Goal: Information Seeking & Learning: Learn about a topic

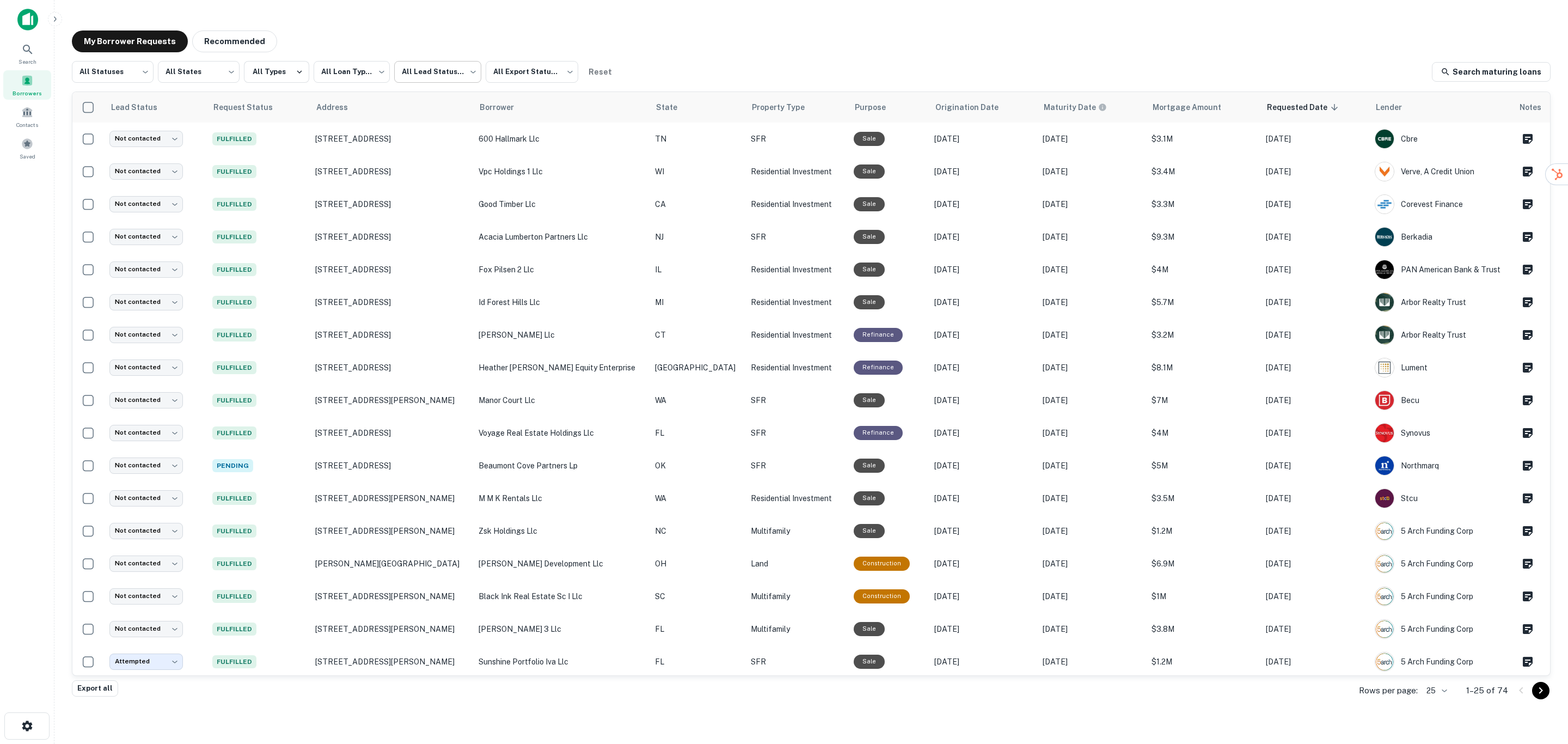
click at [464, 70] on body "**********" at bounding box center [784, 372] width 1568 height 744
click at [431, 136] on li "Attempted" at bounding box center [437, 139] width 90 height 20
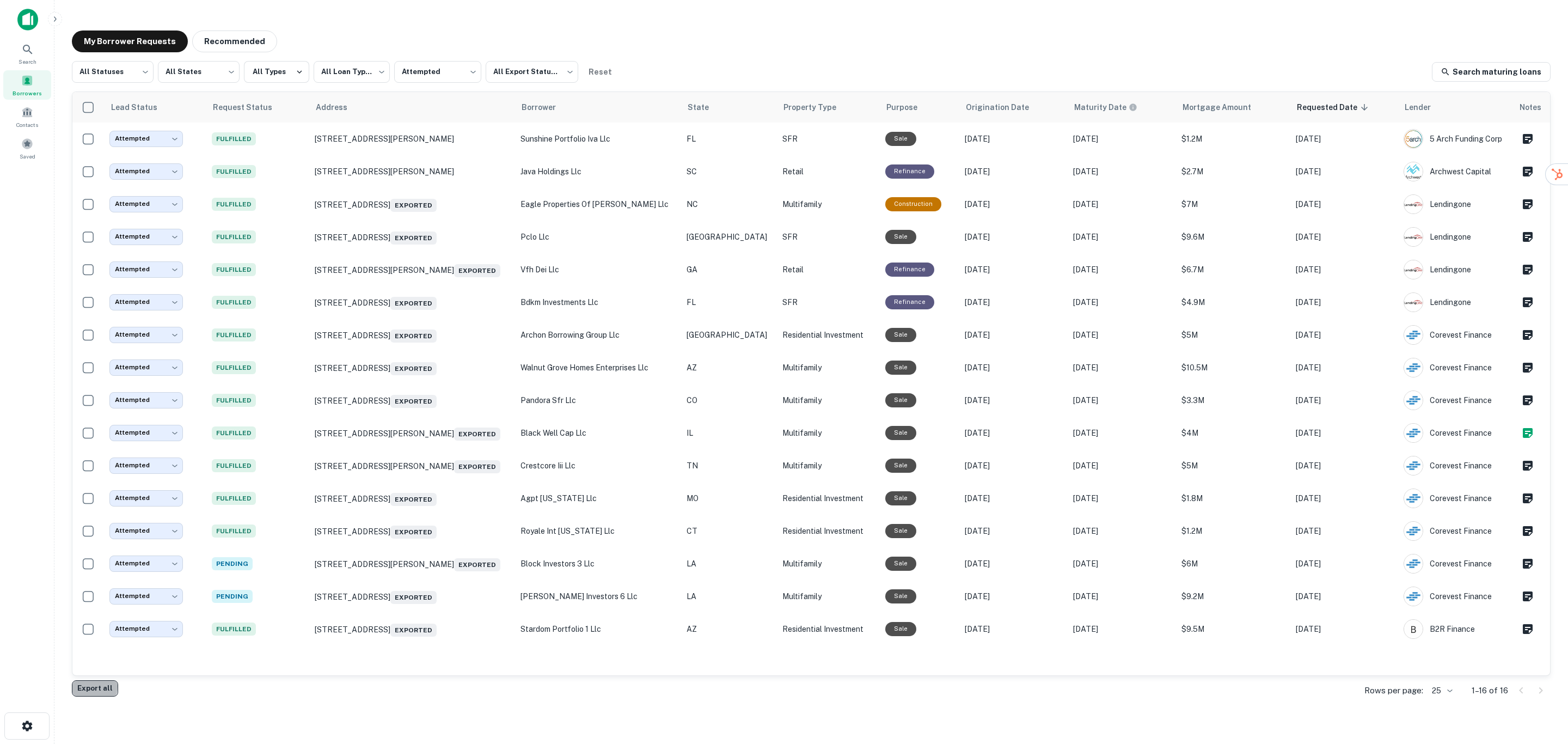
click at [89, 686] on button "Export all" at bounding box center [95, 687] width 46 height 17
click at [194, 72] on body "**********" at bounding box center [784, 372] width 1568 height 744
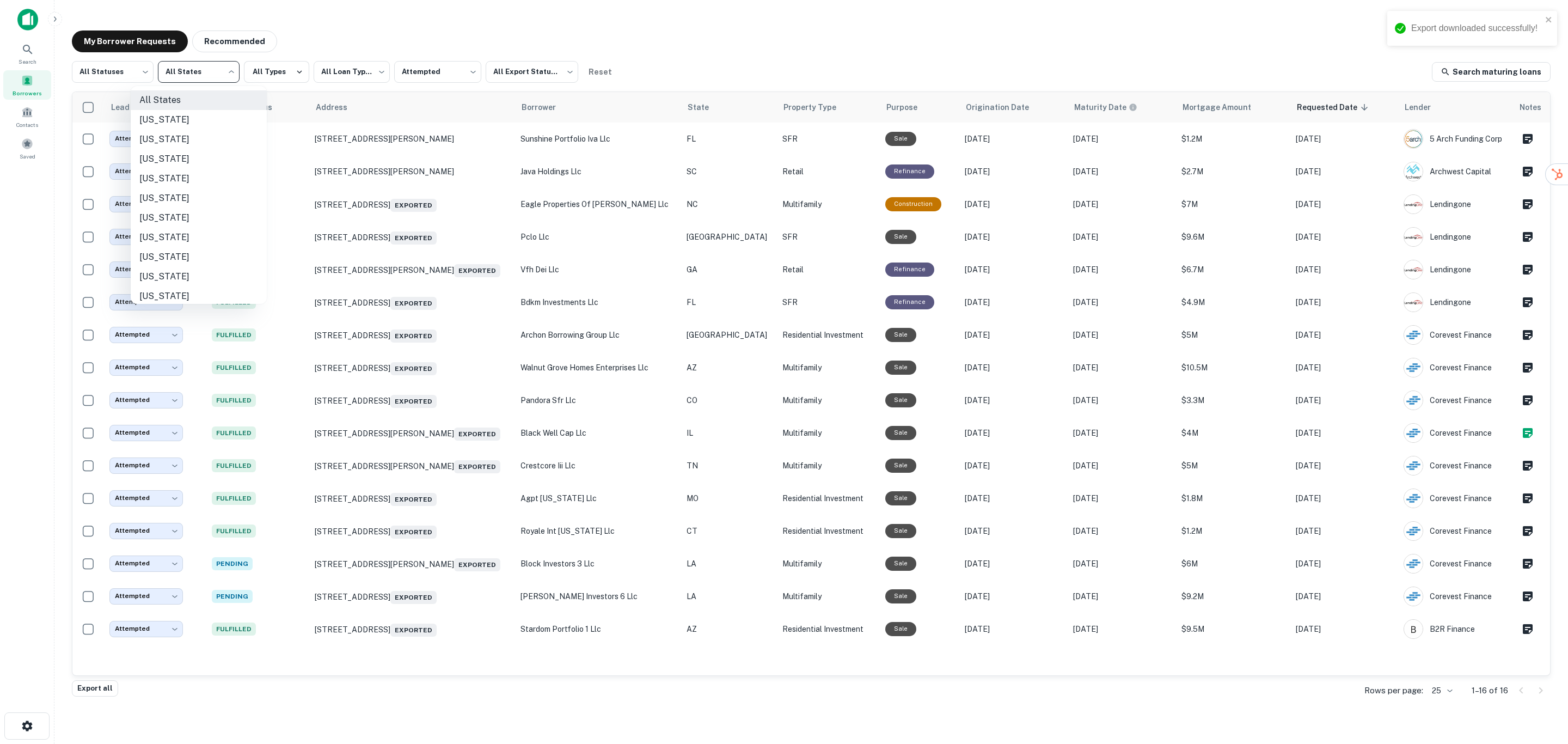
click at [438, 70] on div at bounding box center [784, 372] width 1568 height 744
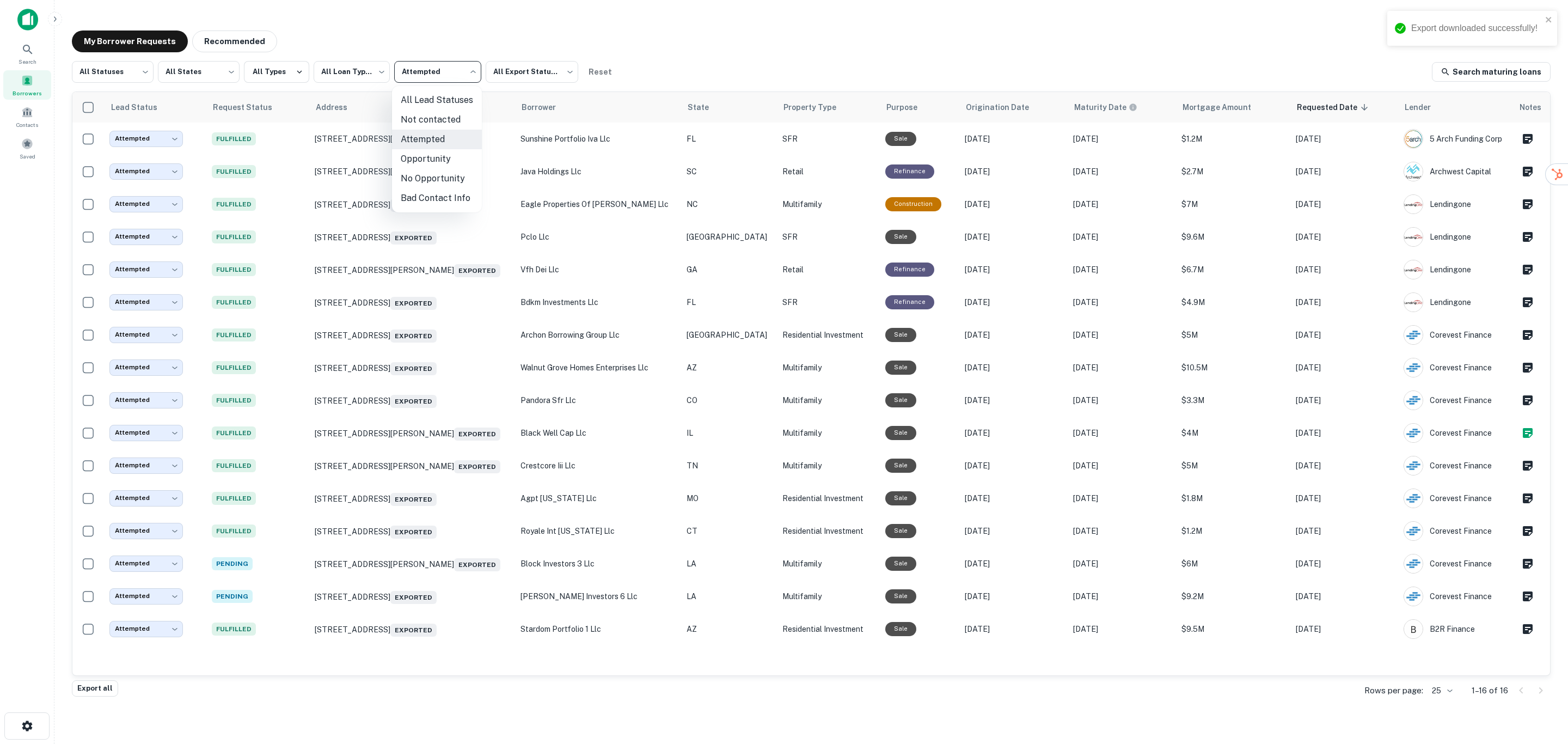
click at [469, 69] on body "**********" at bounding box center [784, 372] width 1568 height 744
click at [437, 93] on li "All Lead Statuses" at bounding box center [437, 100] width 90 height 20
type input "***"
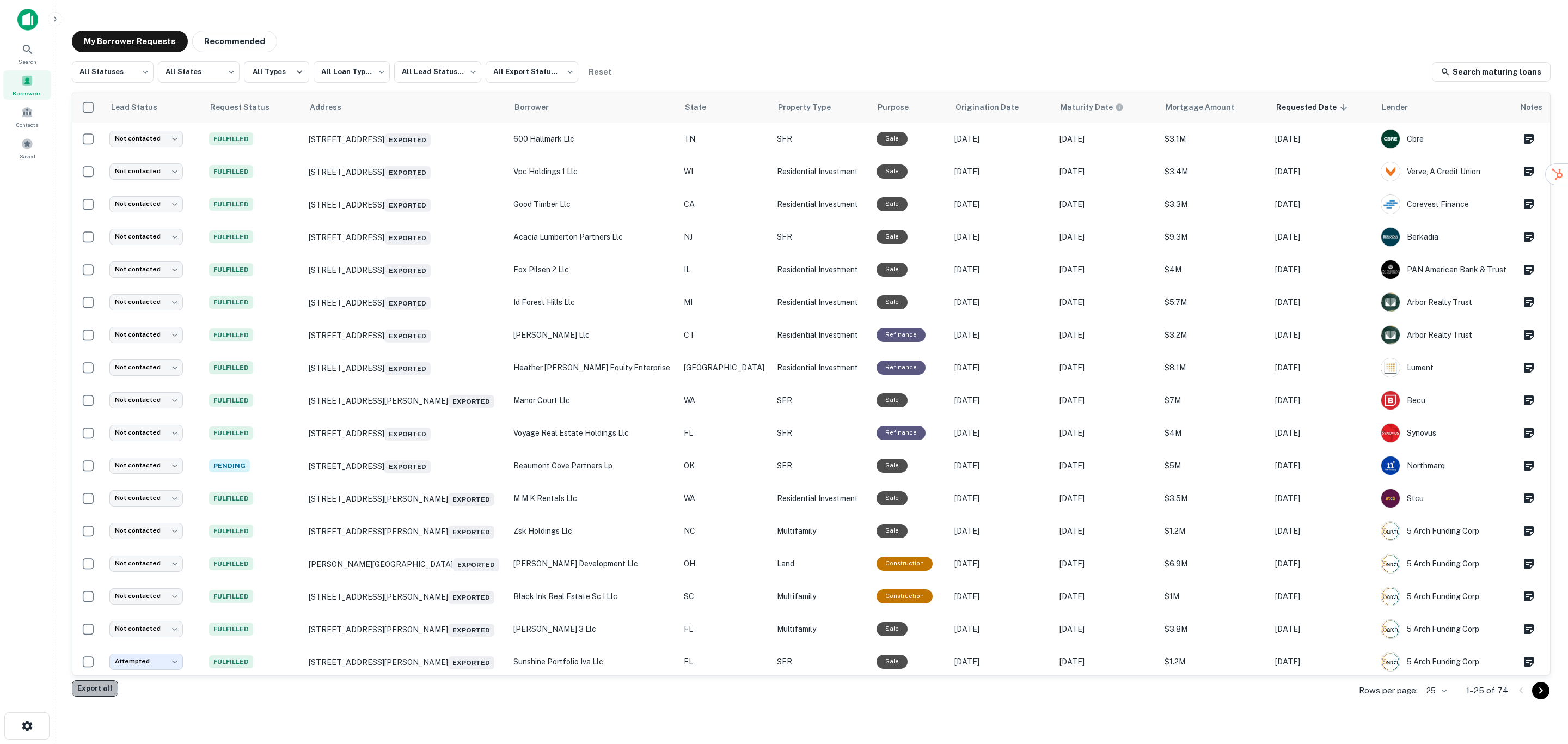
click at [91, 687] on button "Export all" at bounding box center [95, 687] width 46 height 17
click at [1092, 46] on div "My Borrower Requests Recommended" at bounding box center [811, 41] width 1479 height 21
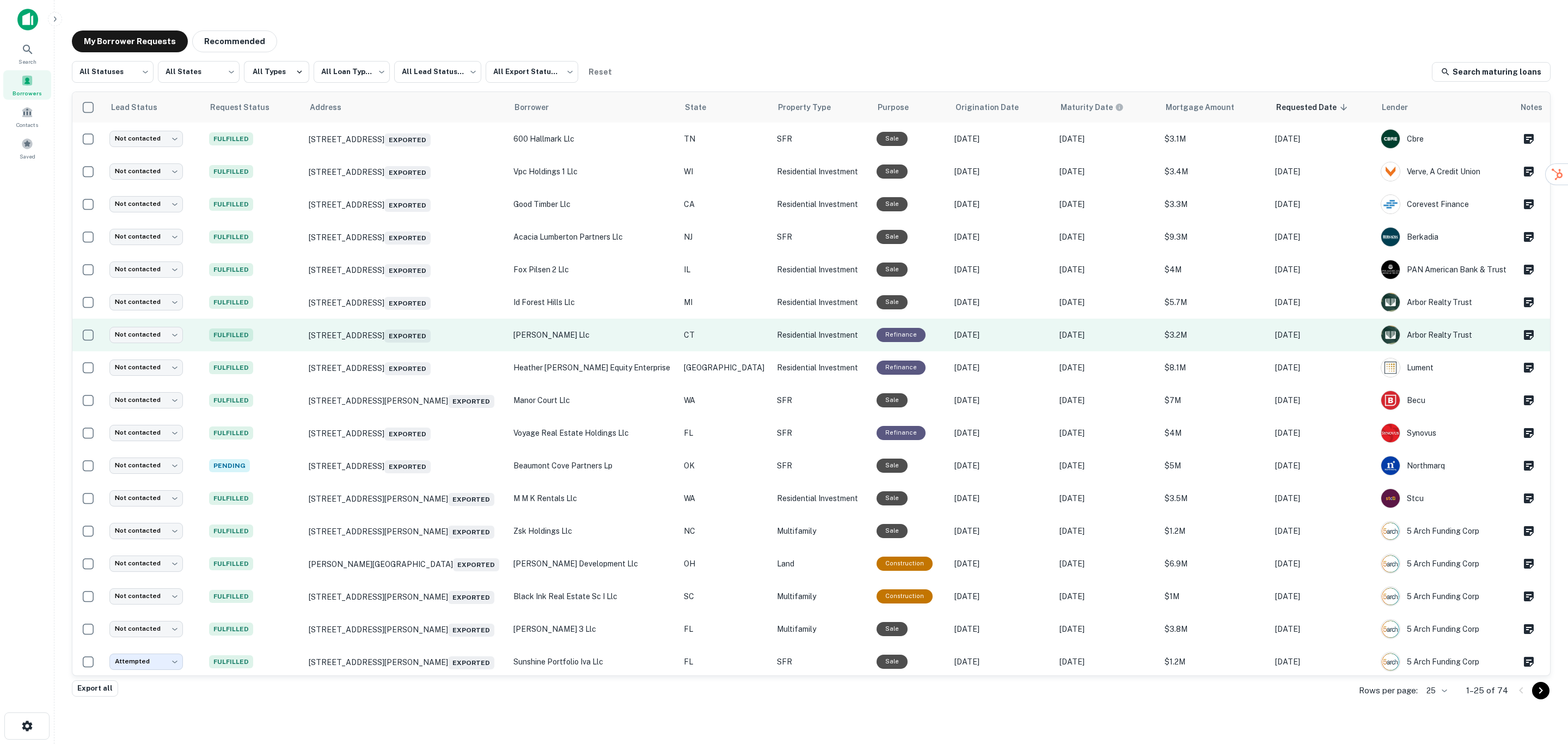
click at [660, 335] on p "[PERSON_NAME] llc" at bounding box center [594, 334] width 160 height 12
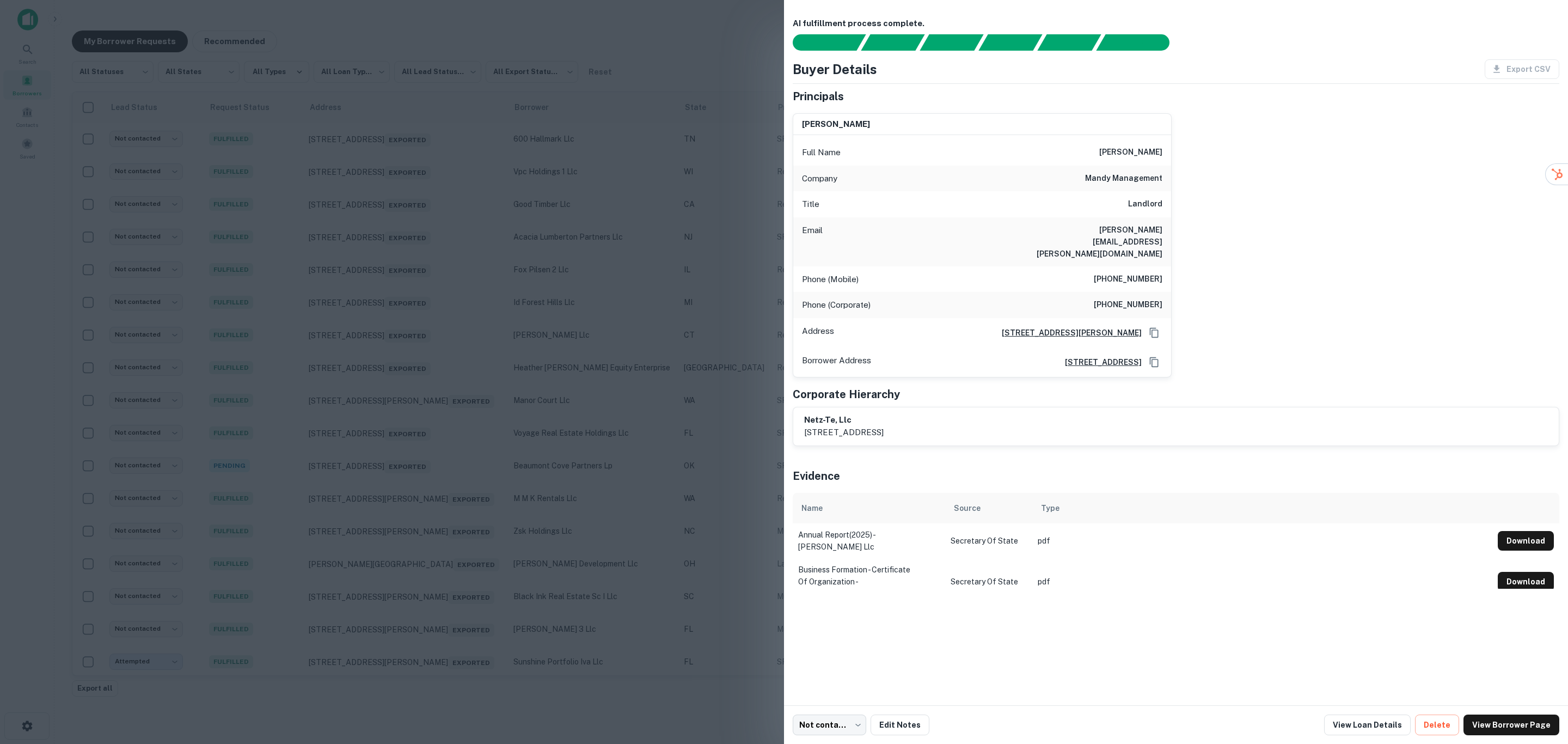
click at [626, 505] on div at bounding box center [784, 372] width 1568 height 744
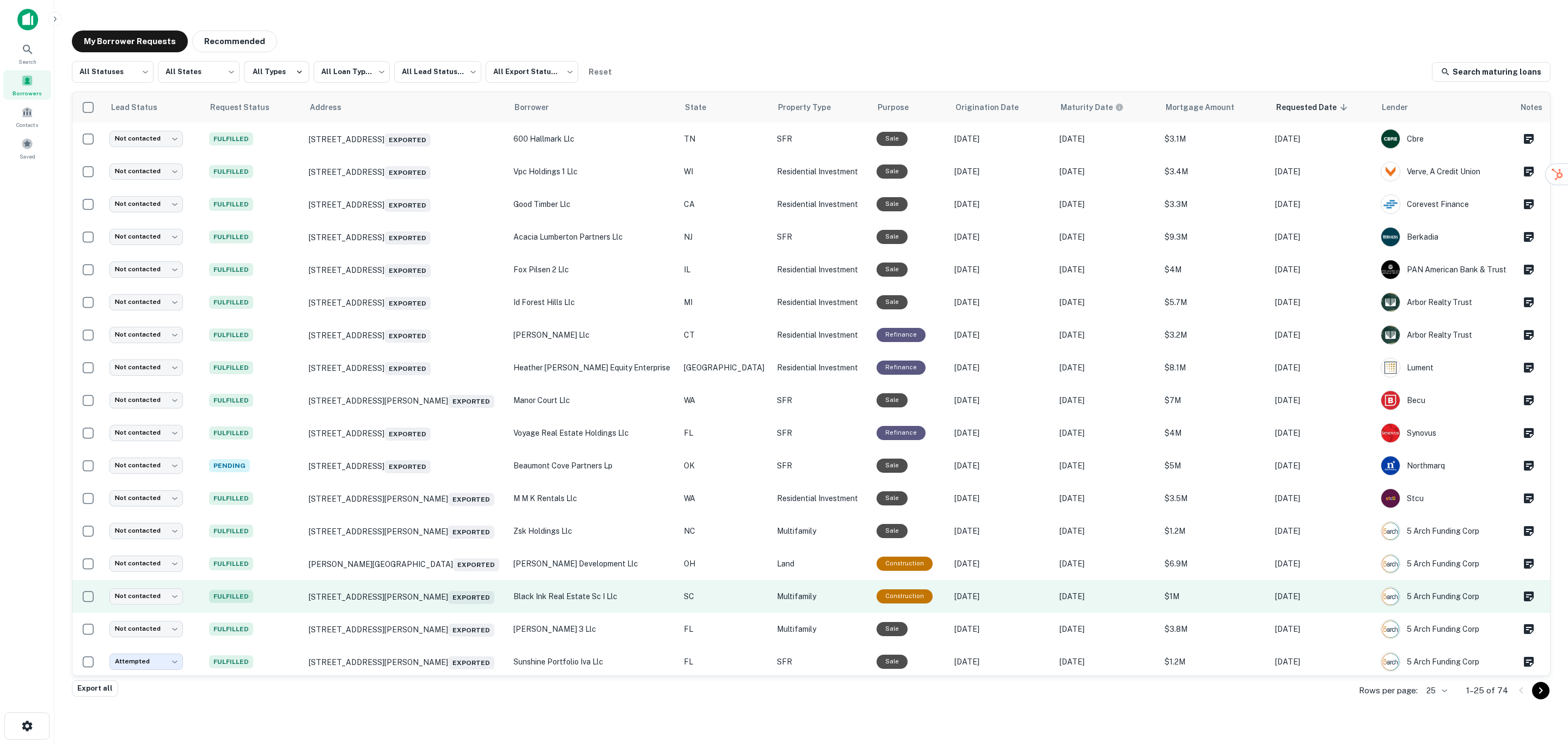
drag, startPoint x: 435, startPoint y: 706, endPoint x: 433, endPoint y: 607, distance: 99.0
click at [435, 706] on main "**********" at bounding box center [811, 372] width 1513 height 744
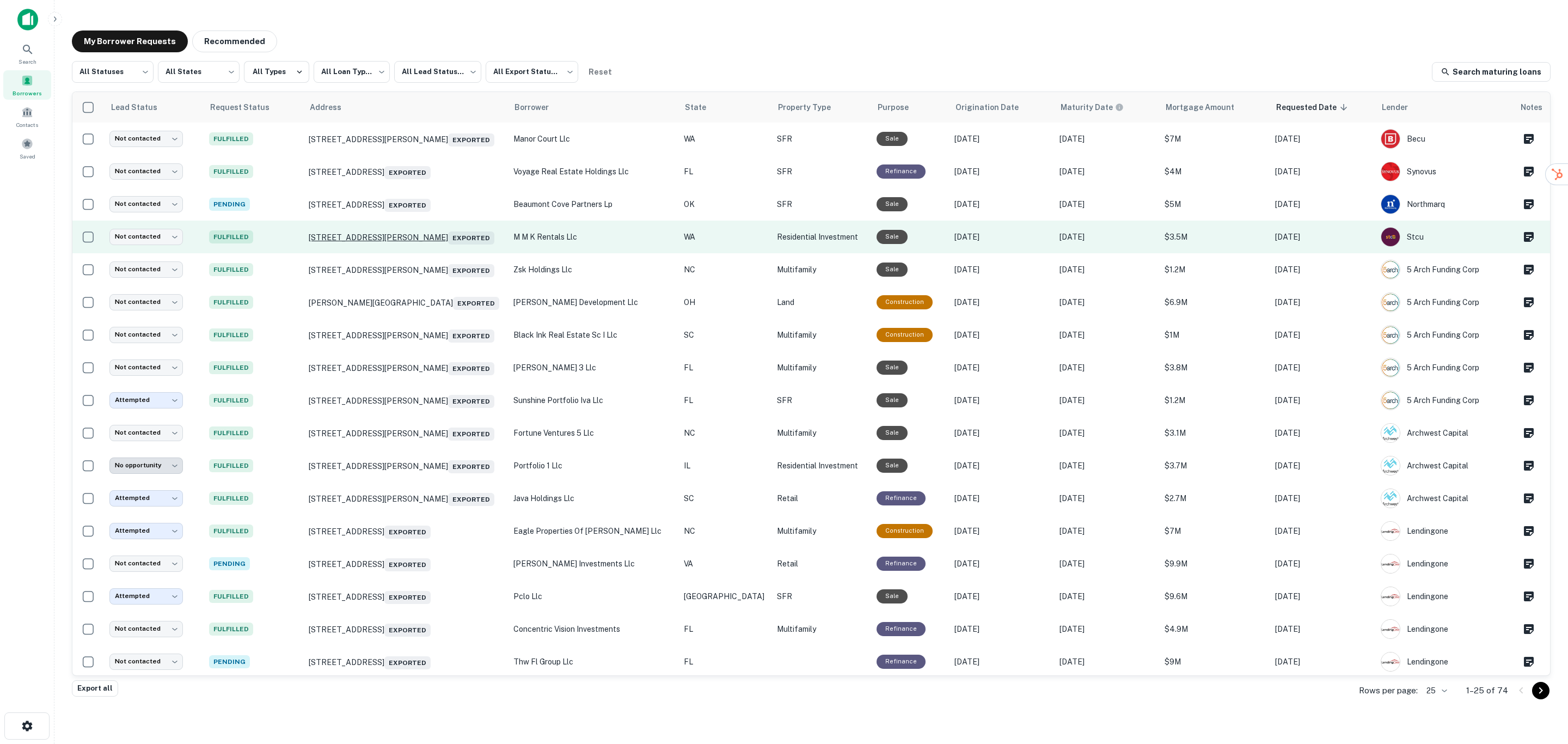
scroll to position [263, 0]
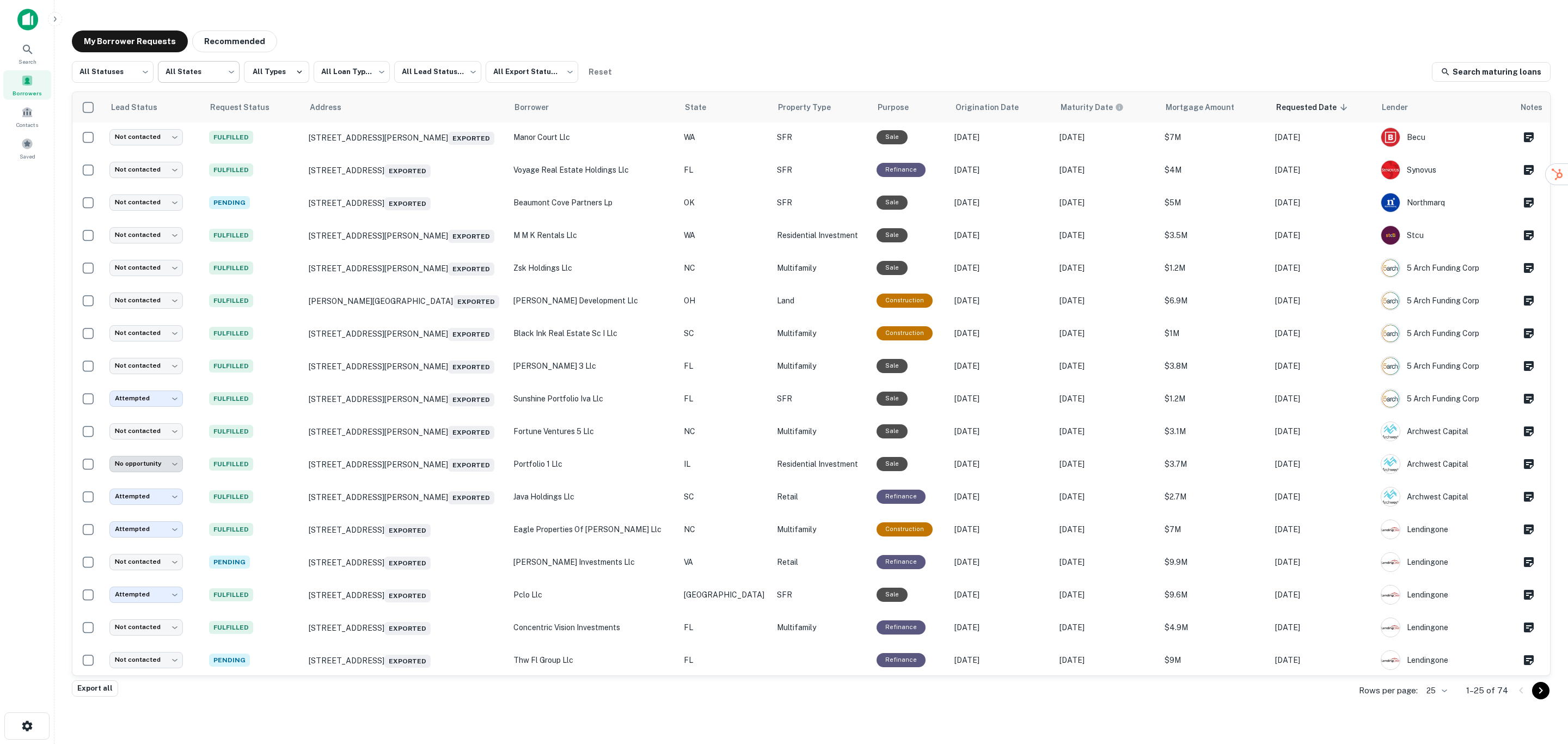
click at [185, 69] on body "**********" at bounding box center [784, 372] width 1568 height 744
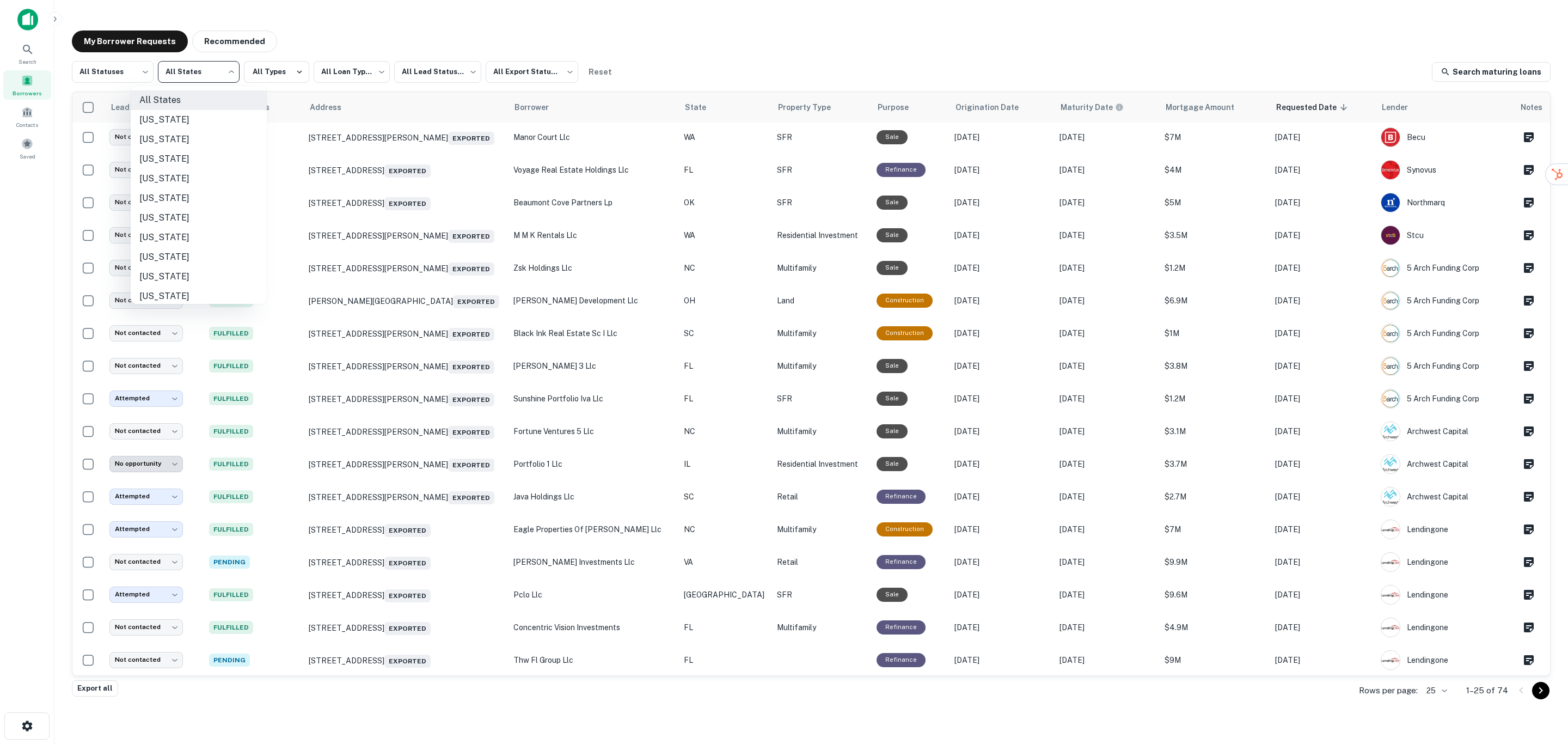
click at [167, 158] on li "[US_STATE]" at bounding box center [199, 159] width 137 height 20
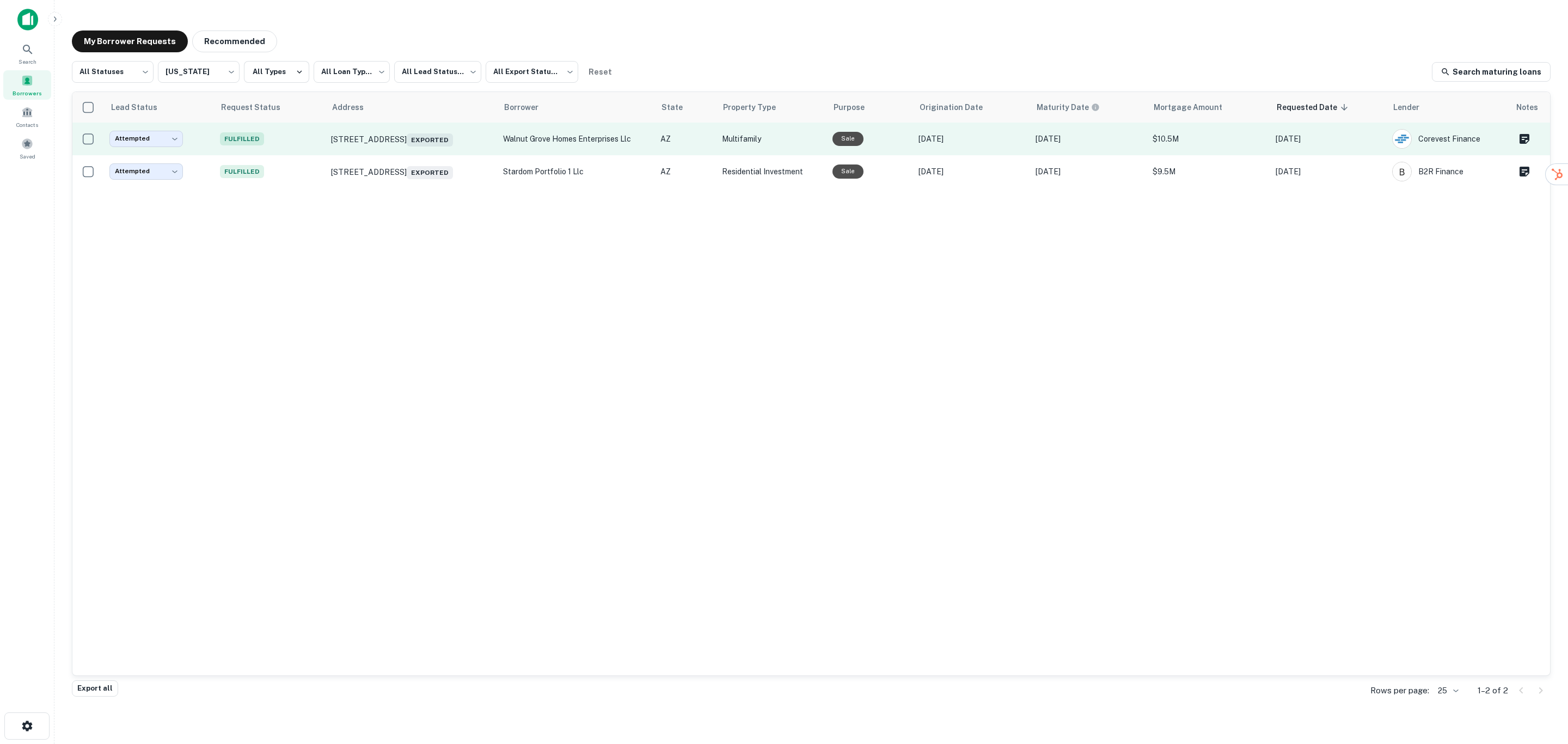
click at [631, 134] on p "walnut grove homes enterprises llc" at bounding box center [576, 138] width 146 height 12
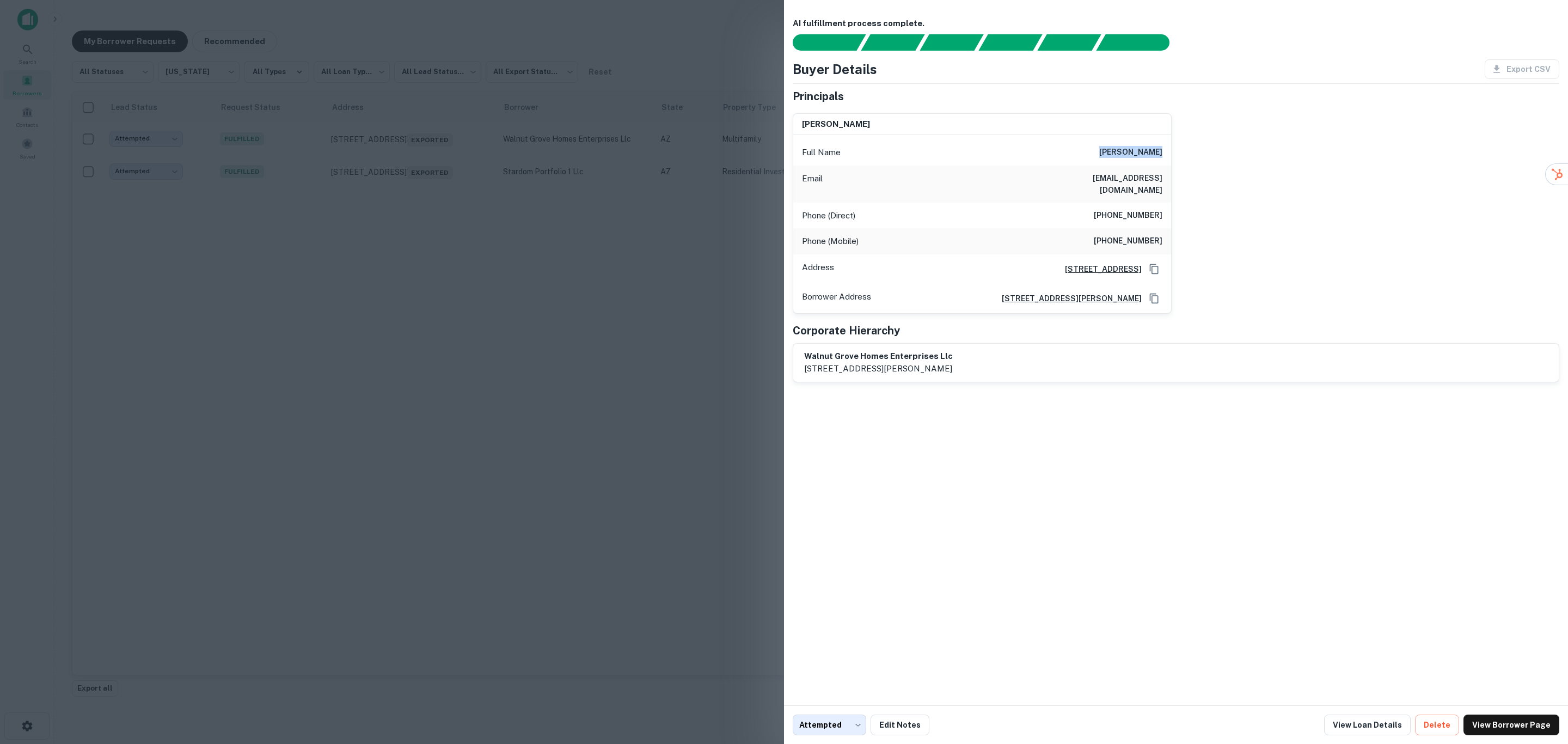
drag, startPoint x: 1110, startPoint y: 147, endPoint x: 1175, endPoint y: 157, distance: 65.8
click at [1175, 157] on div "[PERSON_NAME] Full Name [PERSON_NAME] Email [EMAIL_ADDRESS][DOMAIN_NAME] Phone …" at bounding box center [1171, 209] width 775 height 209
copy h6 "[PERSON_NAME]"
click at [674, 355] on div at bounding box center [784, 372] width 1568 height 744
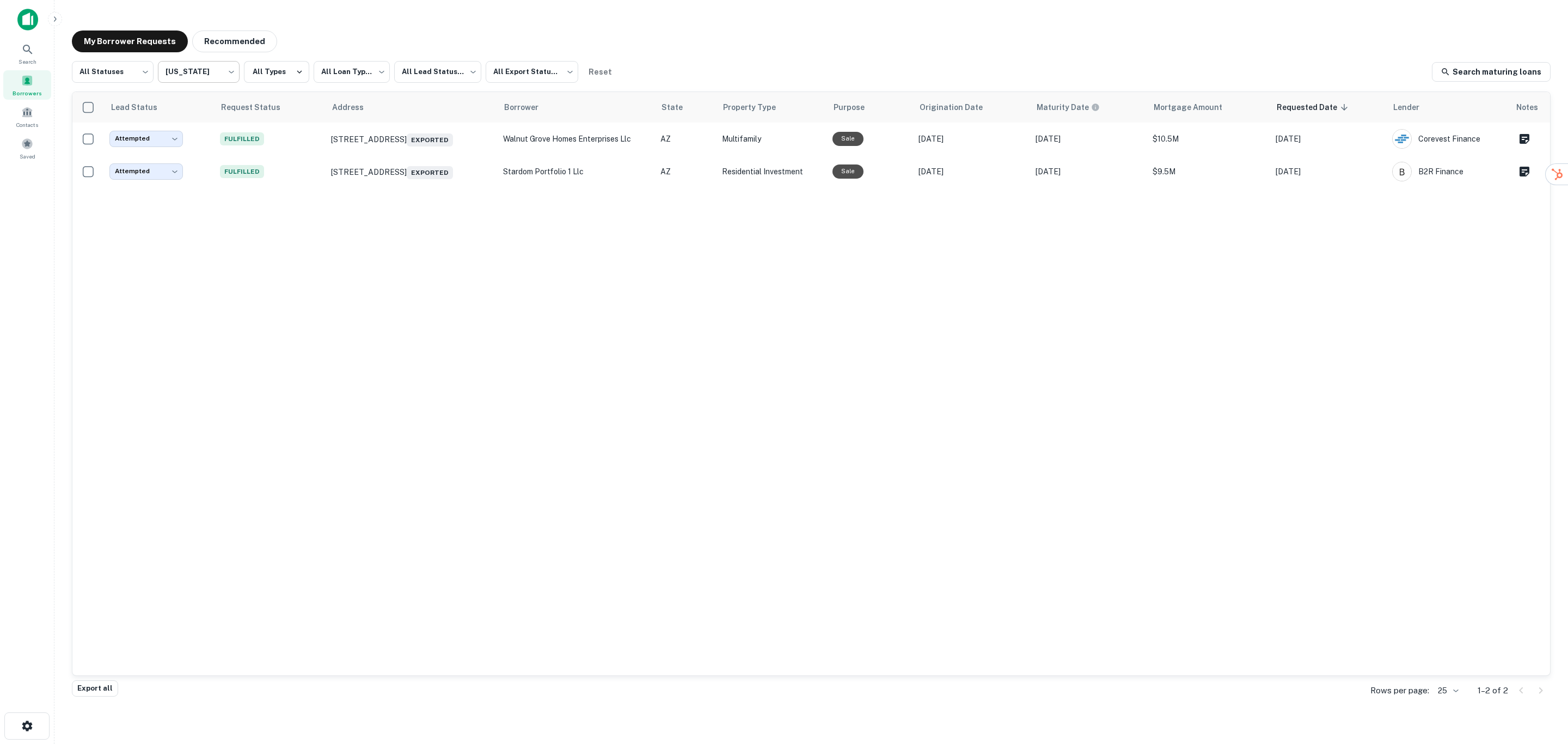
click at [194, 74] on body "**********" at bounding box center [784, 372] width 1568 height 744
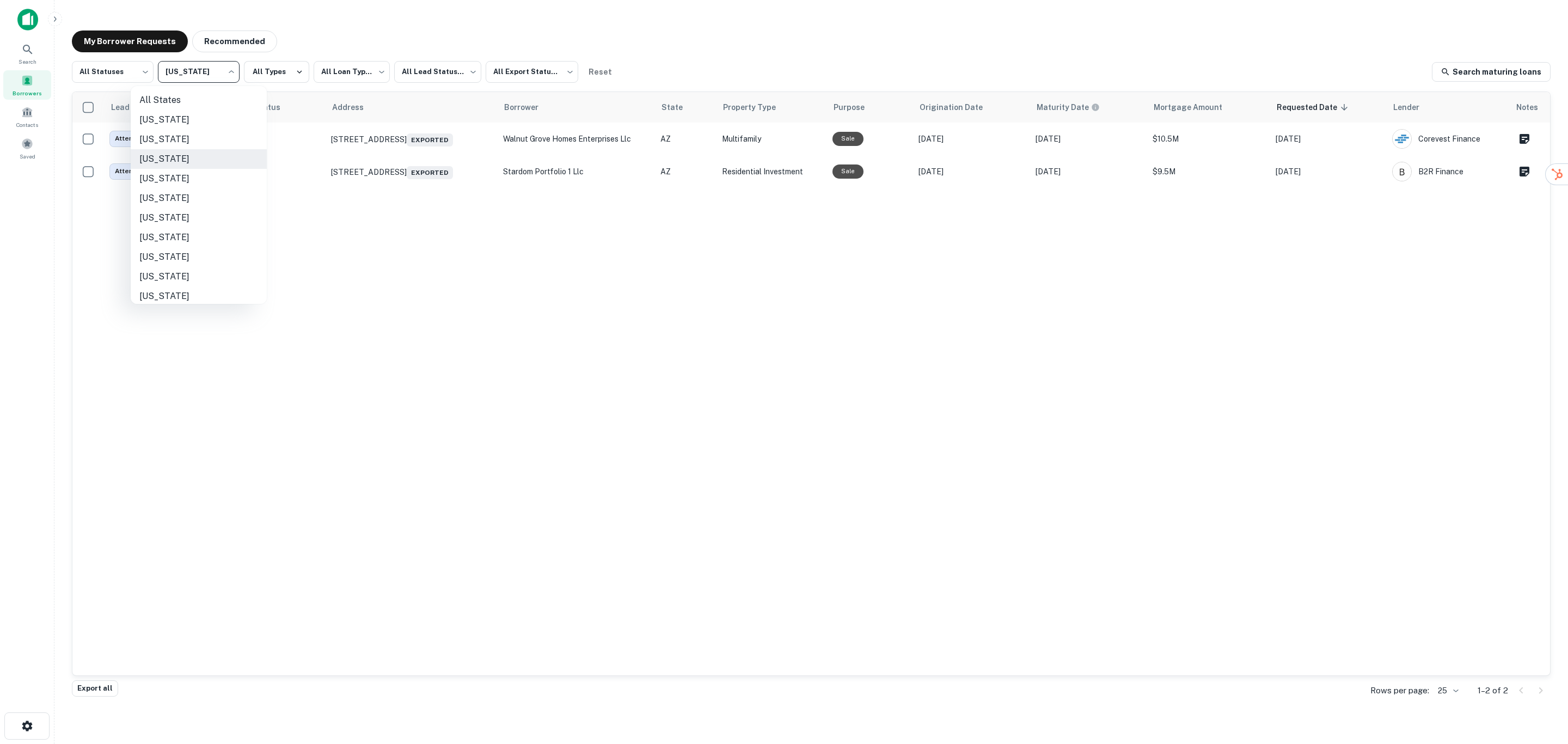
click at [169, 96] on li "All States" at bounding box center [199, 100] width 137 height 20
type input "***"
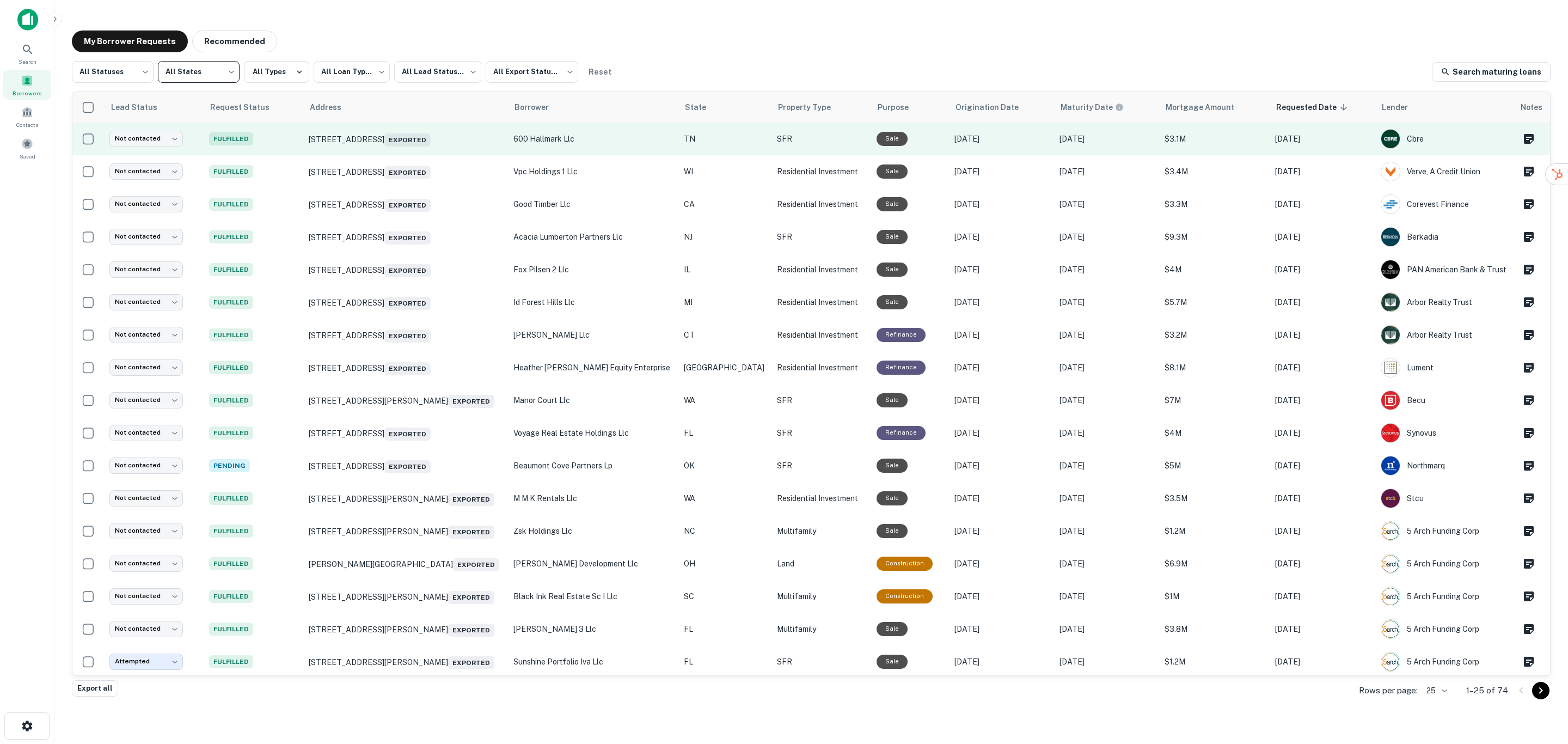
click at [577, 137] on p "600 hallmark llc" at bounding box center [594, 138] width 160 height 12
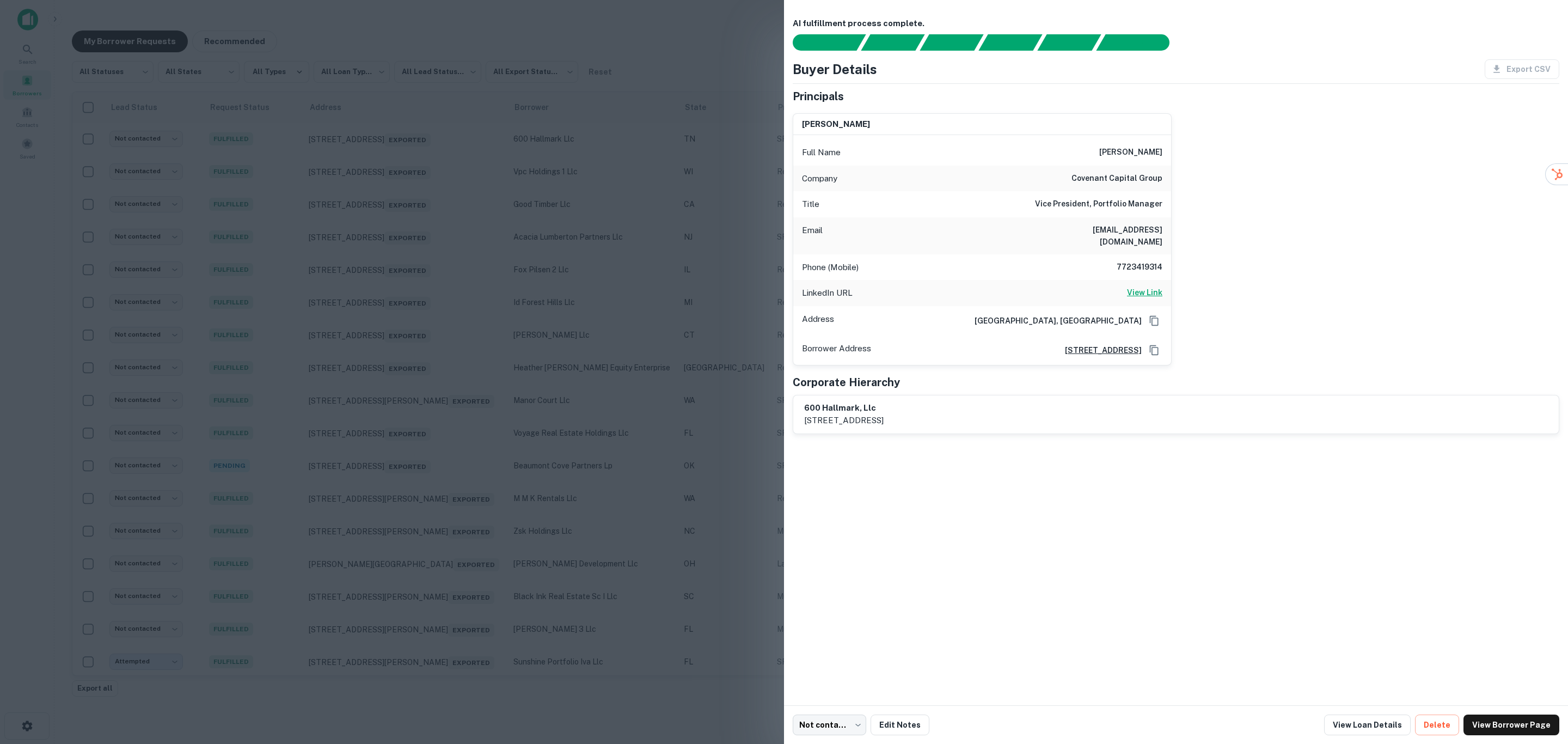
click at [1149, 287] on h6 "View Link" at bounding box center [1145, 293] width 35 height 12
drag, startPoint x: 1109, startPoint y: 154, endPoint x: 1175, endPoint y: 176, distance: 69.6
click at [1175, 176] on div "[PERSON_NAME] Full Name [PERSON_NAME] Company covenant capital group Title Vice…" at bounding box center [1171, 234] width 775 height 260
click at [503, 365] on div at bounding box center [784, 372] width 1568 height 744
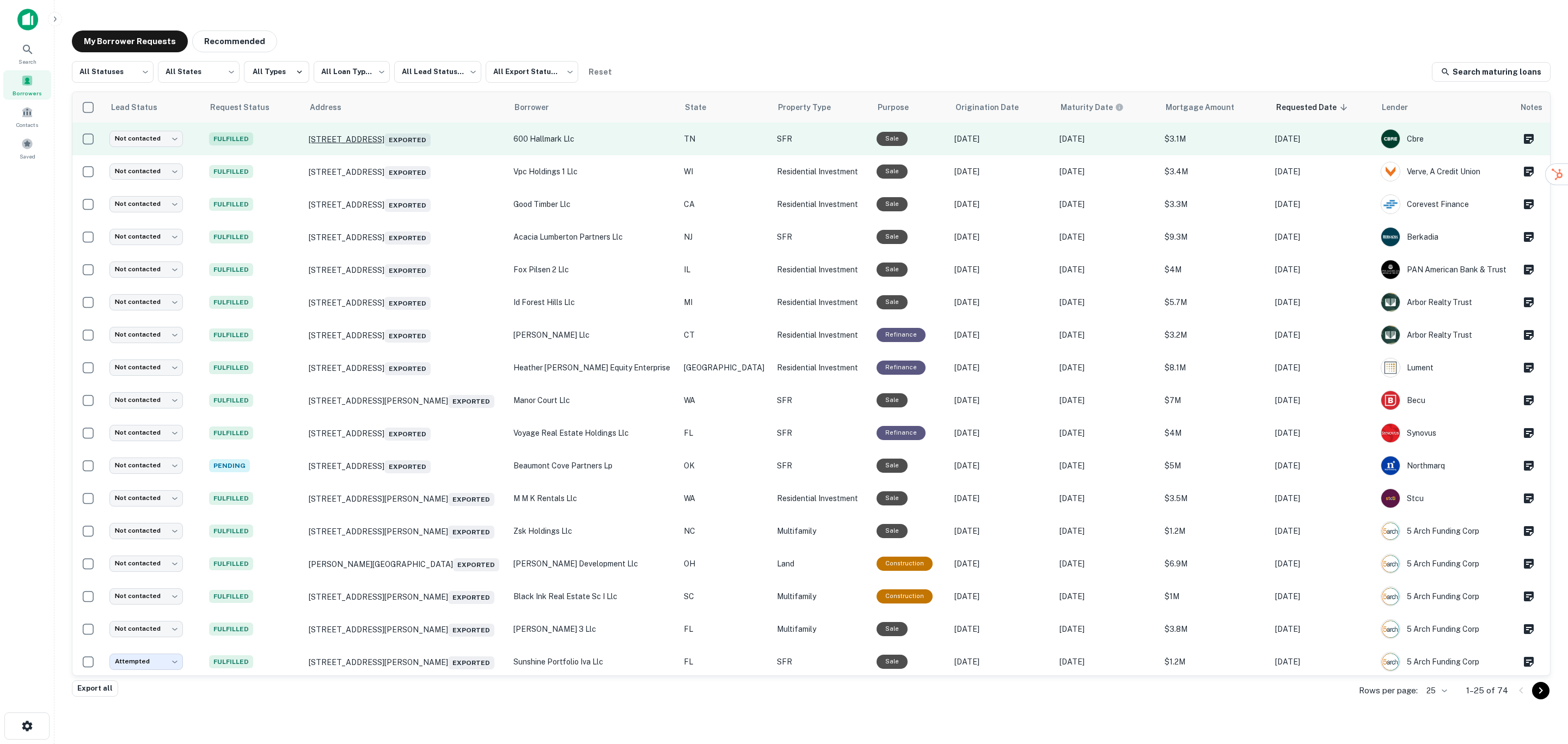
click at [401, 135] on p "[STREET_ADDRESS] Exported" at bounding box center [406, 139] width 194 height 16
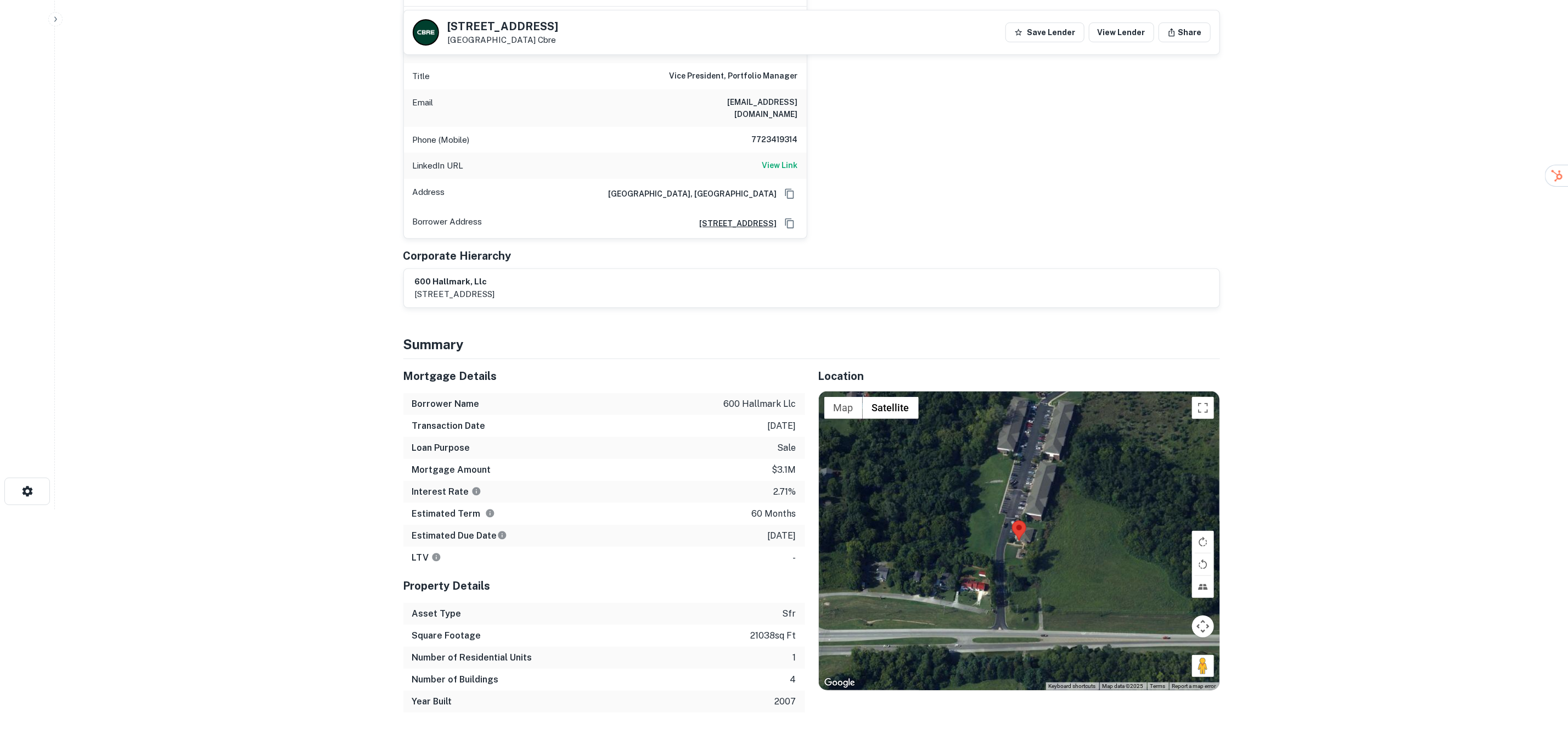
scroll to position [329, 0]
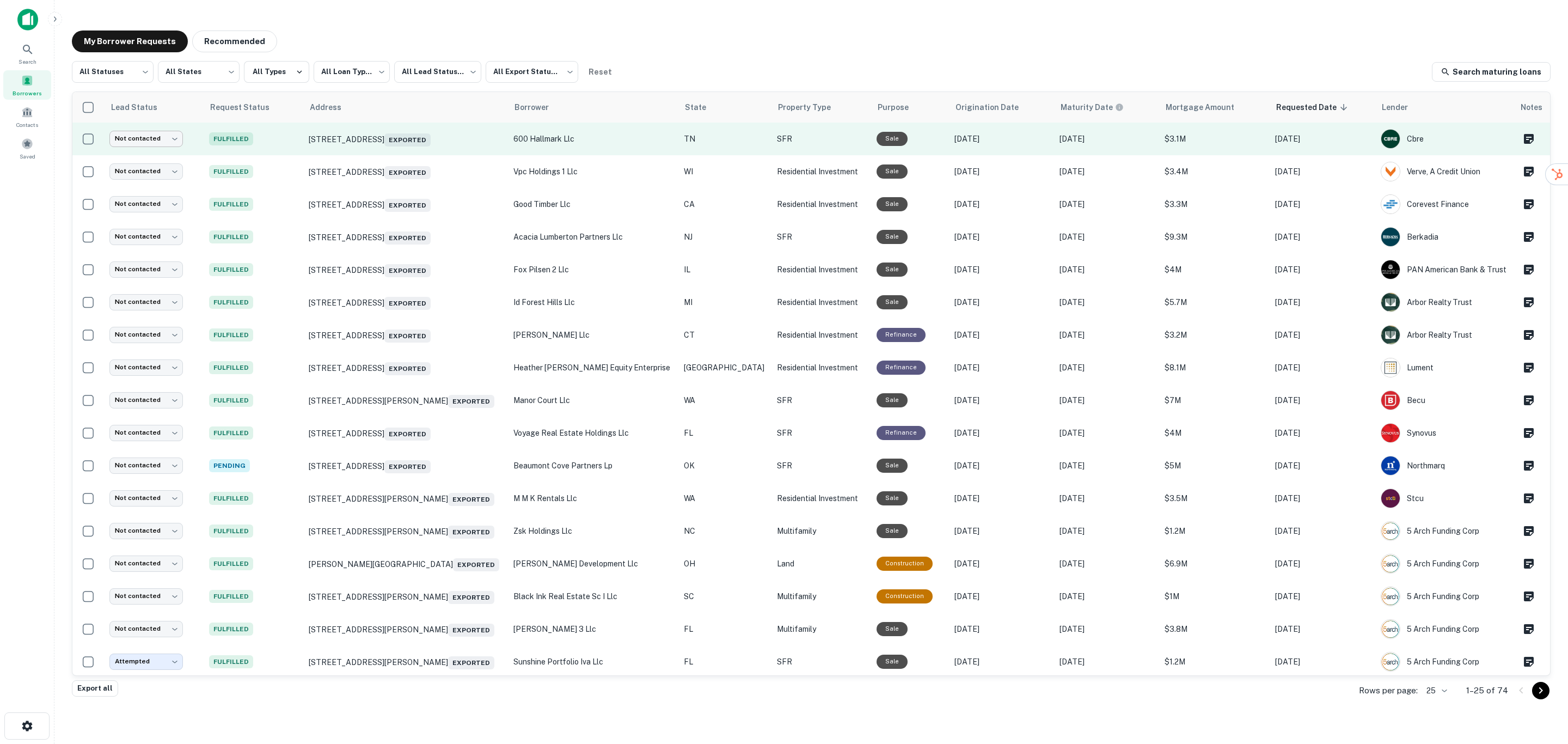
click at [159, 137] on body "**********" at bounding box center [784, 372] width 1568 height 744
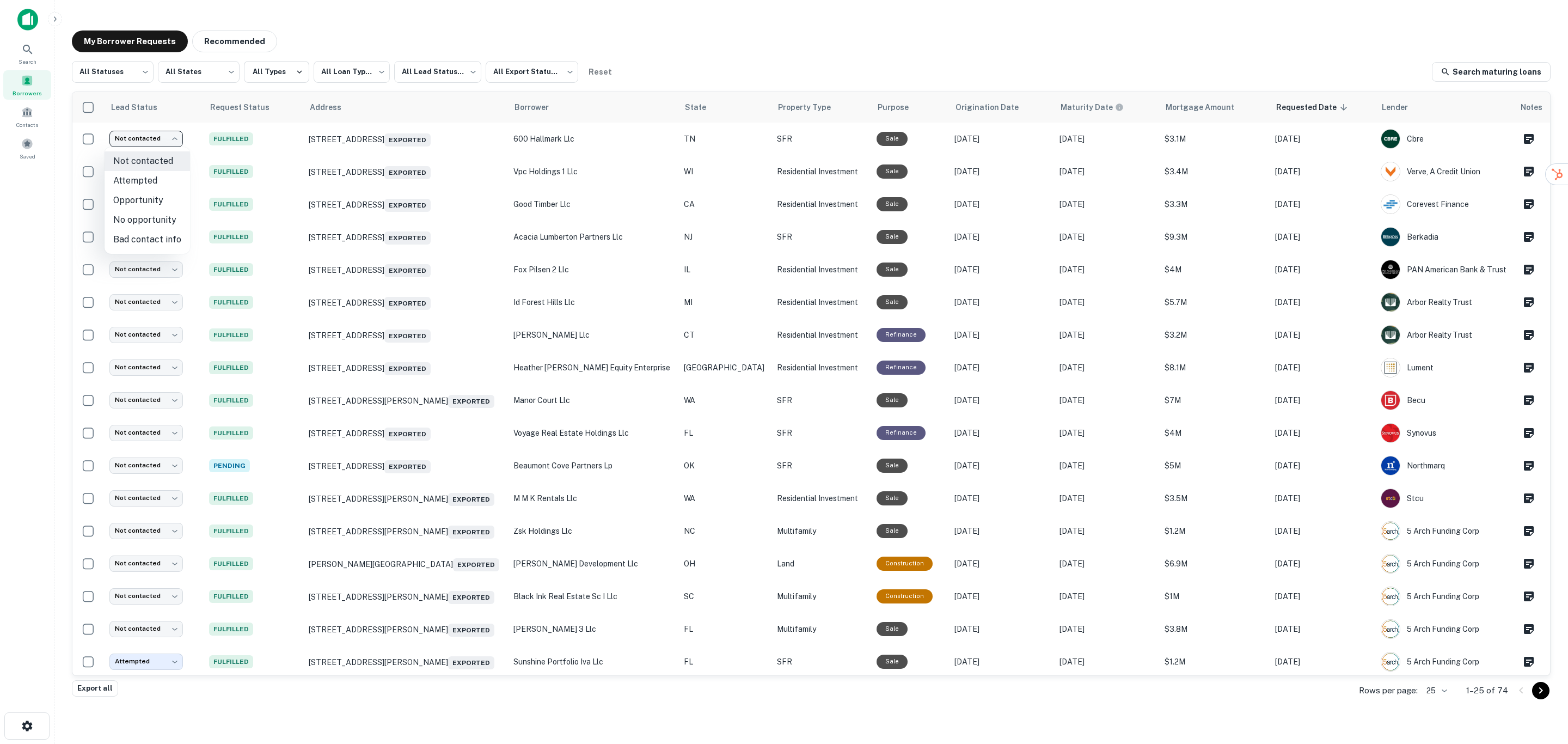
drag, startPoint x: 634, startPoint y: 128, endPoint x: 624, endPoint y: 133, distance: 11.2
click at [634, 129] on div at bounding box center [784, 372] width 1568 height 744
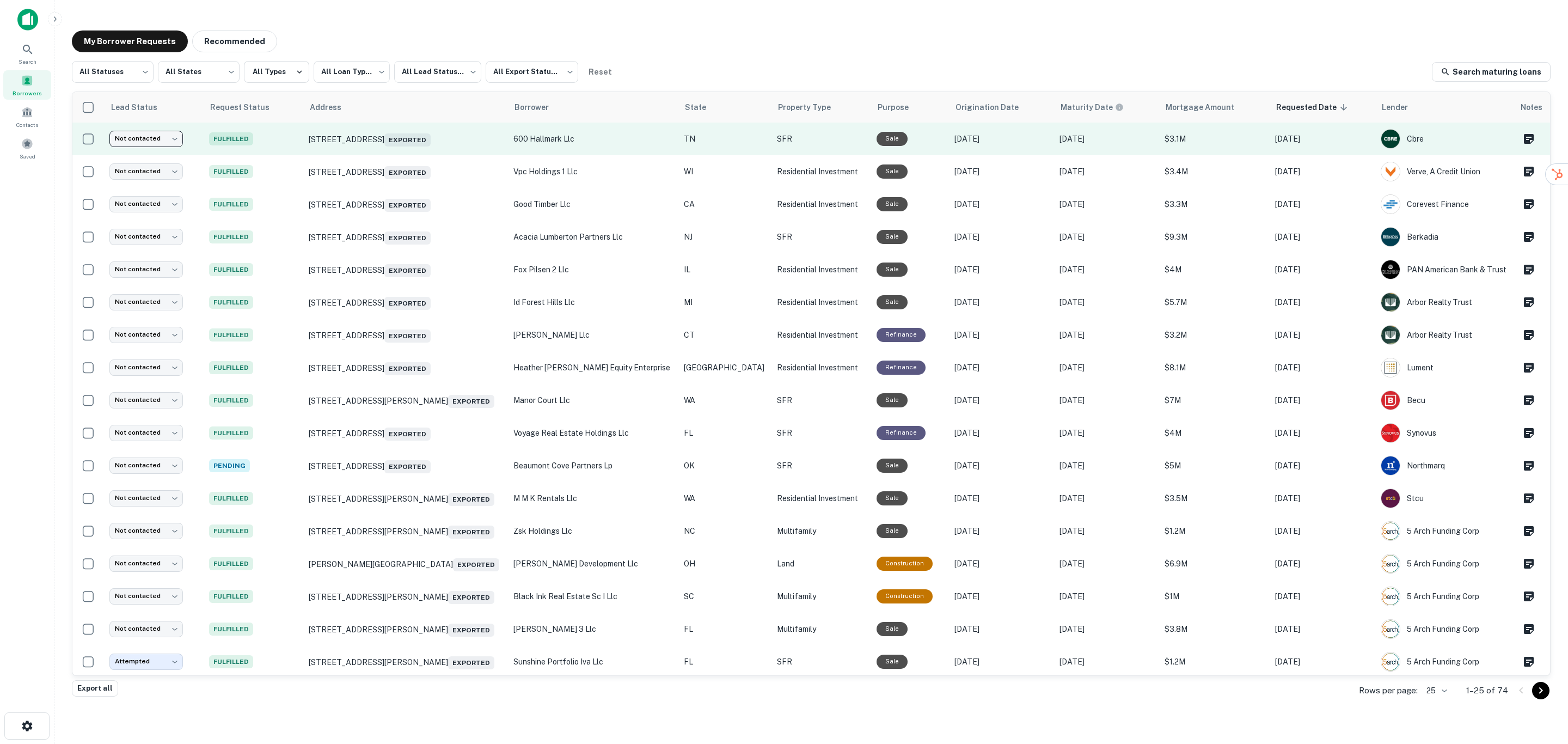
click at [601, 137] on p "600 hallmark llc" at bounding box center [594, 138] width 160 height 12
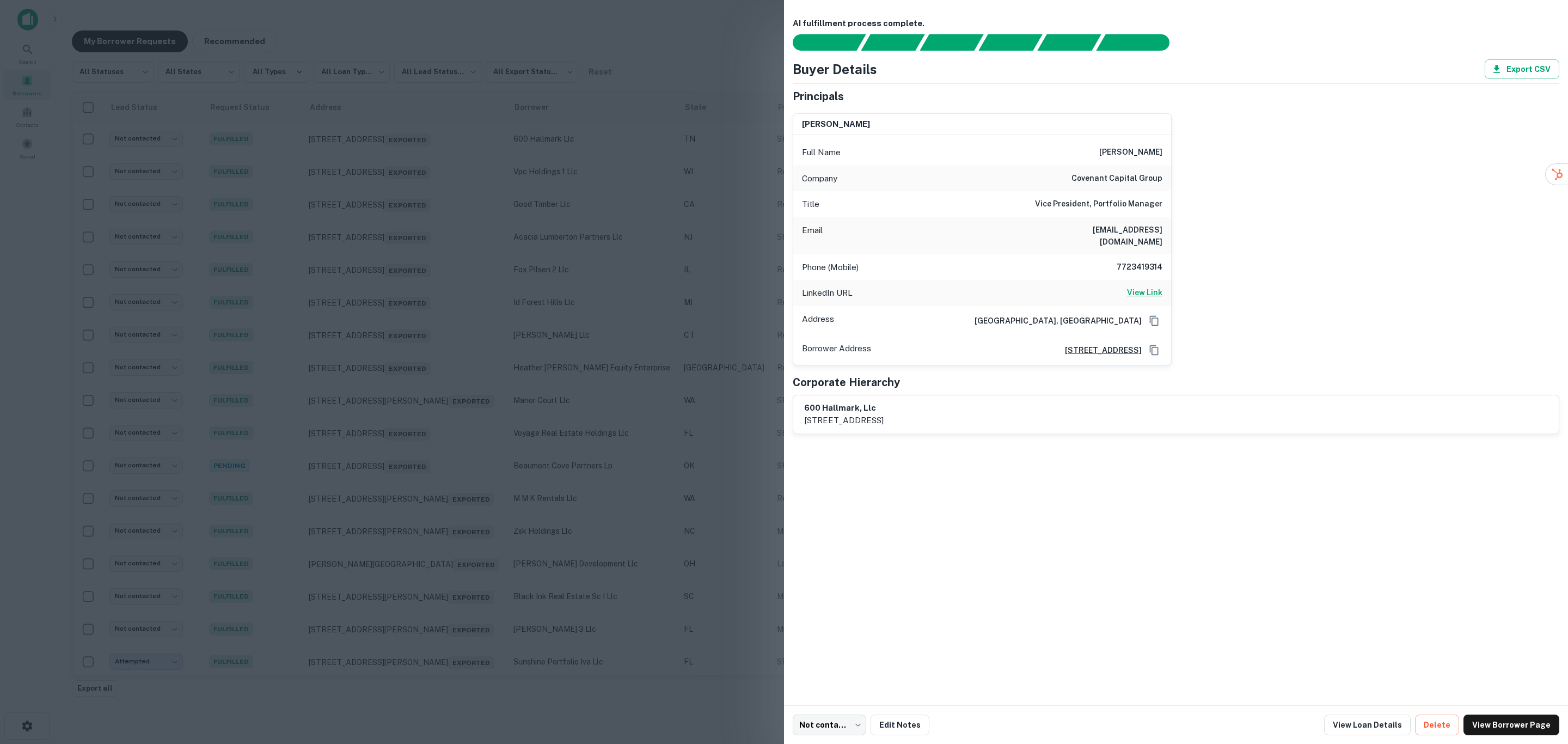
click at [1158, 287] on h6 "View Link" at bounding box center [1145, 293] width 35 height 12
click at [747, 338] on div at bounding box center [784, 372] width 1568 height 744
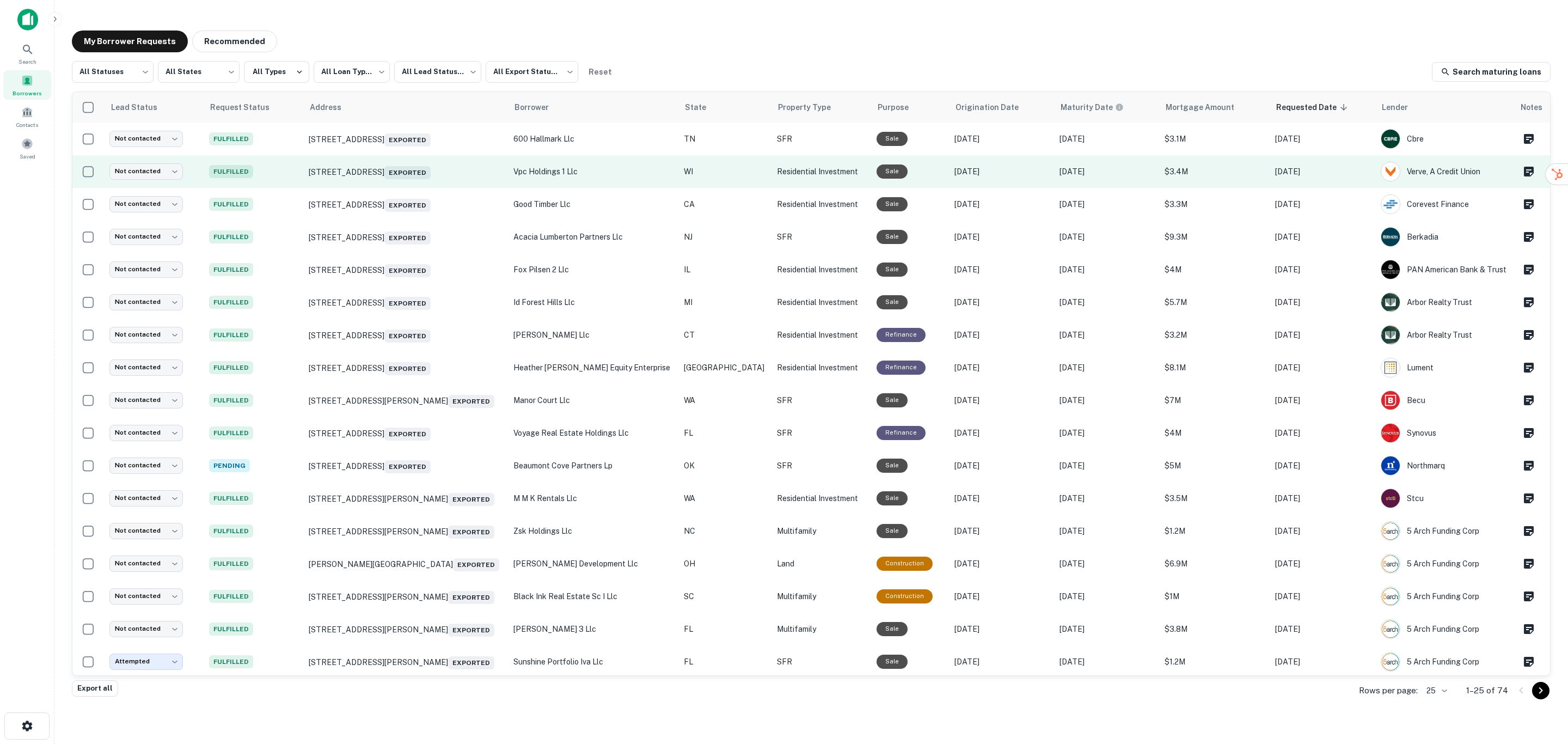
click at [629, 170] on p "vpc holdings 1 llc" at bounding box center [594, 172] width 160 height 12
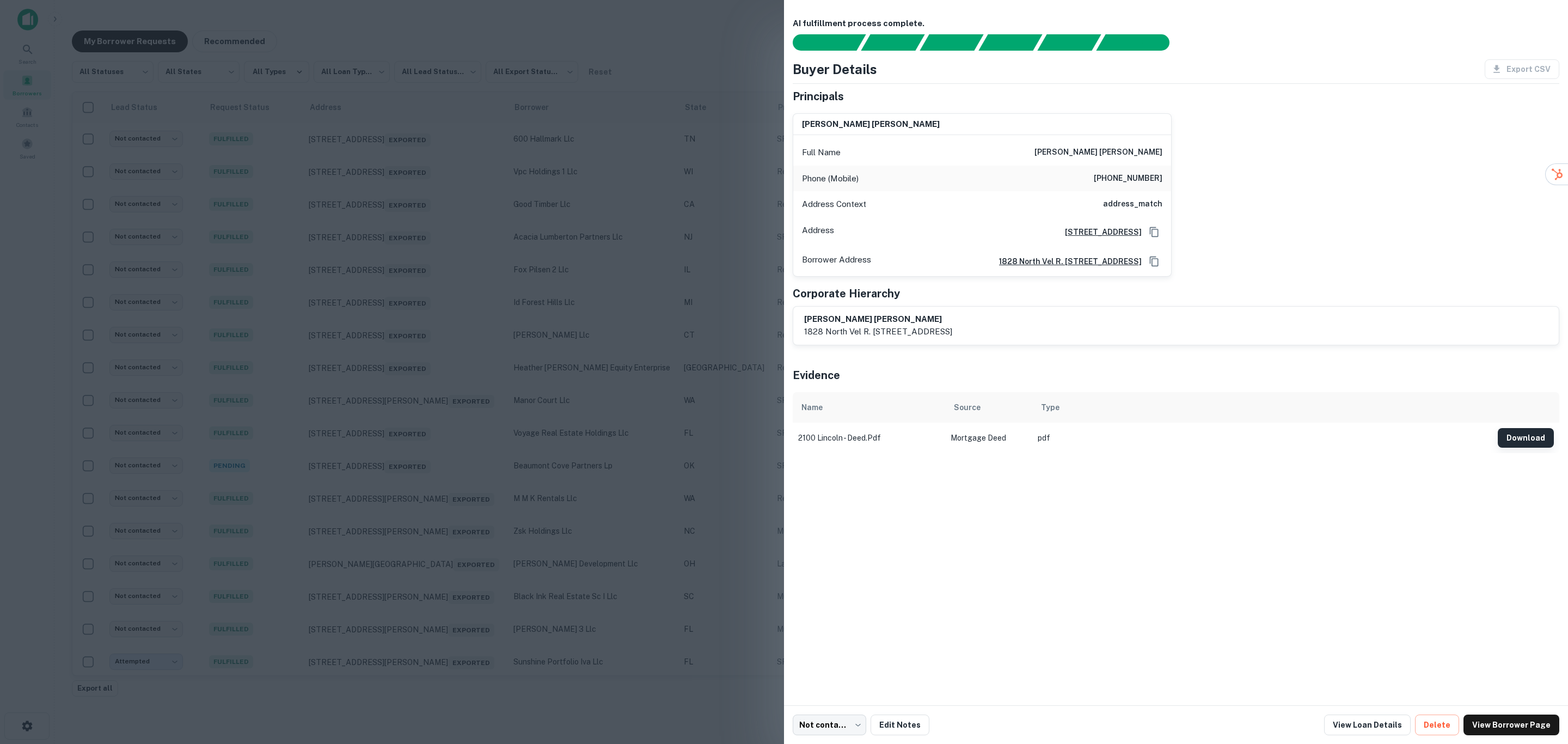
click at [1545, 438] on button "Download" at bounding box center [1526, 438] width 57 height 20
click at [614, 319] on div at bounding box center [784, 372] width 1568 height 744
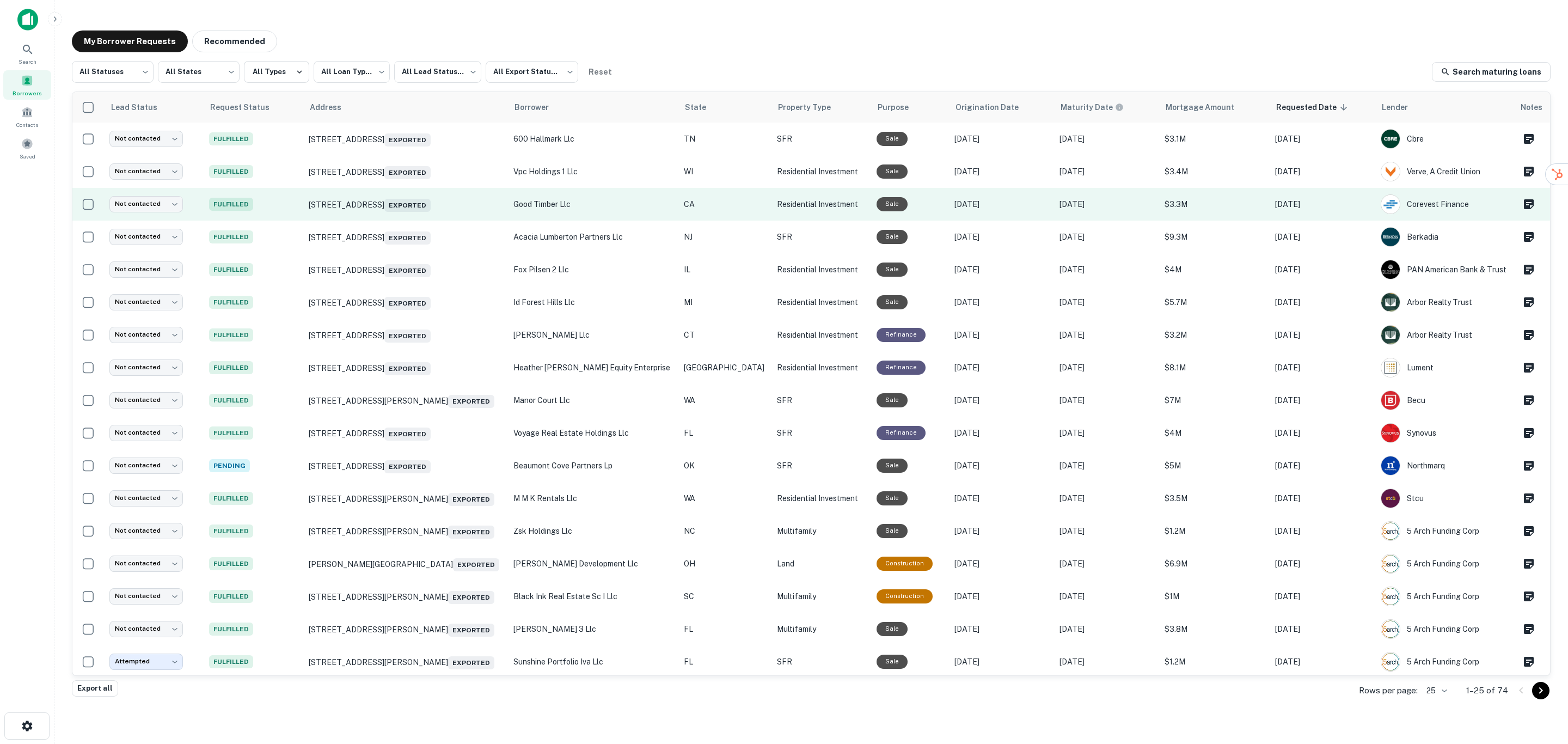
click at [594, 198] on p "good timber llc" at bounding box center [594, 204] width 160 height 12
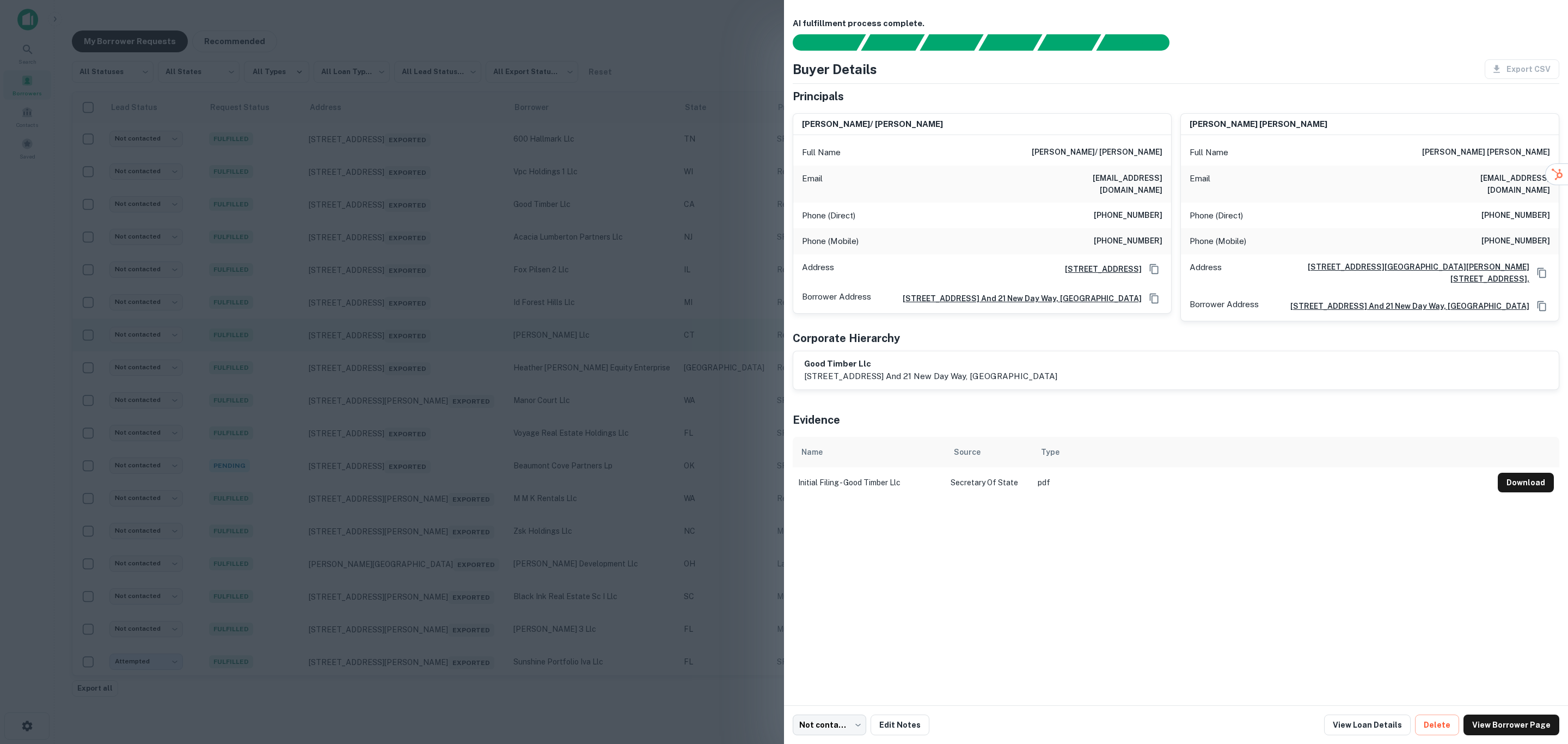
drag, startPoint x: 660, startPoint y: 330, endPoint x: 660, endPoint y: 324, distance: 6.0
click at [660, 330] on div at bounding box center [784, 372] width 1568 height 744
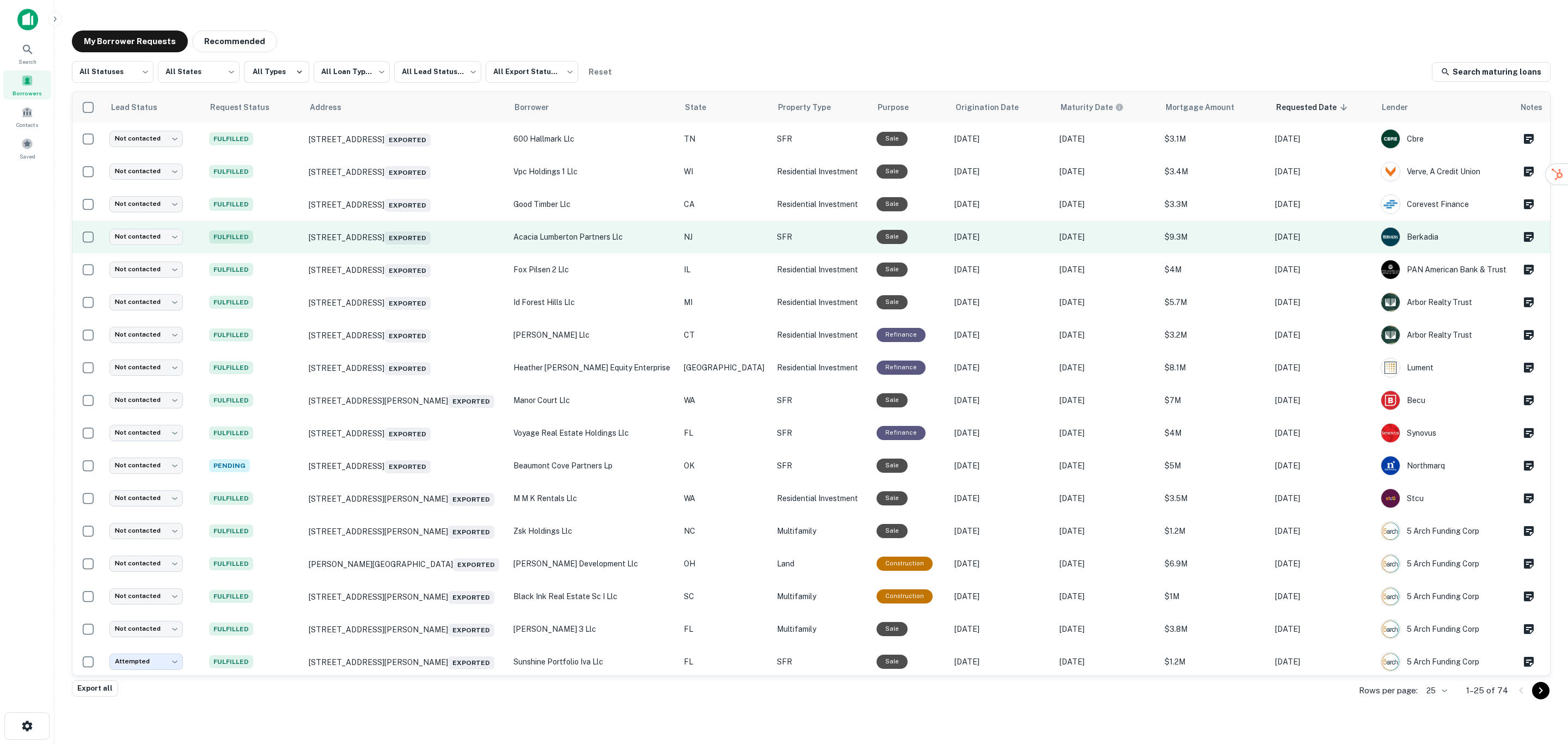
click at [578, 229] on td "acacia lumberton partners llc" at bounding box center [593, 237] width 171 height 33
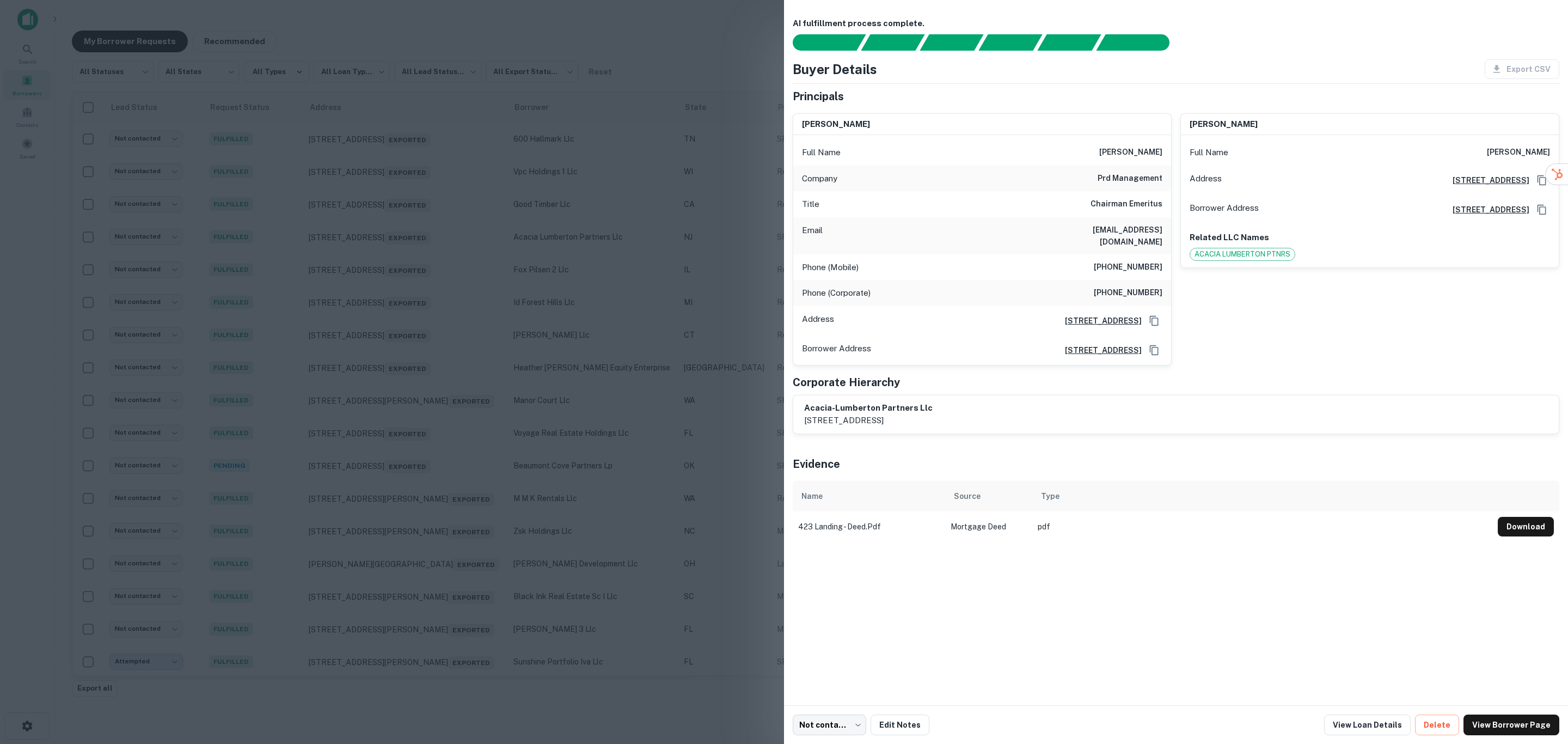
click at [693, 337] on div at bounding box center [784, 372] width 1568 height 744
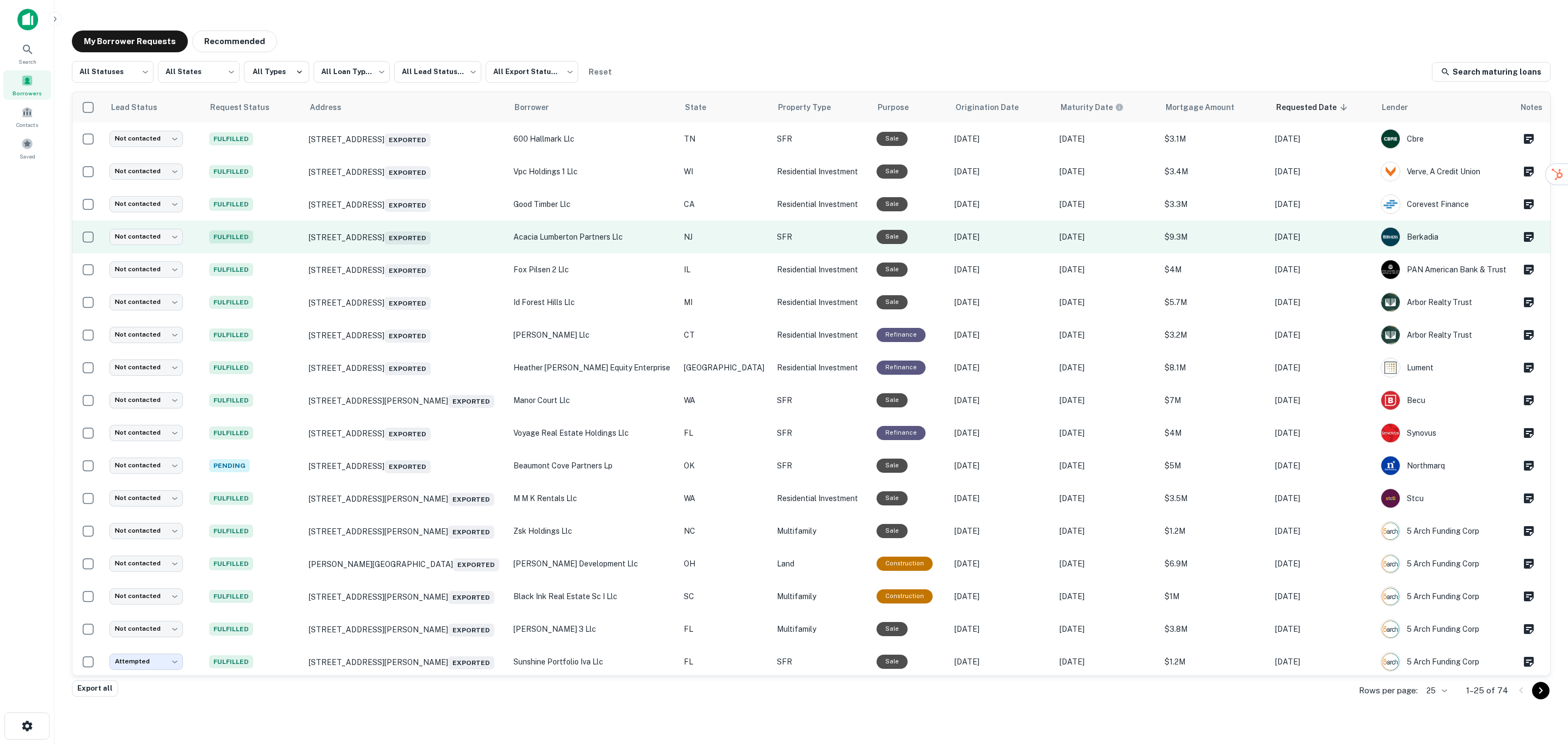
click at [628, 236] on p "acacia lumberton partners llc" at bounding box center [594, 237] width 160 height 12
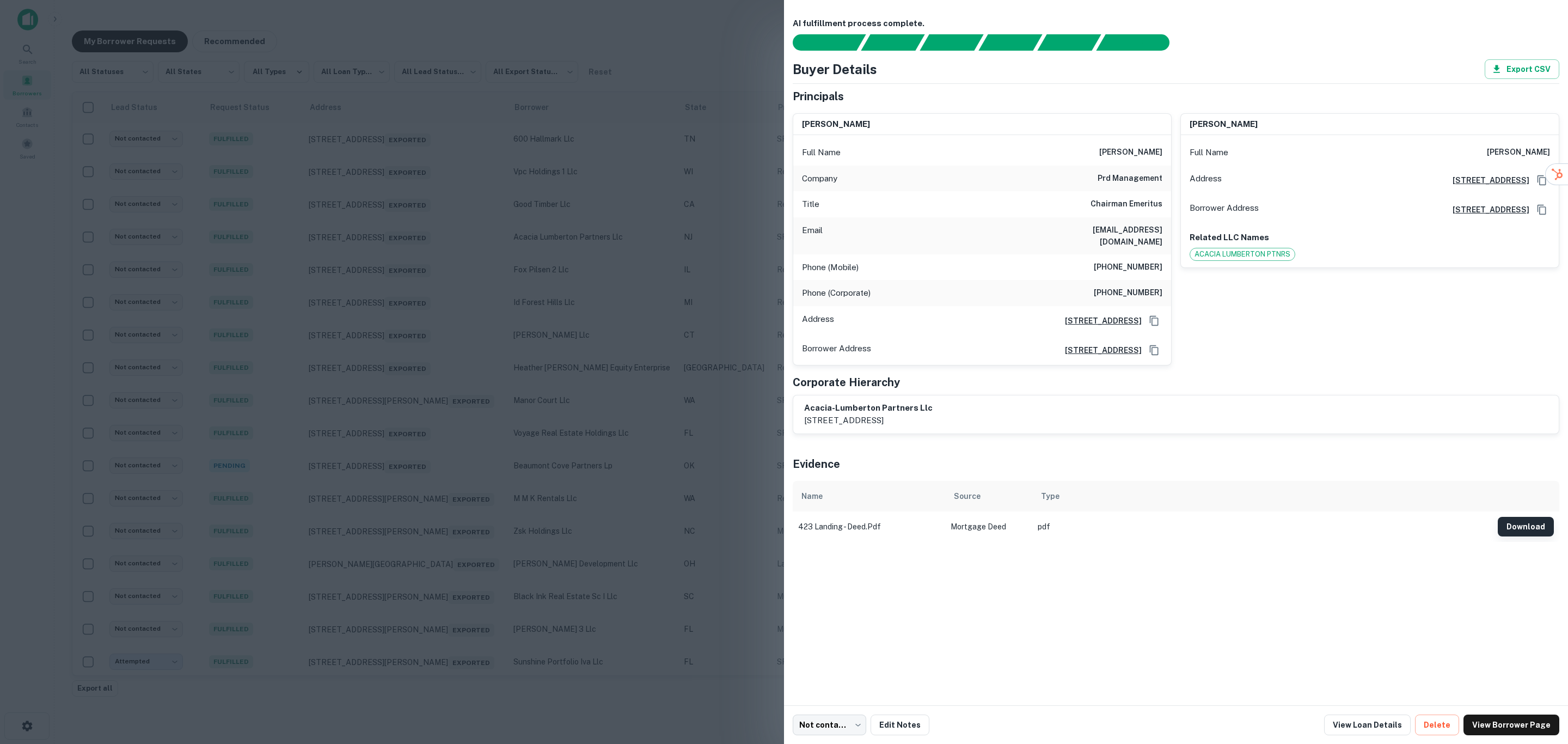
click at [1510, 517] on button "Download" at bounding box center [1526, 527] width 57 height 20
click at [708, 650] on div at bounding box center [784, 372] width 1568 height 744
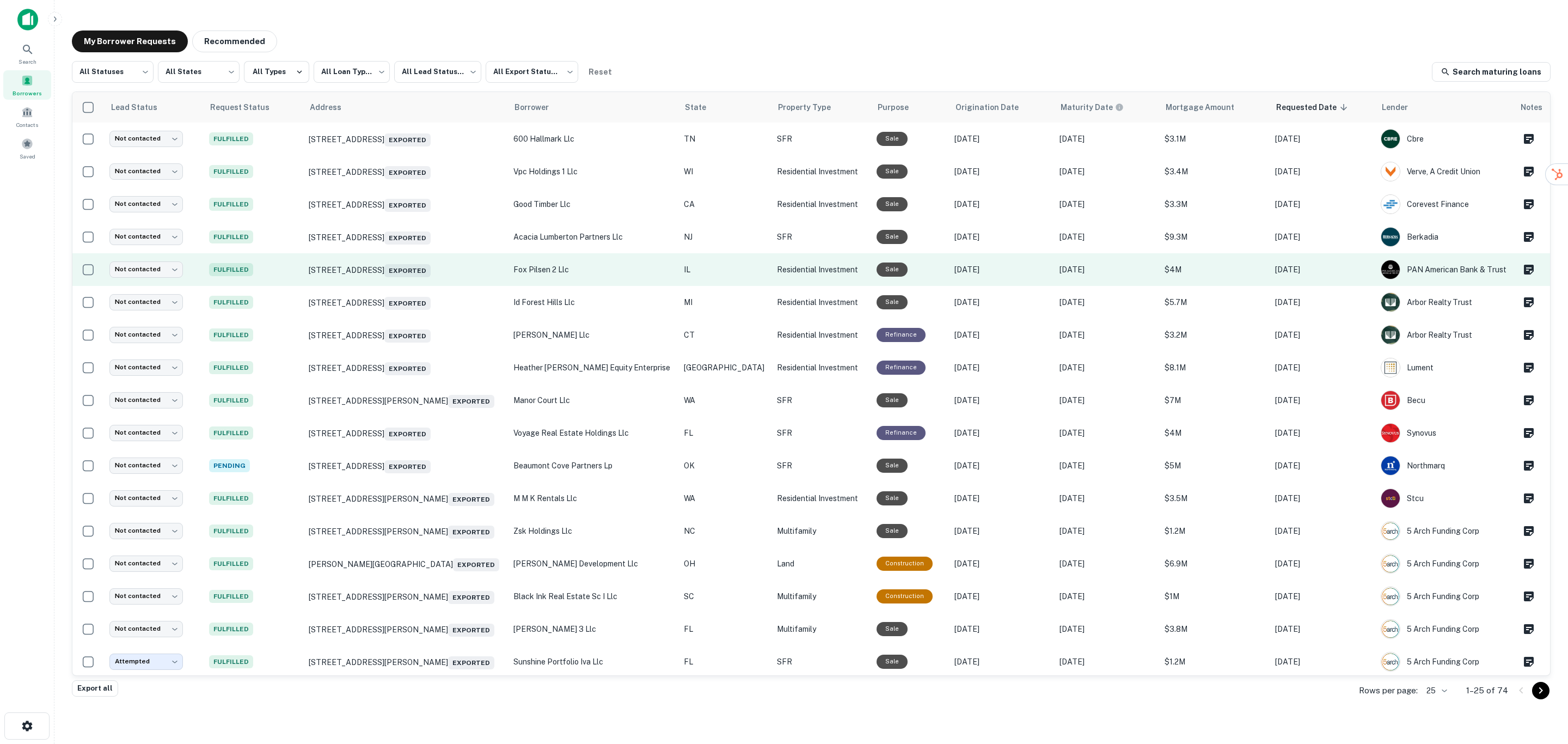
click at [779, 273] on p "Residential Investment" at bounding box center [821, 269] width 89 height 12
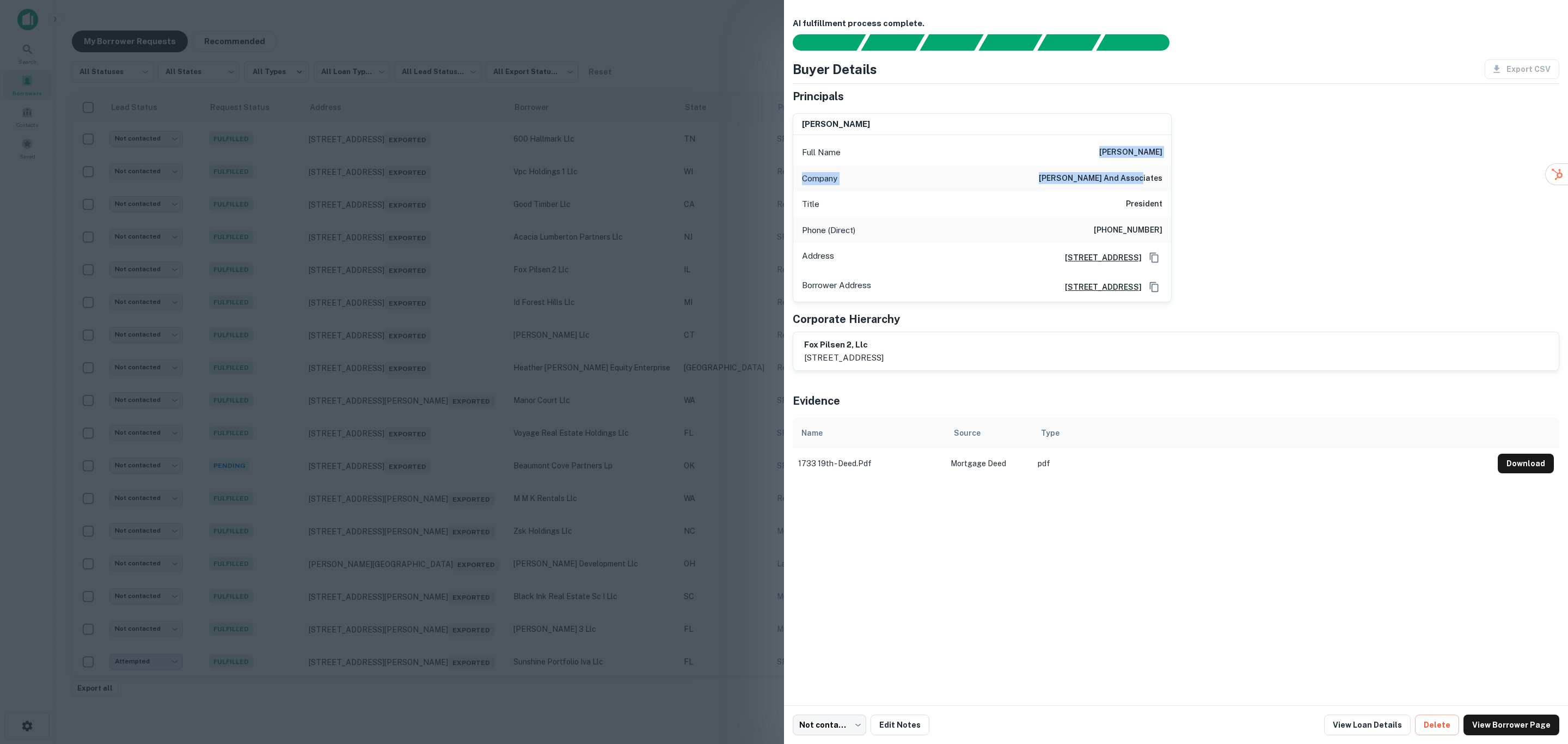
drag, startPoint x: 1108, startPoint y: 151, endPoint x: 1170, endPoint y: 176, distance: 66.9
click at [1170, 176] on div "Full Name [PERSON_NAME] Company [PERSON_NAME] and associates Title President Ph…" at bounding box center [983, 217] width 378 height 167
drag, startPoint x: 1167, startPoint y: 231, endPoint x: 1091, endPoint y: 227, distance: 76.1
click at [1091, 227] on div "Phone (Direct) [PHONE_NUMBER]" at bounding box center [983, 230] width 378 height 26
copy h6 "[PHONE_NUMBER]"
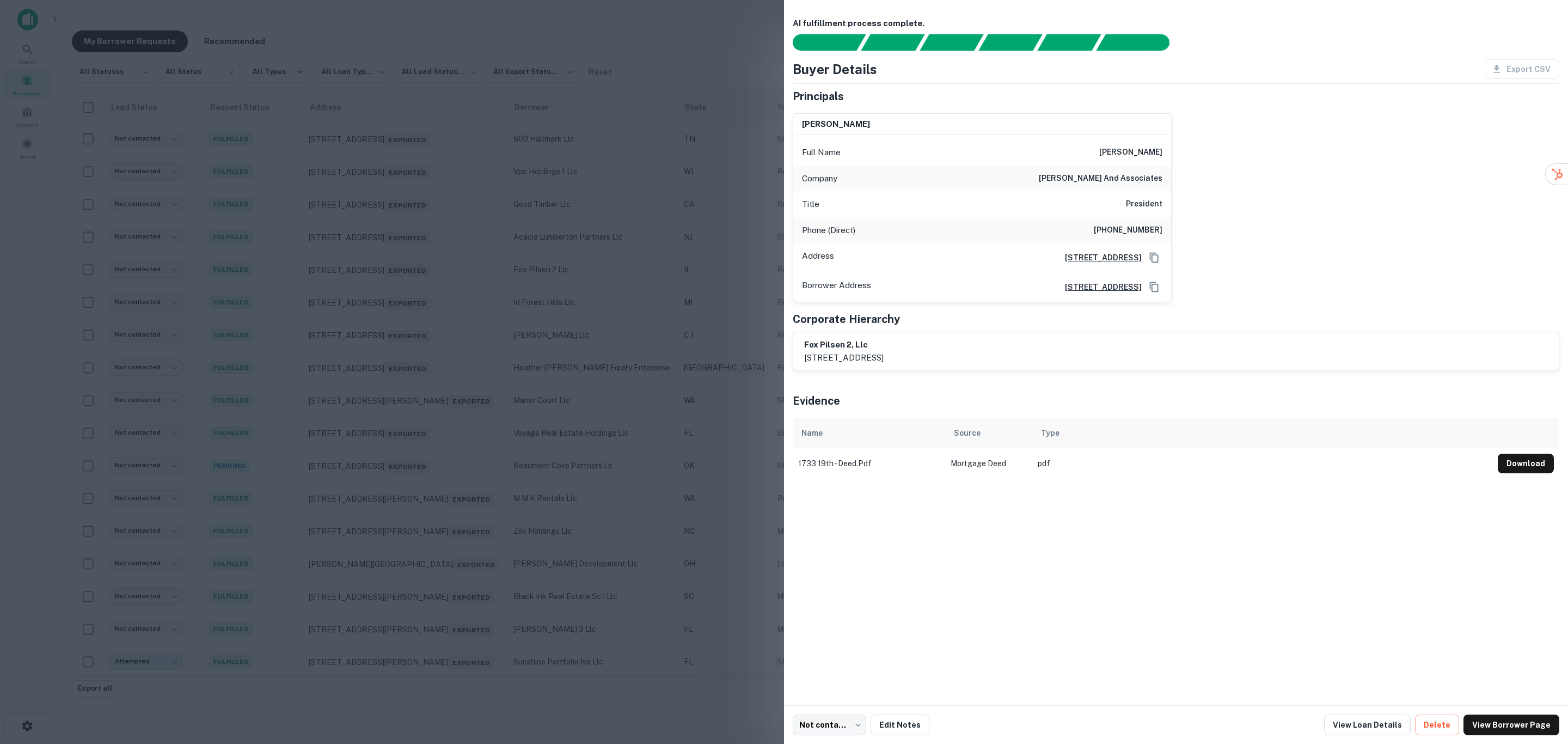
click at [1270, 600] on div "AI fulfillment process complete. Buyer Details Export CSV Principals [PERSON_NA…" at bounding box center [1176, 352] width 784 height 705
click at [722, 604] on div at bounding box center [784, 372] width 1568 height 744
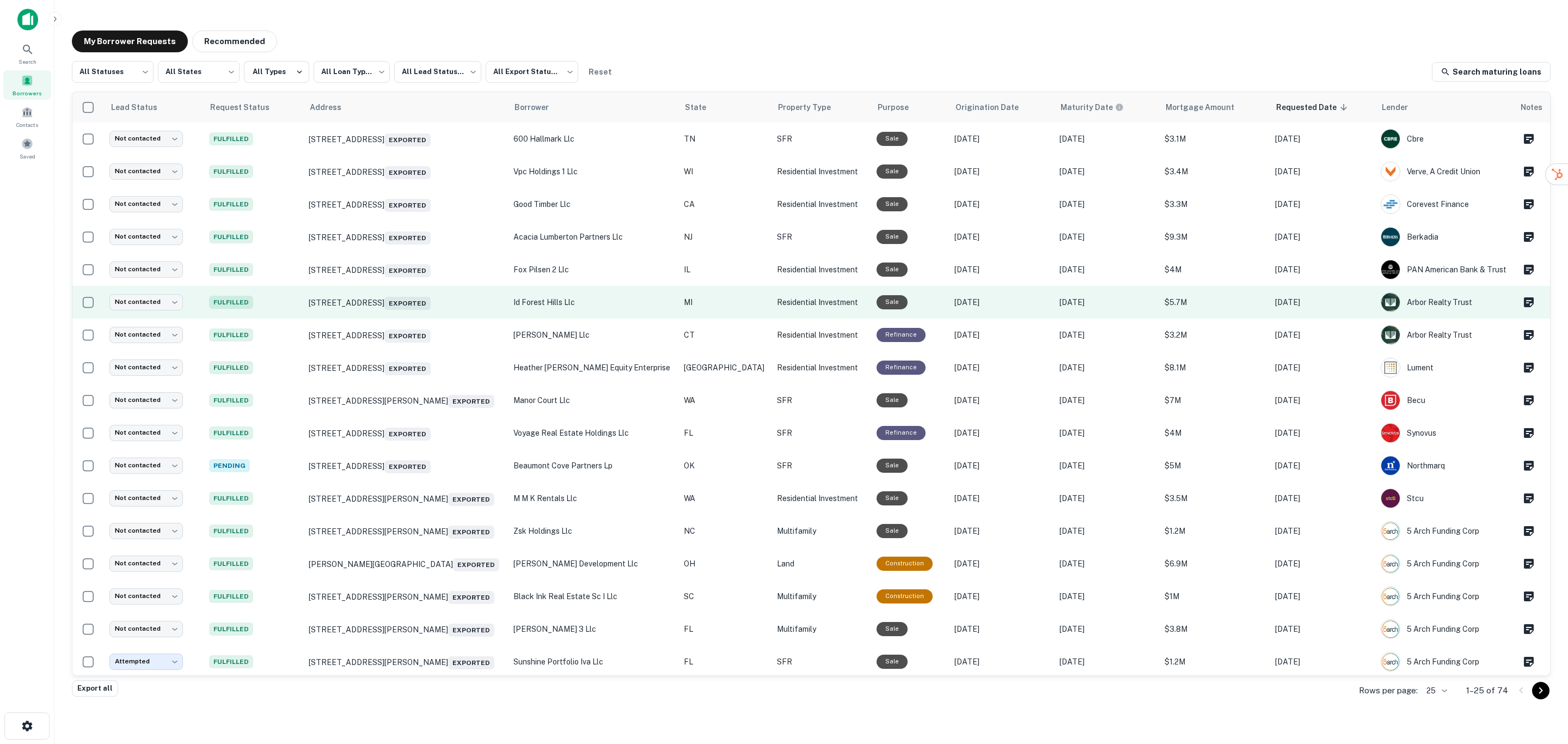
click at [585, 304] on p "id forest hills llc" at bounding box center [594, 302] width 160 height 12
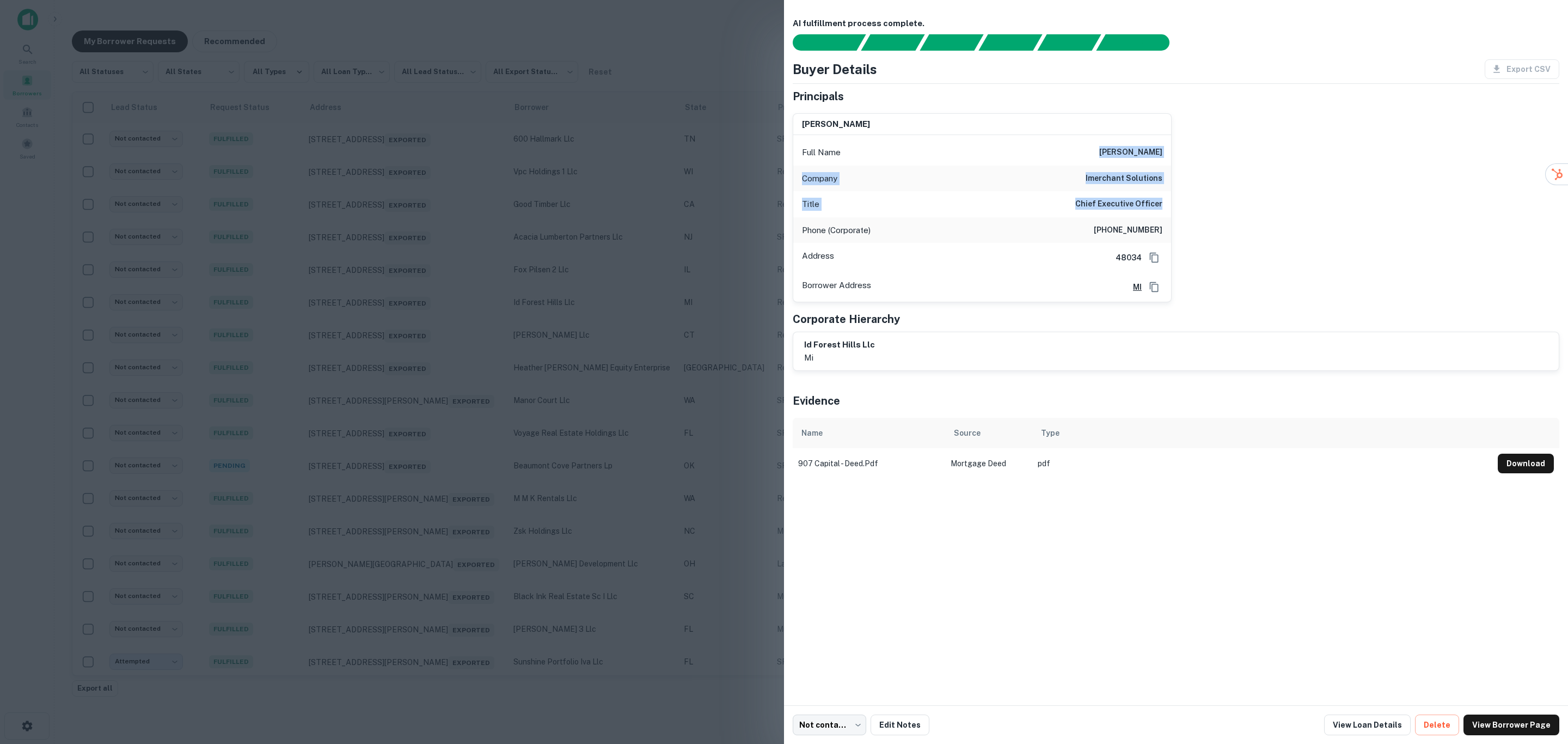
drag, startPoint x: 1111, startPoint y: 147, endPoint x: 1168, endPoint y: 193, distance: 73.2
click at [1168, 193] on div "Full Name [PERSON_NAME] Company imerchant solutions Title Chief Executive Offic…" at bounding box center [983, 217] width 378 height 167
click at [676, 352] on div at bounding box center [784, 372] width 1568 height 744
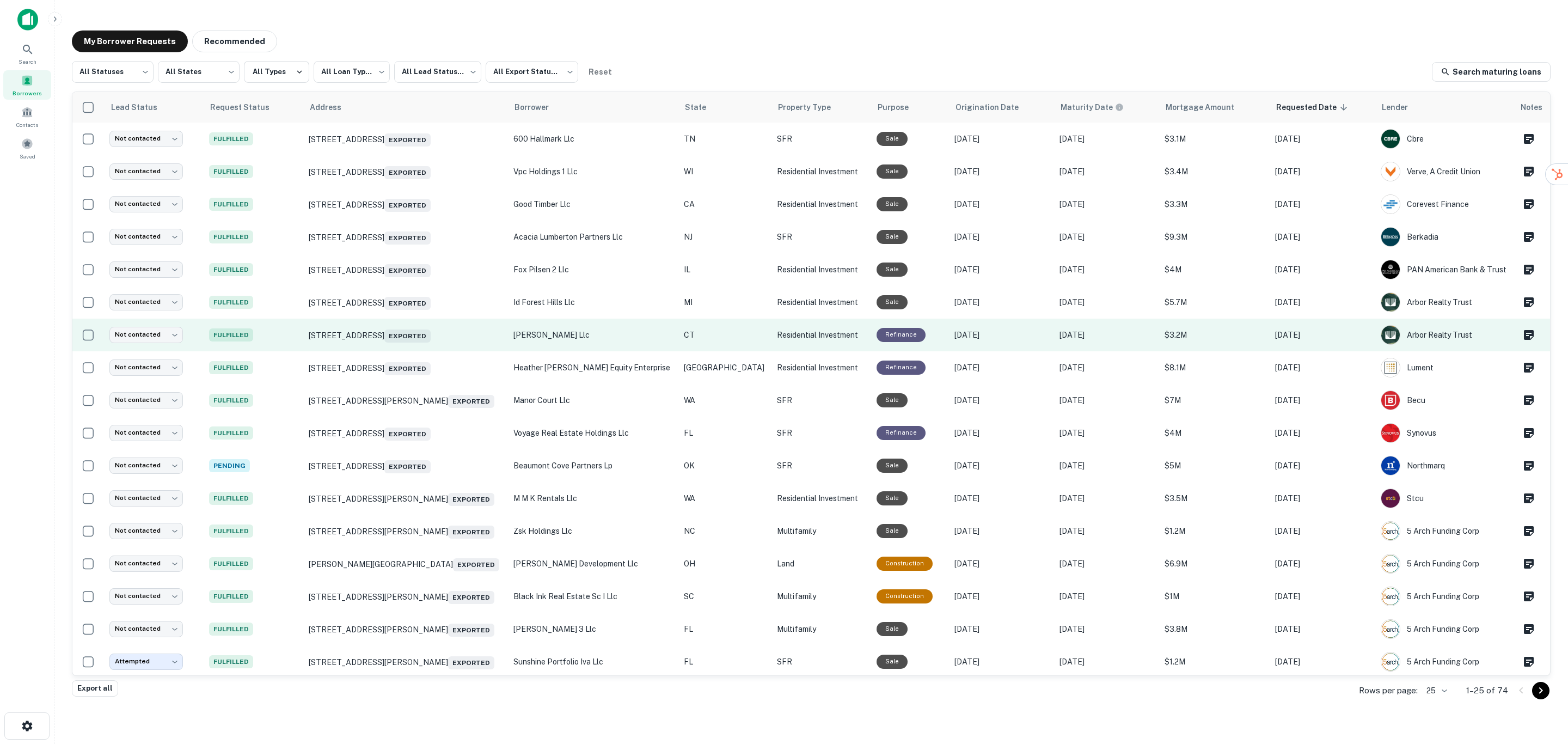
click at [568, 334] on p "[PERSON_NAME] llc" at bounding box center [594, 334] width 160 height 12
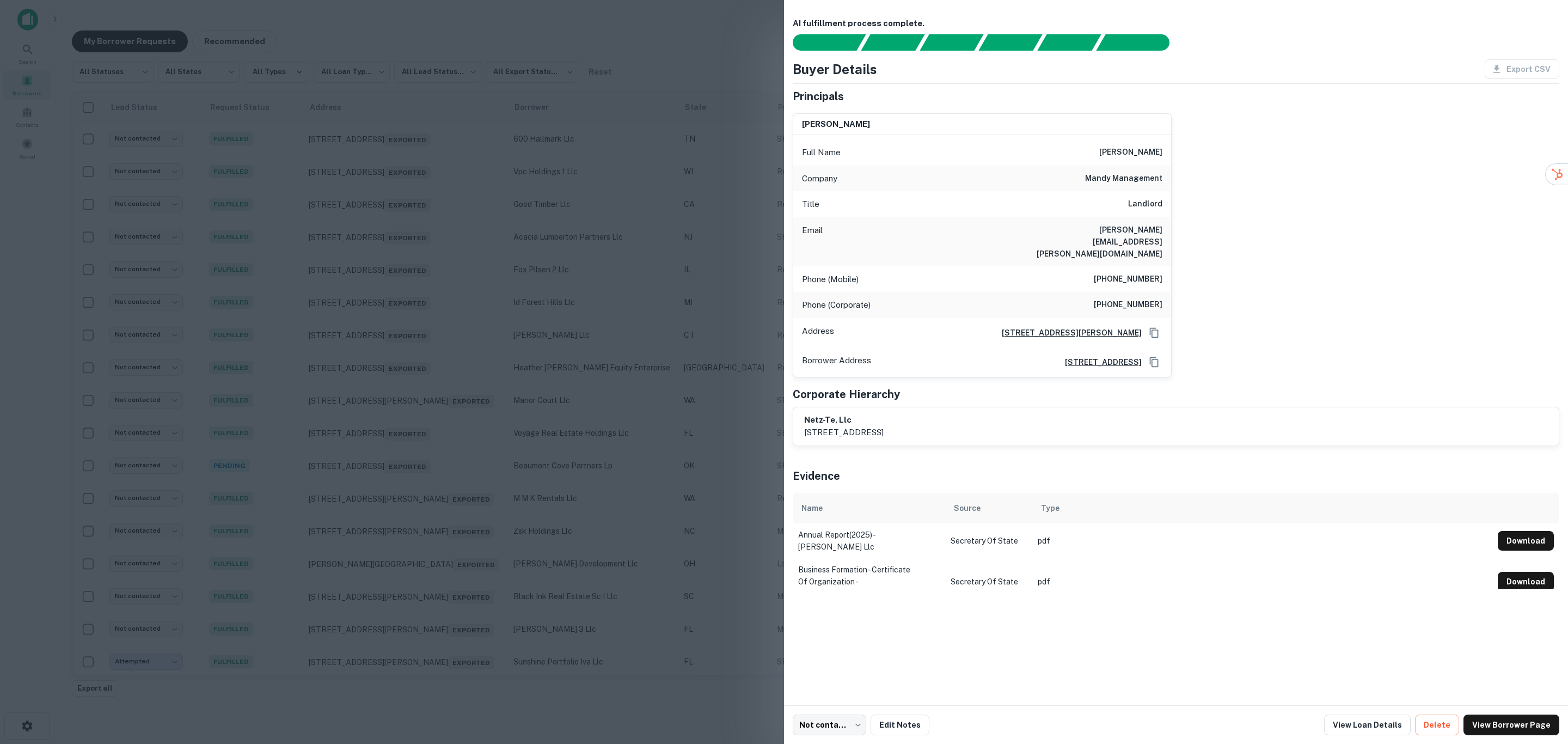
click at [573, 334] on div at bounding box center [784, 372] width 1568 height 744
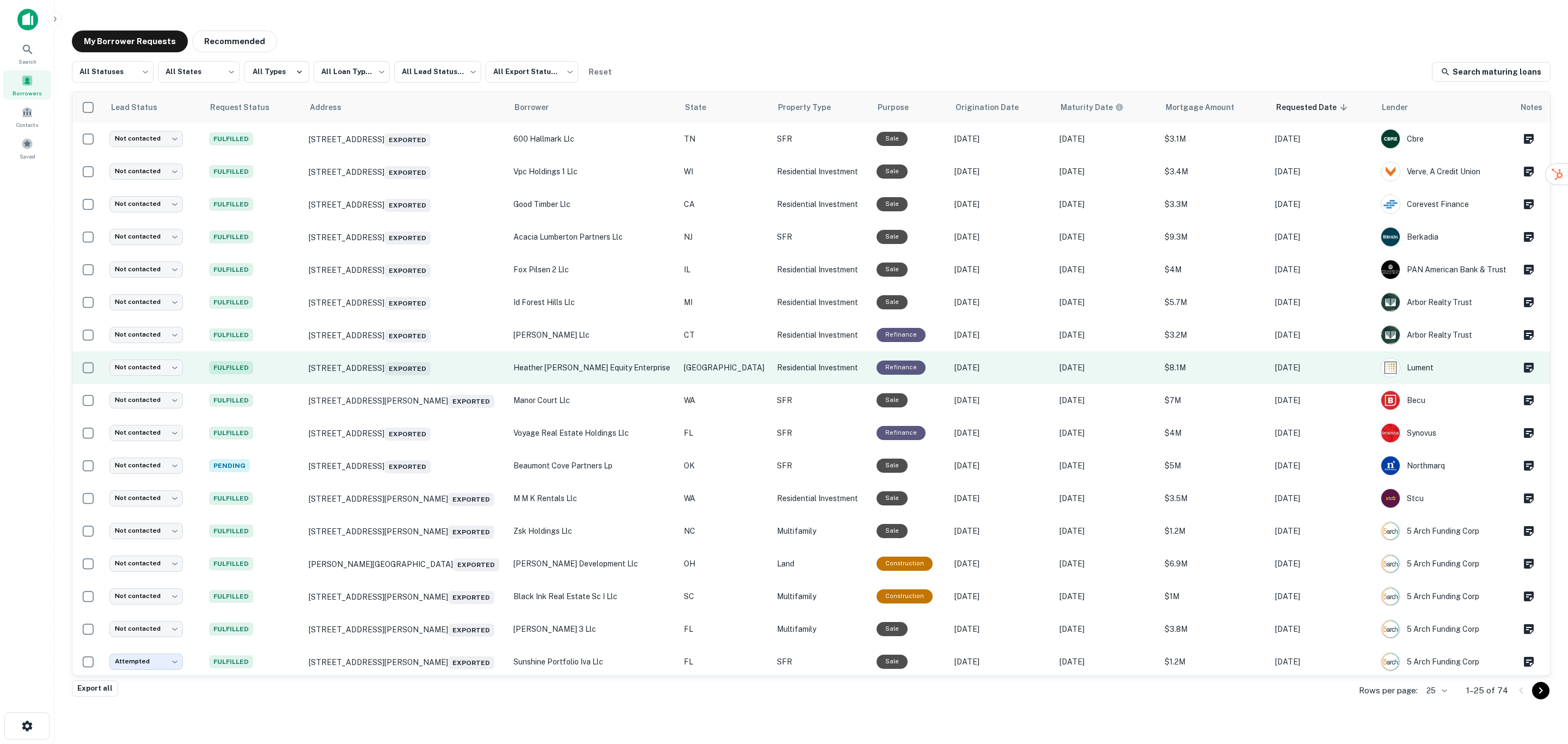
click at [599, 370] on p "heather [PERSON_NAME] equity enterprise" at bounding box center [594, 368] width 160 height 12
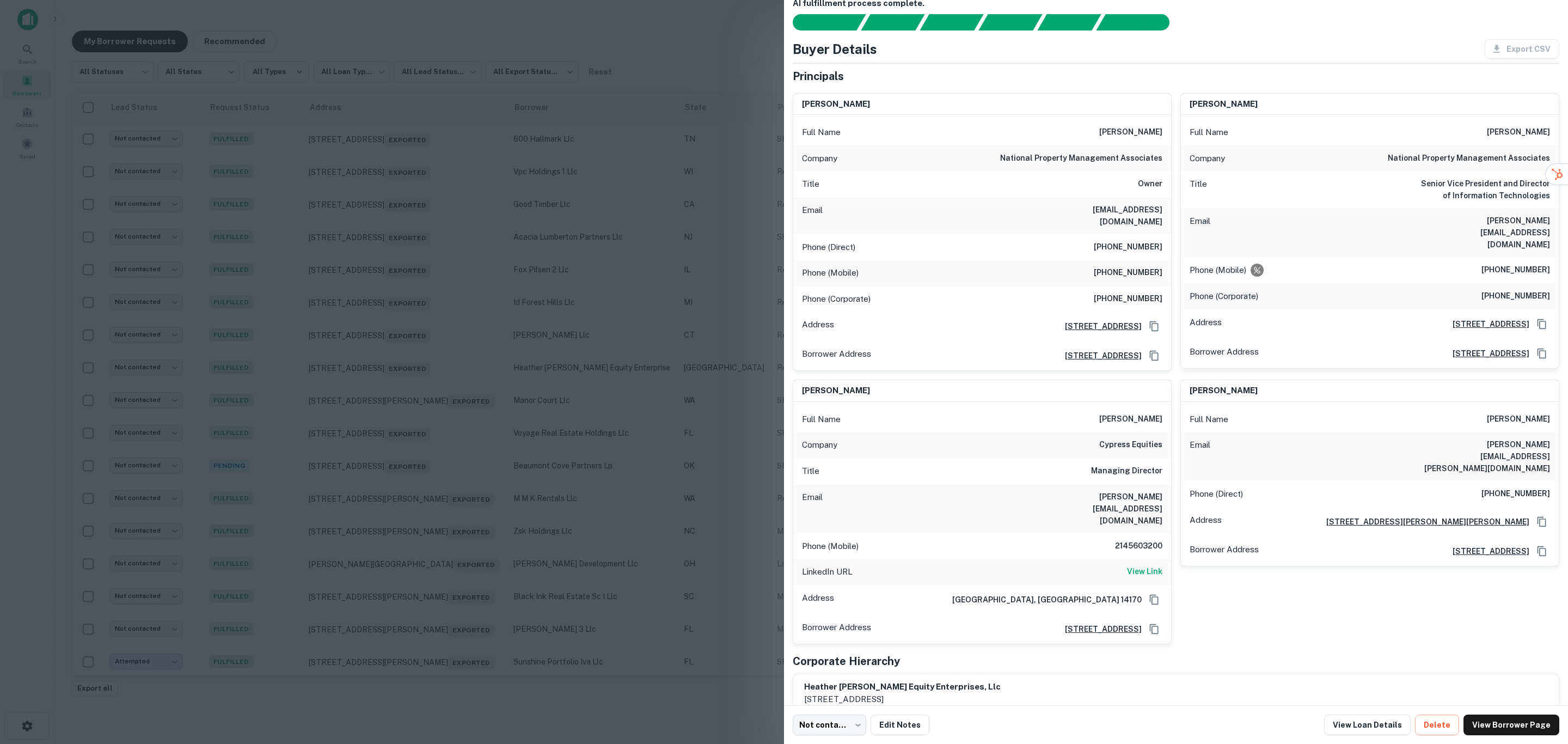
scroll to position [25, 0]
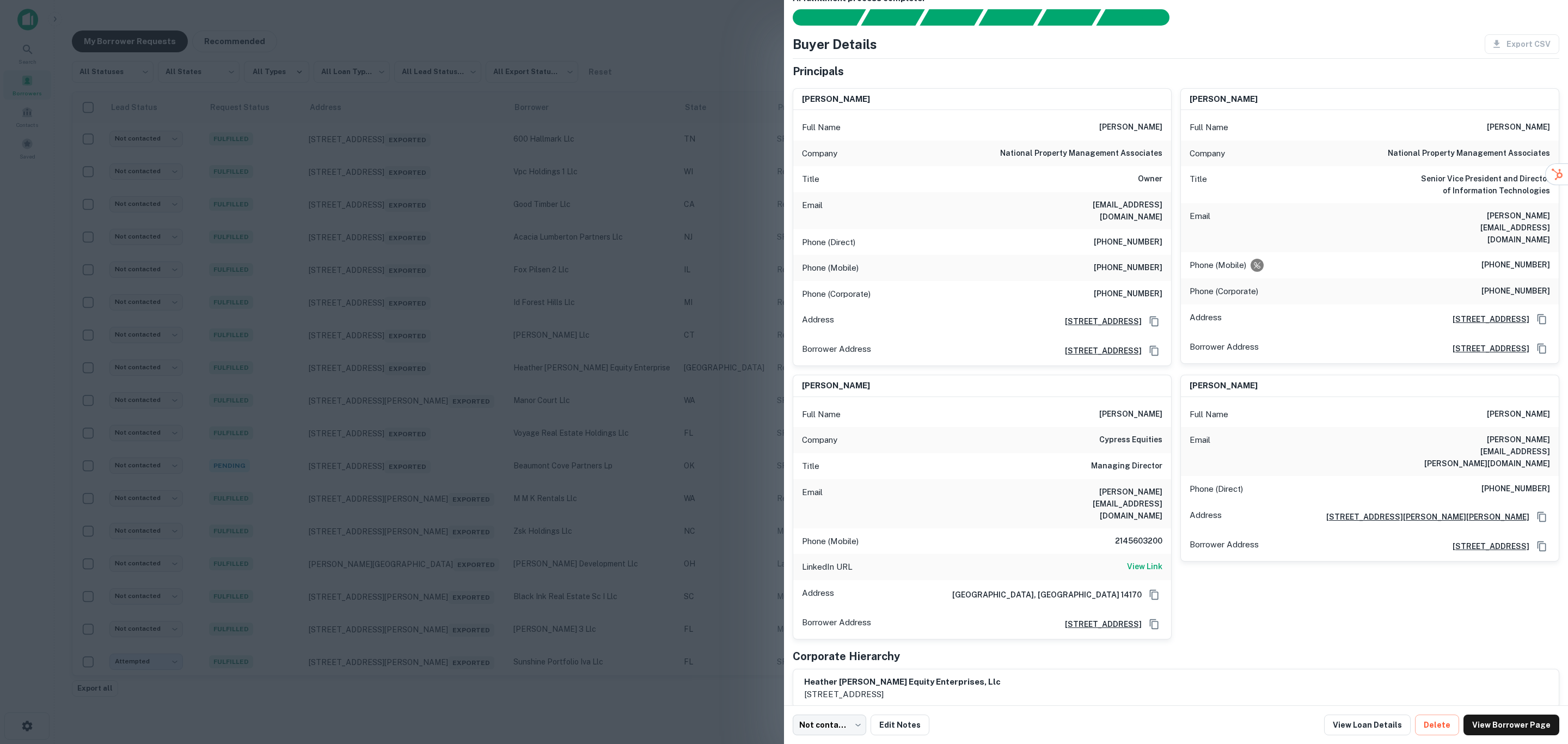
click at [979, 687] on p "[STREET_ADDRESS]" at bounding box center [903, 693] width 197 height 13
click at [896, 676] on h6 "heather [PERSON_NAME] equity enterprises, llc" at bounding box center [903, 682] width 197 height 13
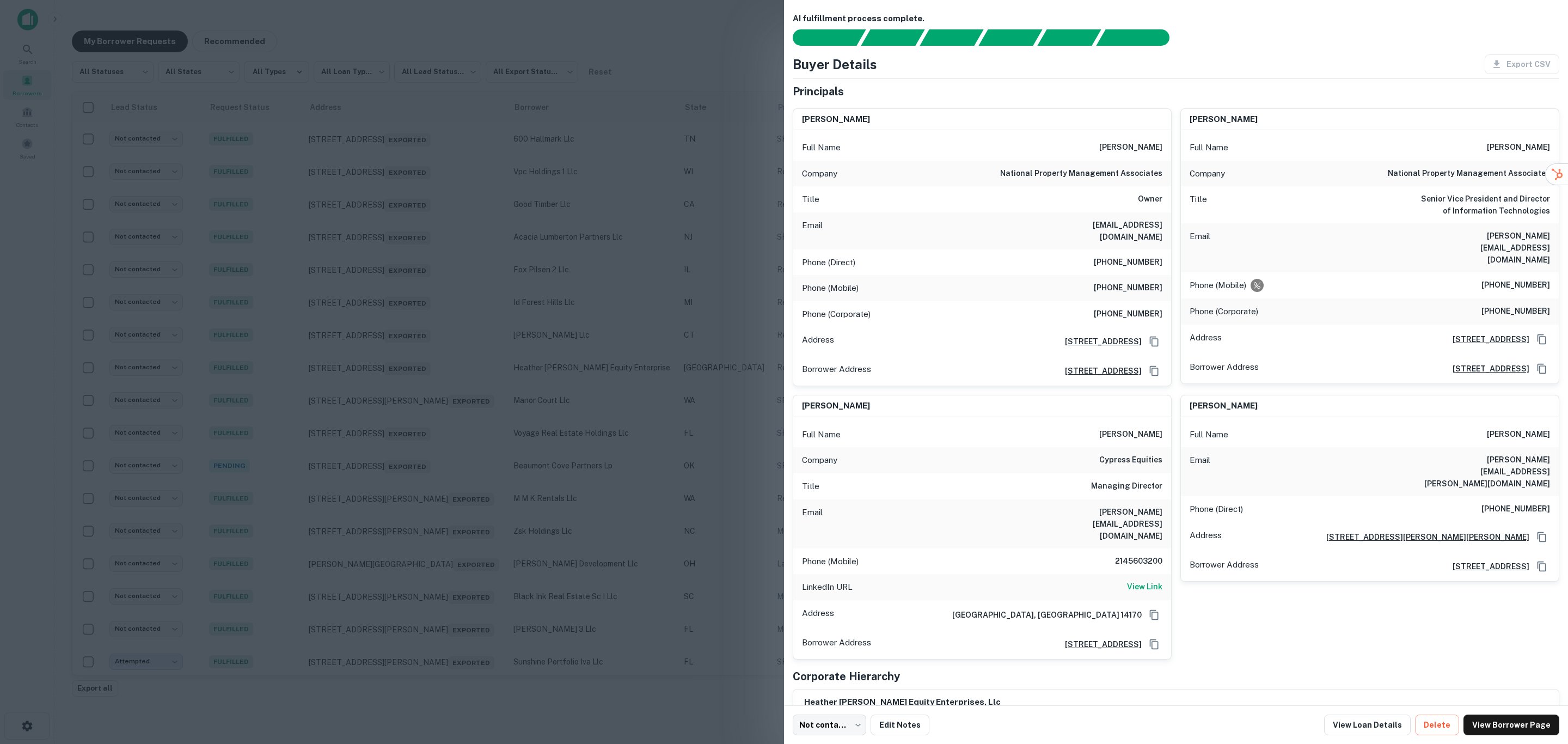
scroll to position [0, 0]
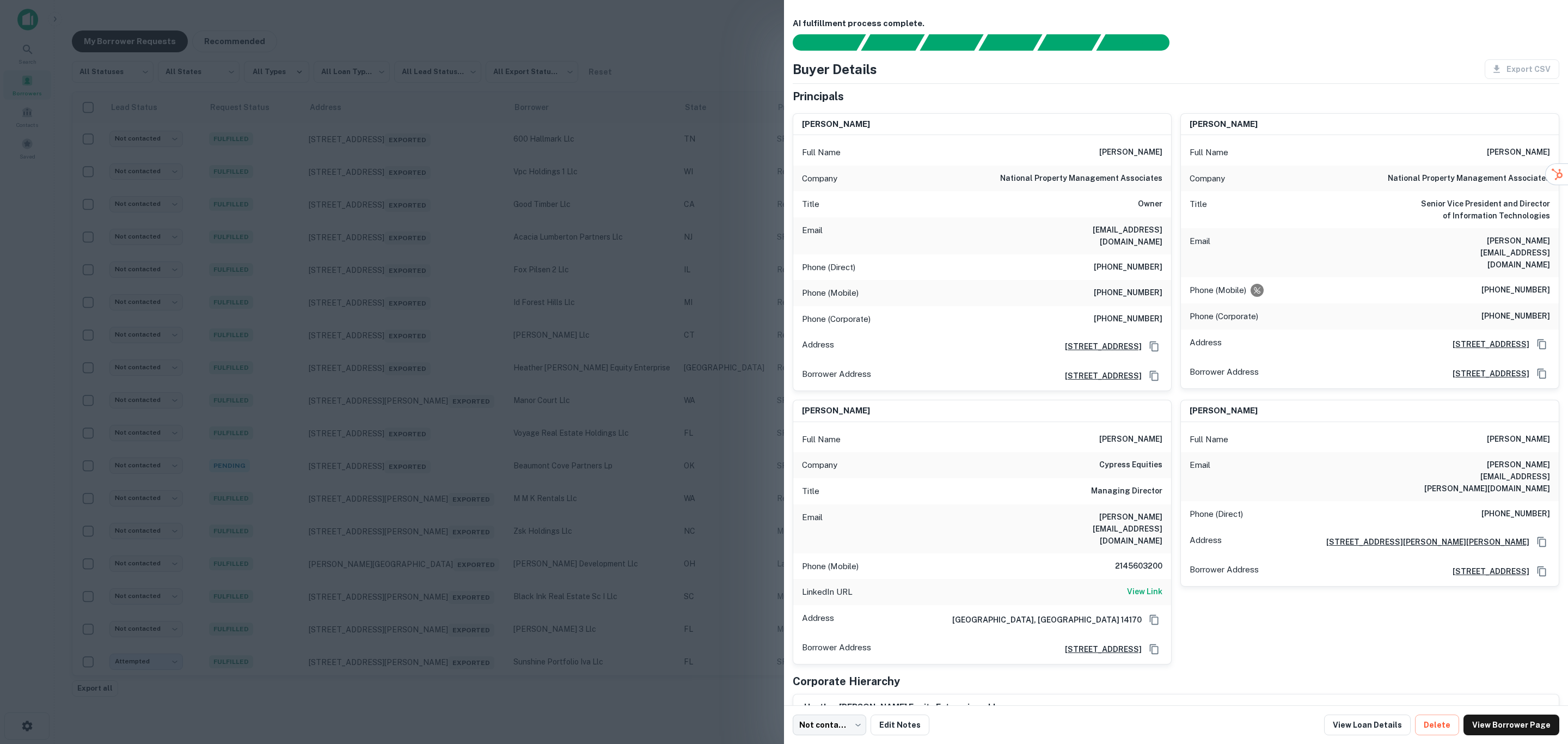
click at [632, 368] on div at bounding box center [784, 372] width 1568 height 744
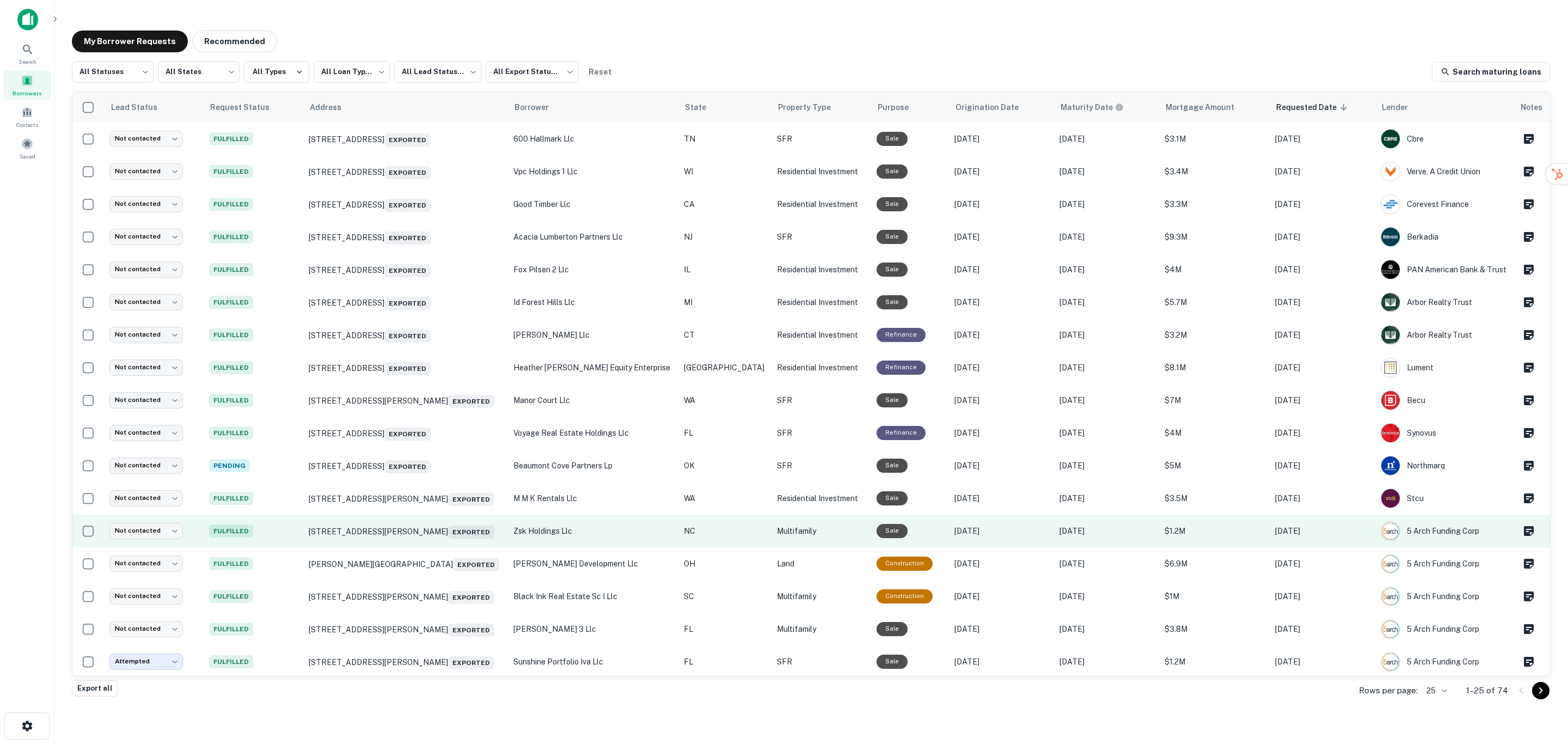
click at [618, 532] on p "zsk holdings llc" at bounding box center [594, 530] width 160 height 12
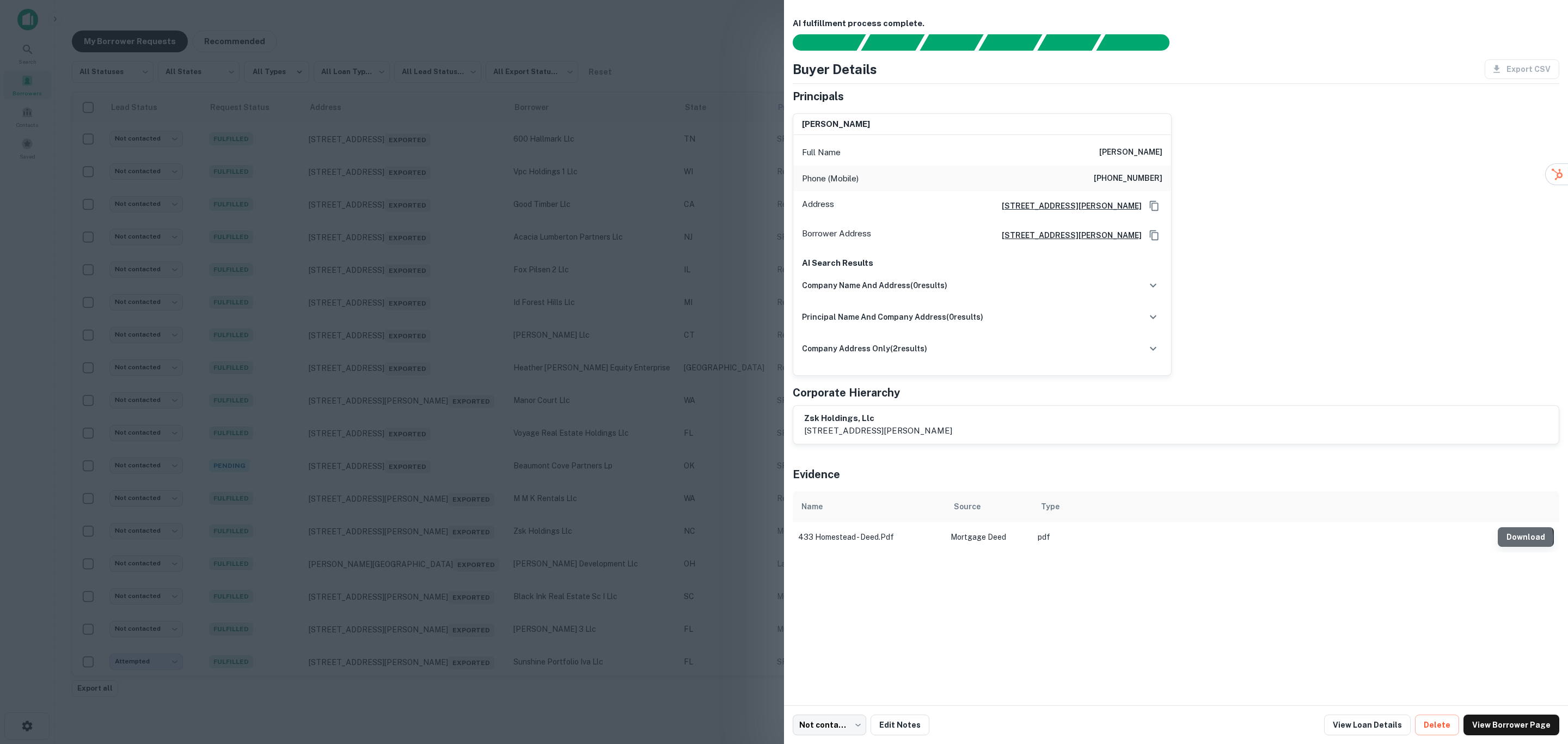
click at [1519, 539] on button "Download" at bounding box center [1526, 536] width 57 height 20
click at [1215, 242] on div "[PERSON_NAME] Full Name [PERSON_NAME] Phone (Mobile) [PHONE_NUMBER] Address [ST…" at bounding box center [1171, 240] width 775 height 271
drag, startPoint x: 1101, startPoint y: 152, endPoint x: 1206, endPoint y: 156, distance: 105.1
click at [1206, 156] on div "[PERSON_NAME] Full Name [PERSON_NAME] Phone (Mobile) [PHONE_NUMBER] Address [ST…" at bounding box center [1171, 240] width 775 height 271
click at [651, 360] on div at bounding box center [784, 372] width 1568 height 744
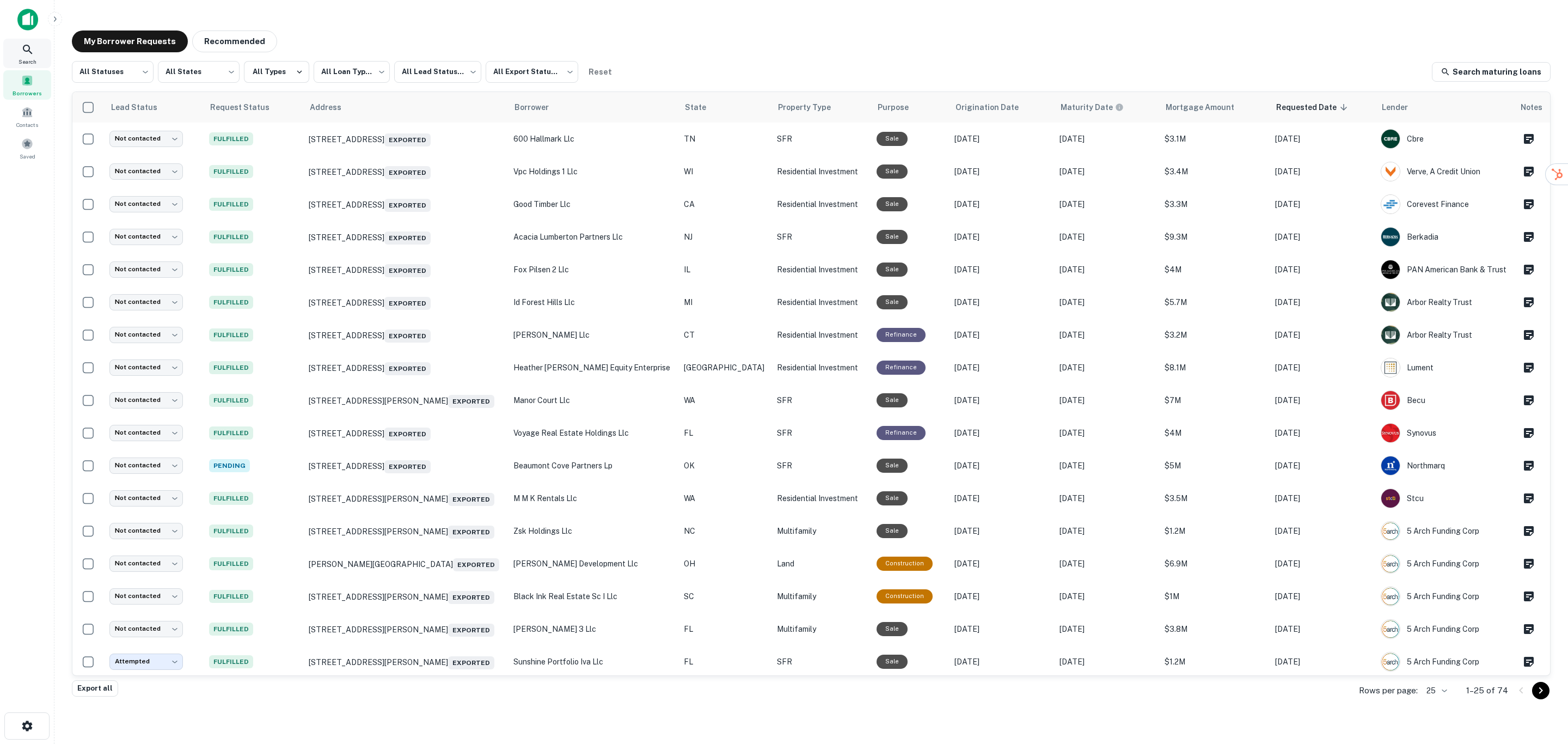
click at [29, 46] on icon at bounding box center [27, 49] width 13 height 13
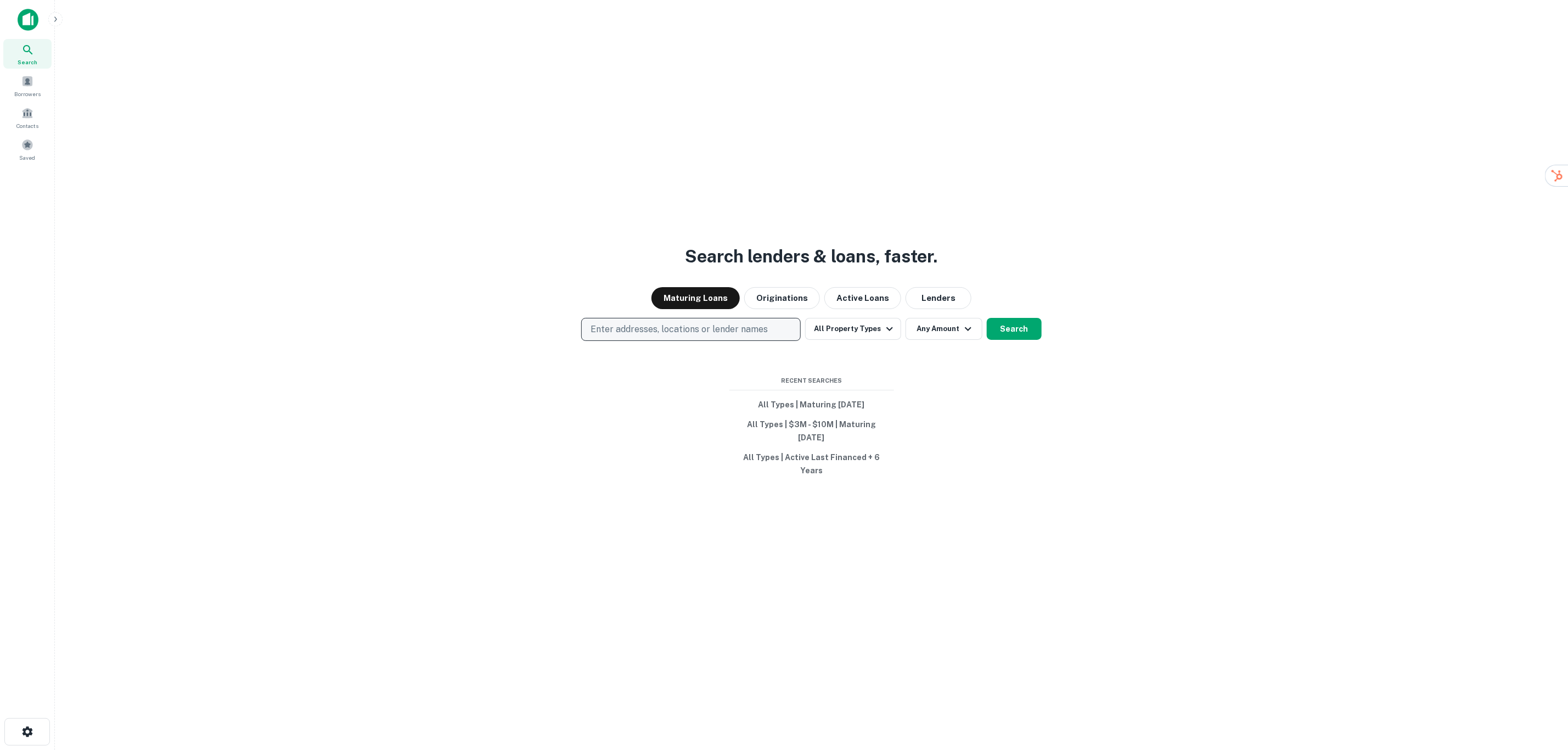
click at [663, 336] on p "Enter addresses, locations or lender names" at bounding box center [679, 328] width 177 height 13
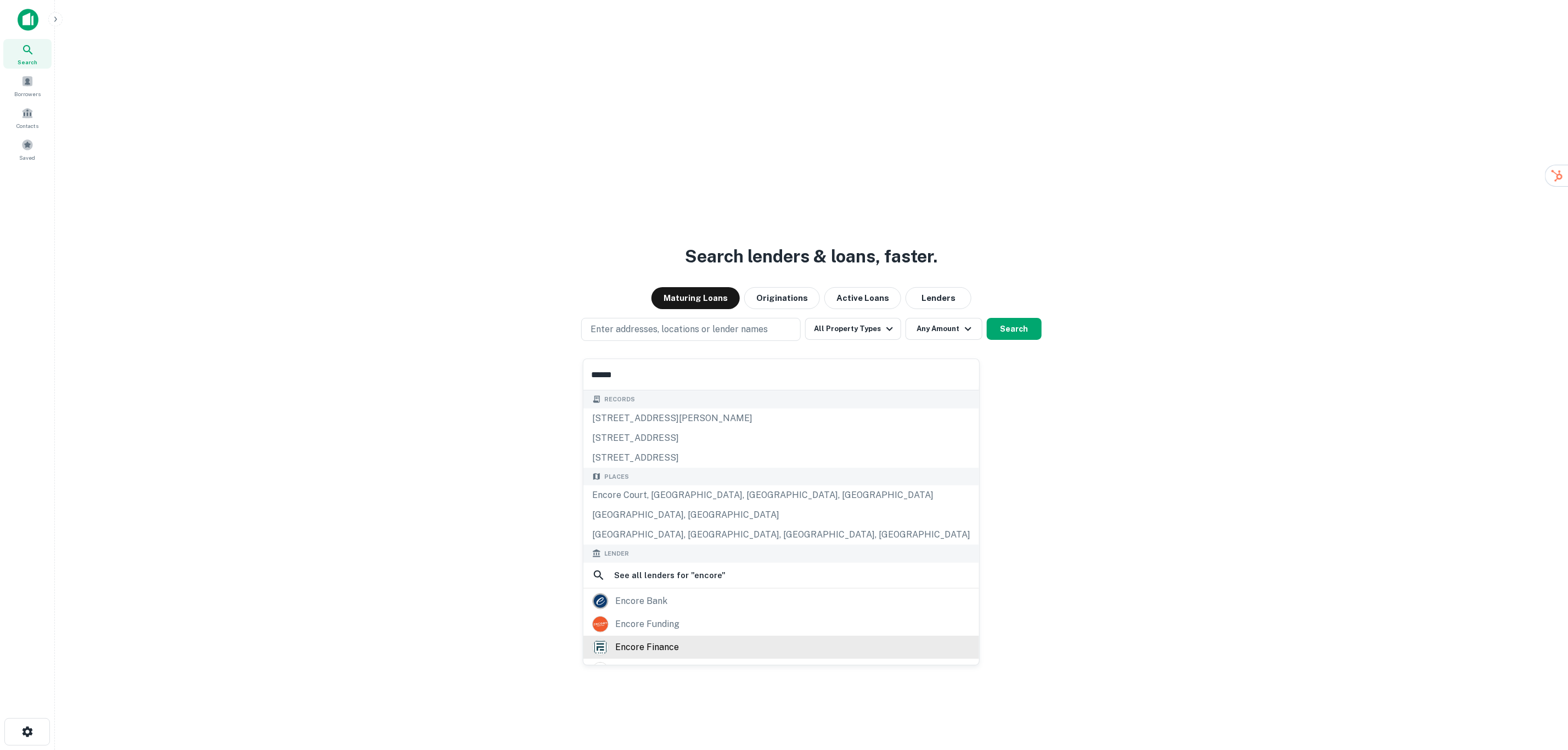
type input "******"
click at [700, 648] on div "encore finance" at bounding box center [781, 647] width 378 height 17
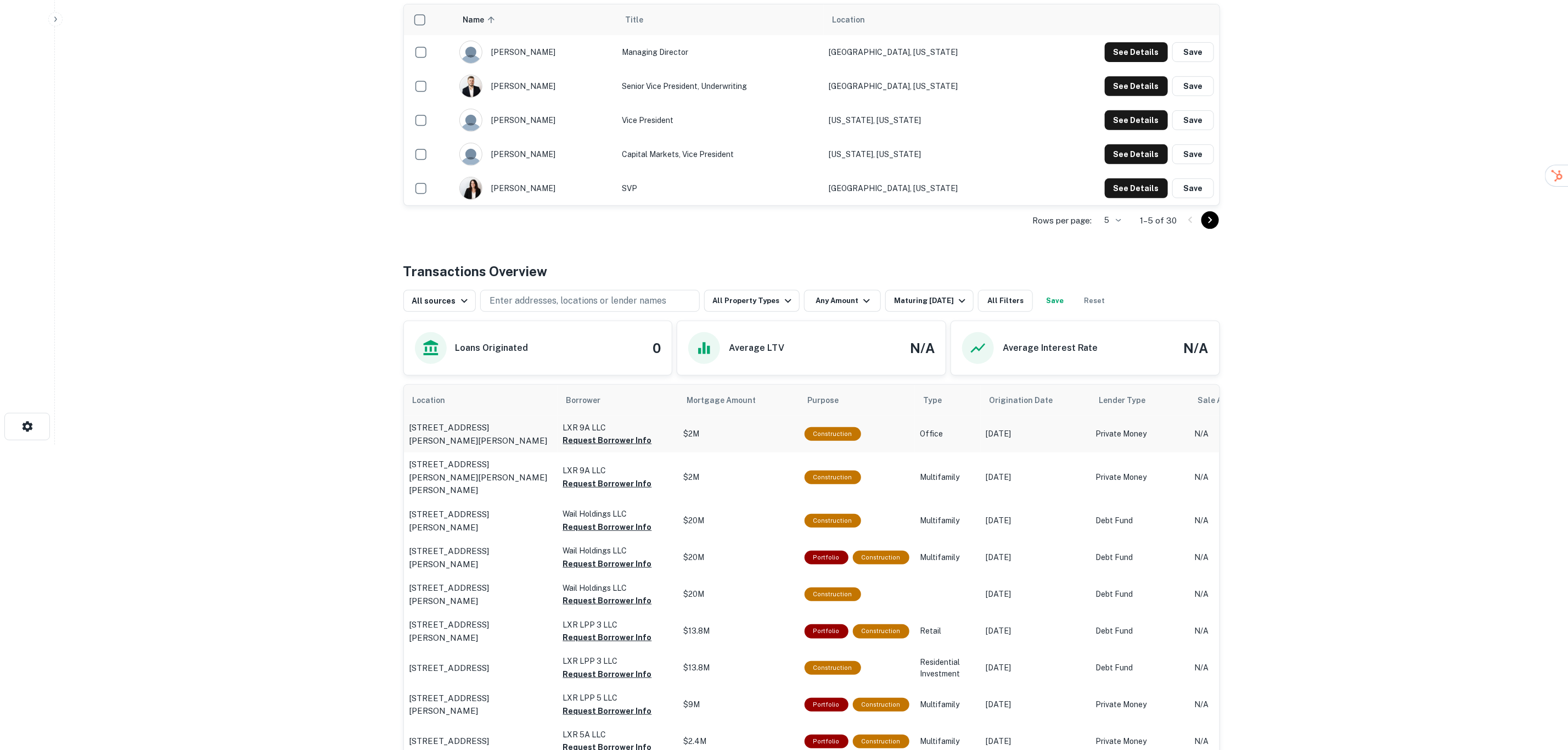
scroll to position [412, 0]
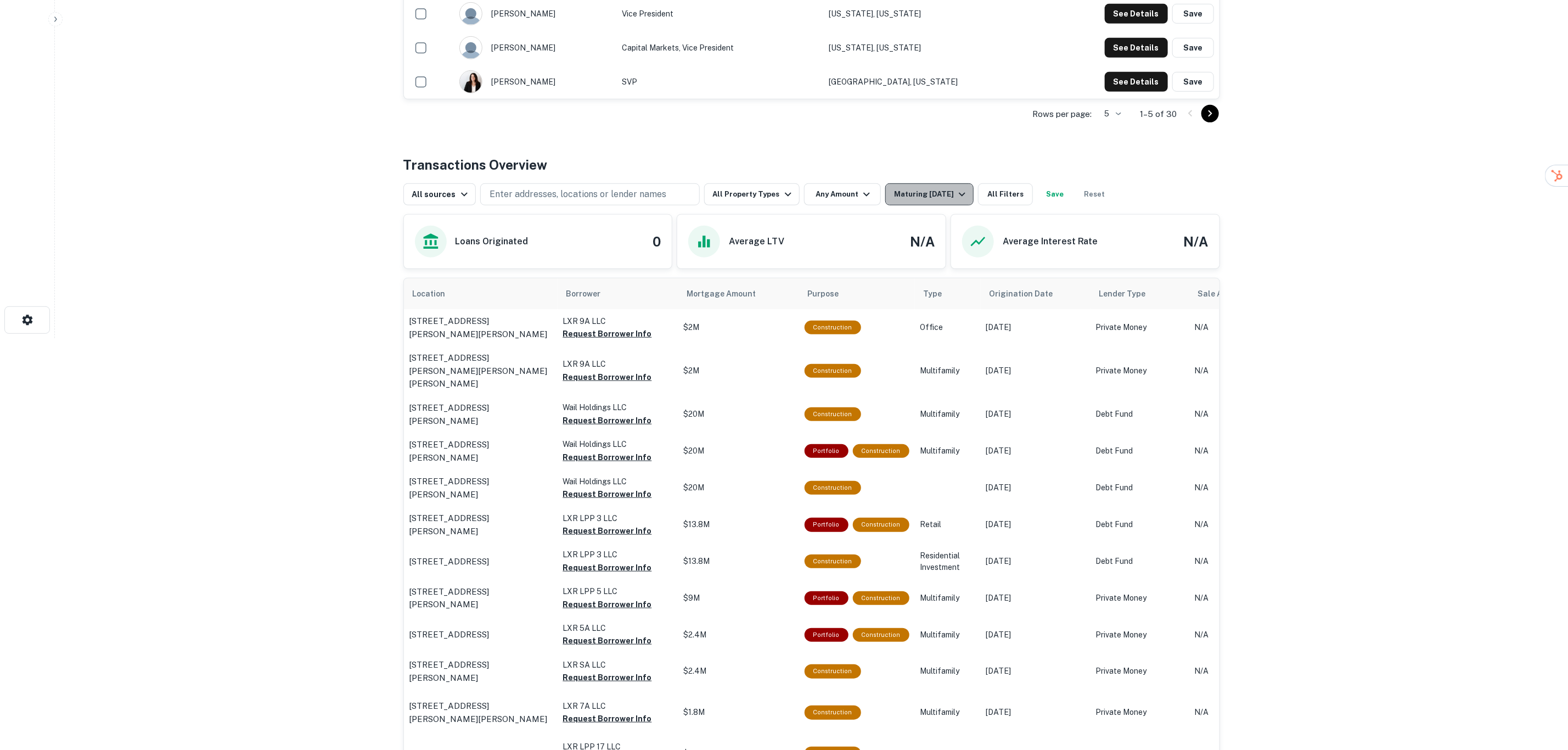
click at [918, 195] on div "Maturing In 1 Year" at bounding box center [932, 194] width 75 height 13
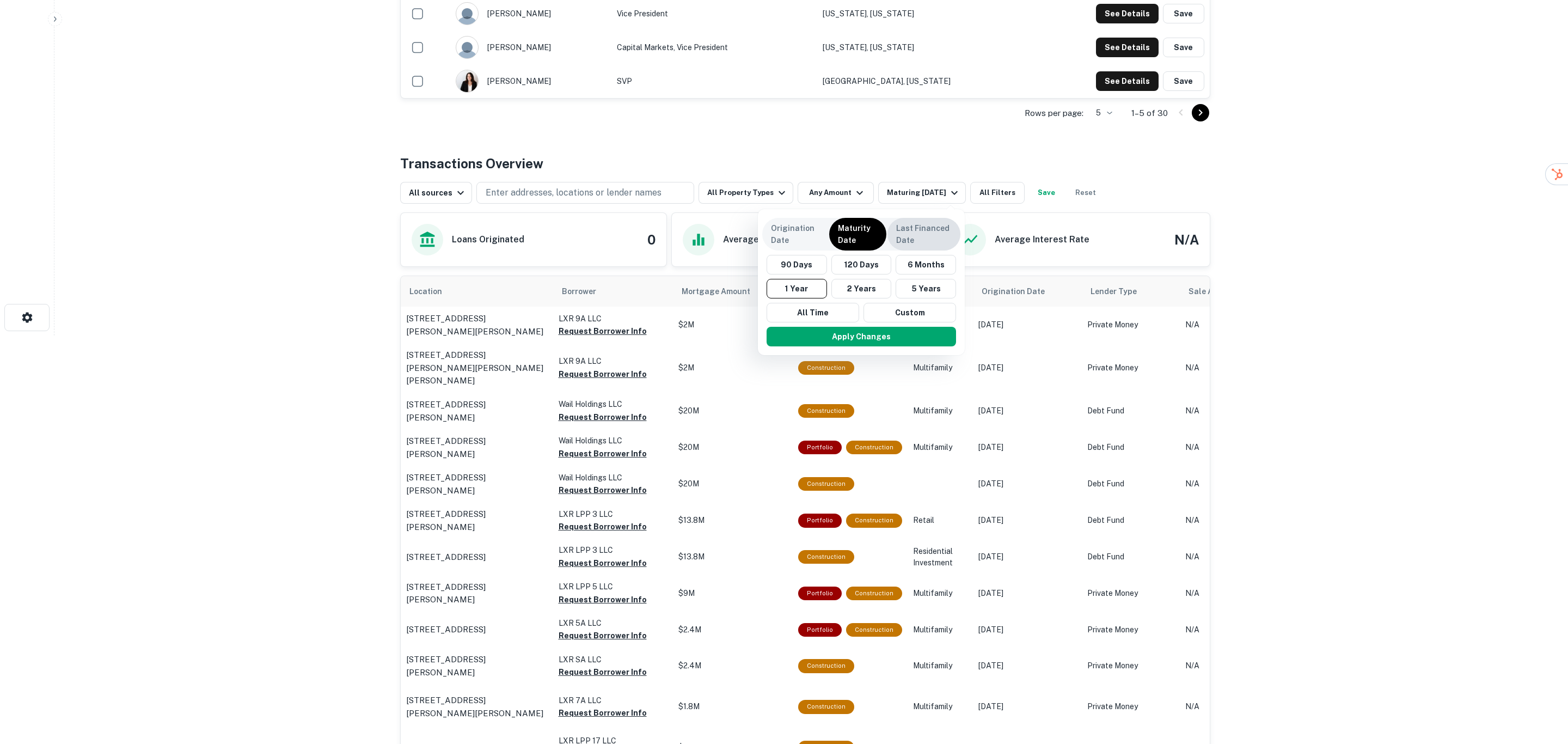
click at [912, 225] on p "Last Financed Date" at bounding box center [923, 234] width 56 height 24
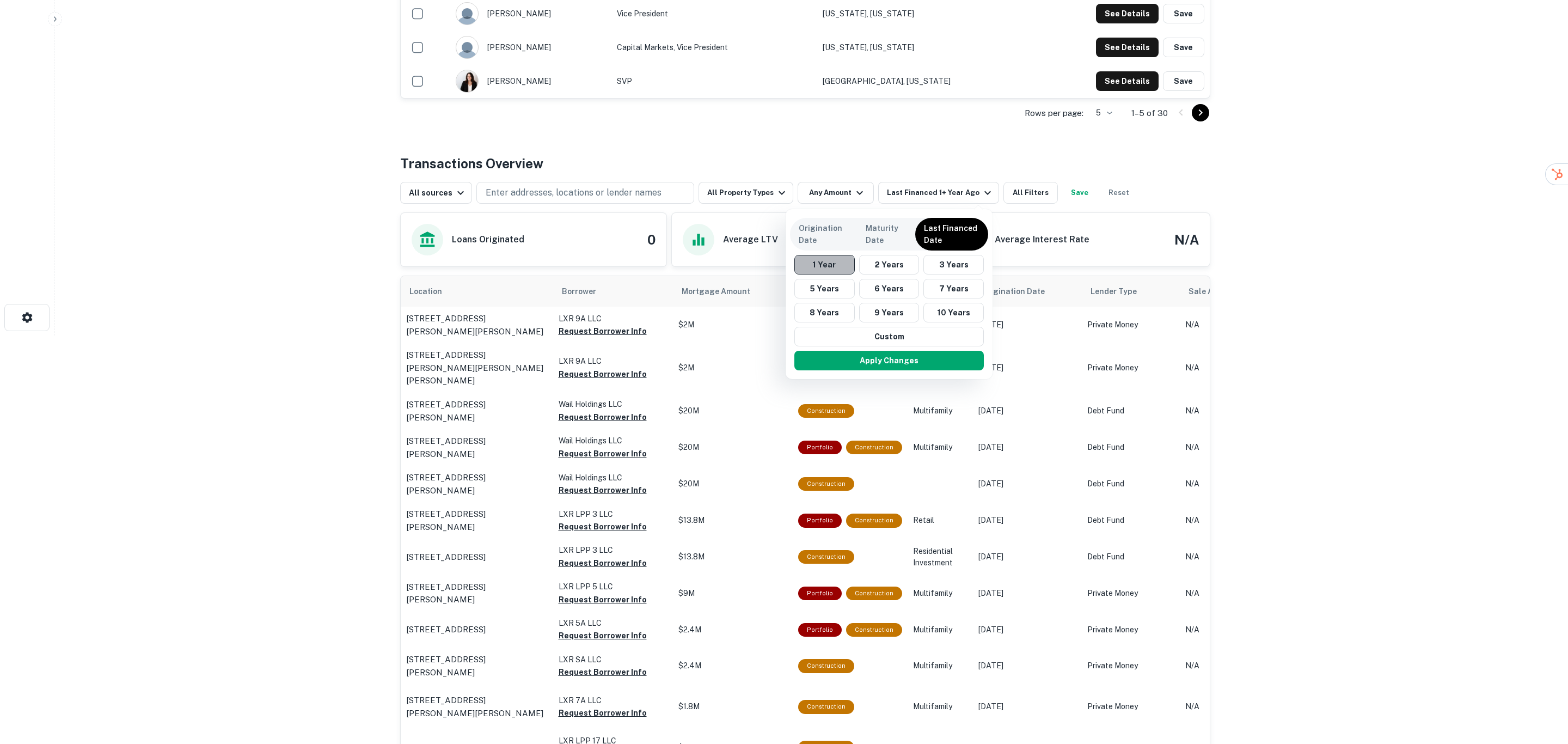
click at [819, 260] on button "1 Year" at bounding box center [825, 264] width 60 height 20
click at [822, 227] on p "Origination Date" at bounding box center [823, 234] width 49 height 24
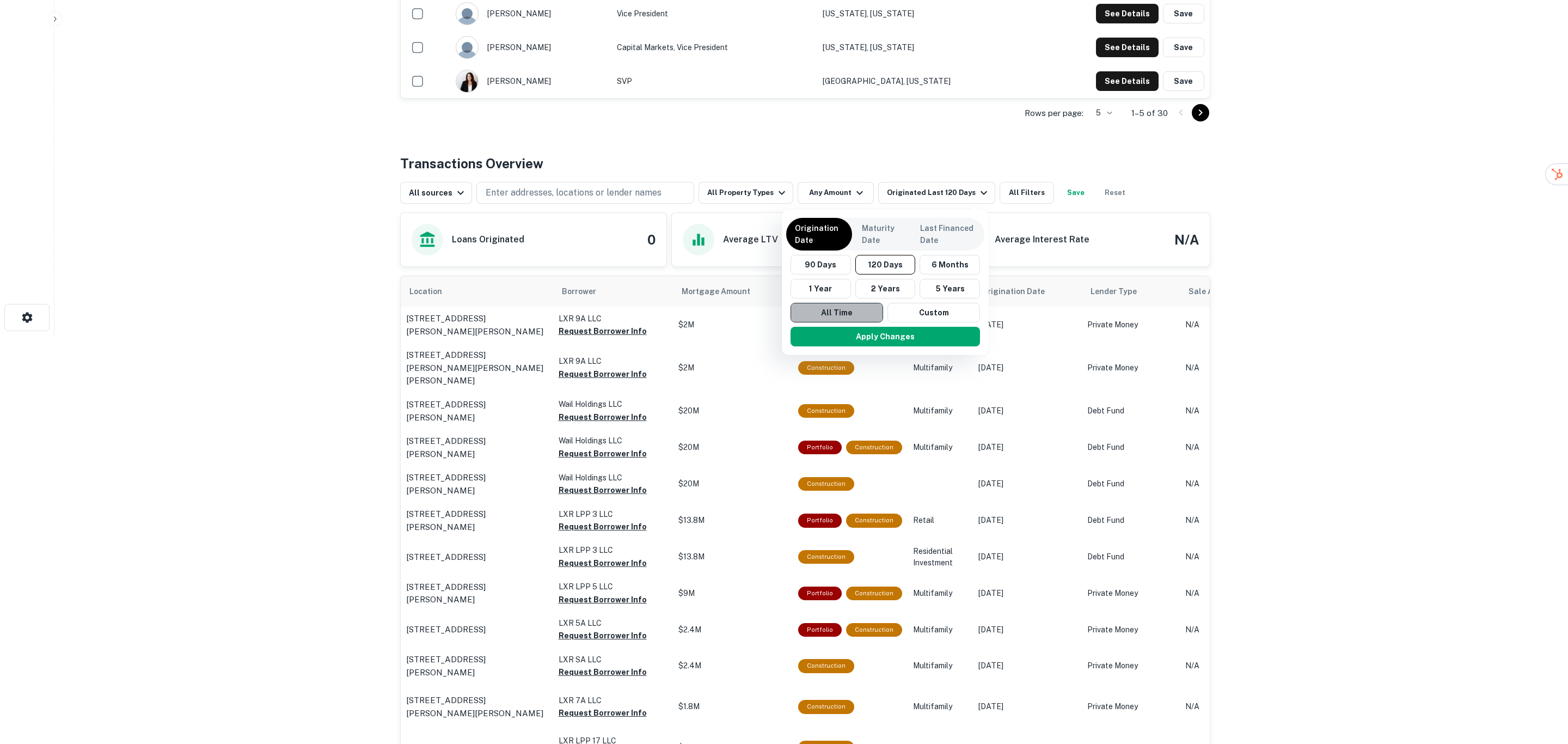
click at [846, 310] on button "All Time" at bounding box center [837, 312] width 93 height 20
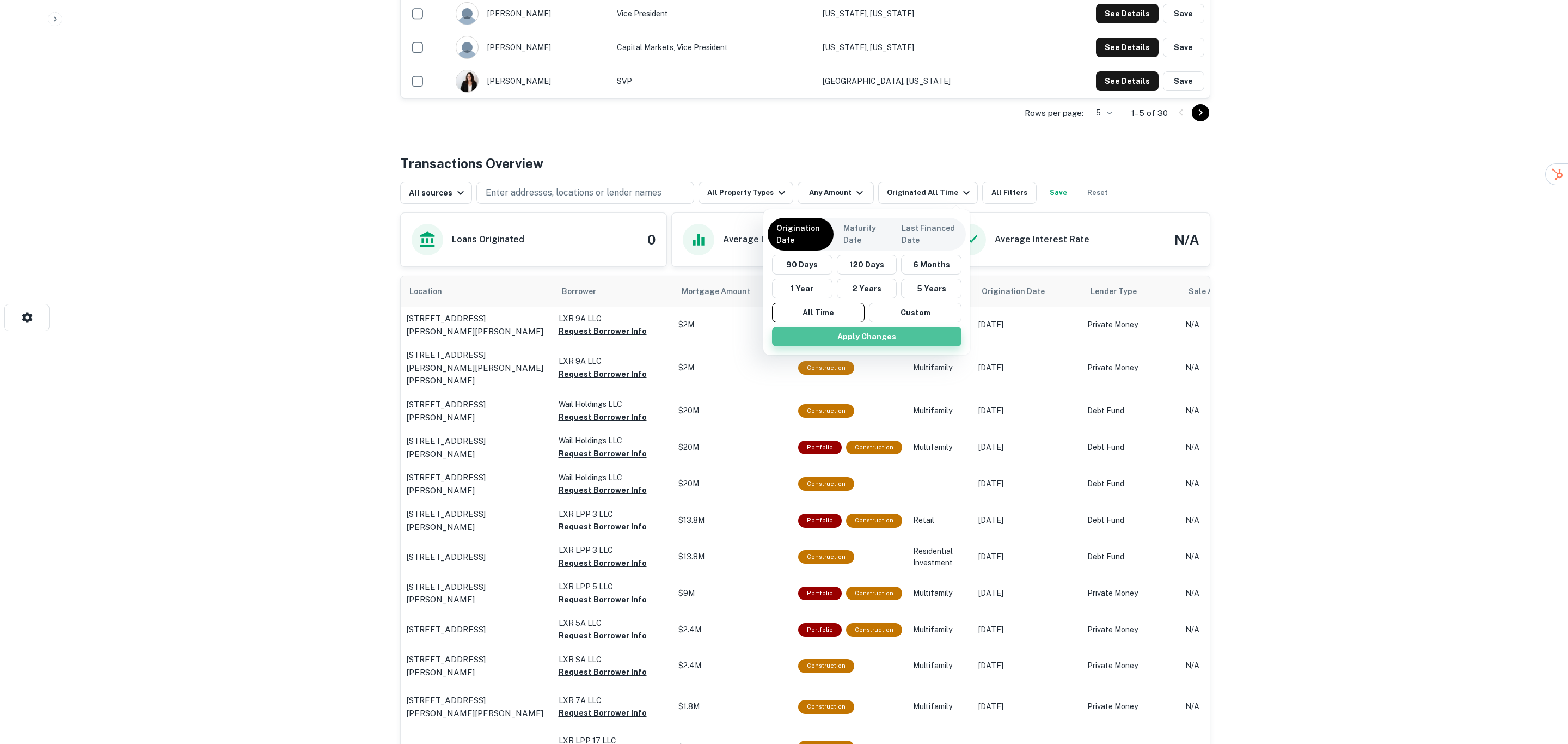
click at [885, 335] on button "Apply Changes" at bounding box center [867, 336] width 189 height 20
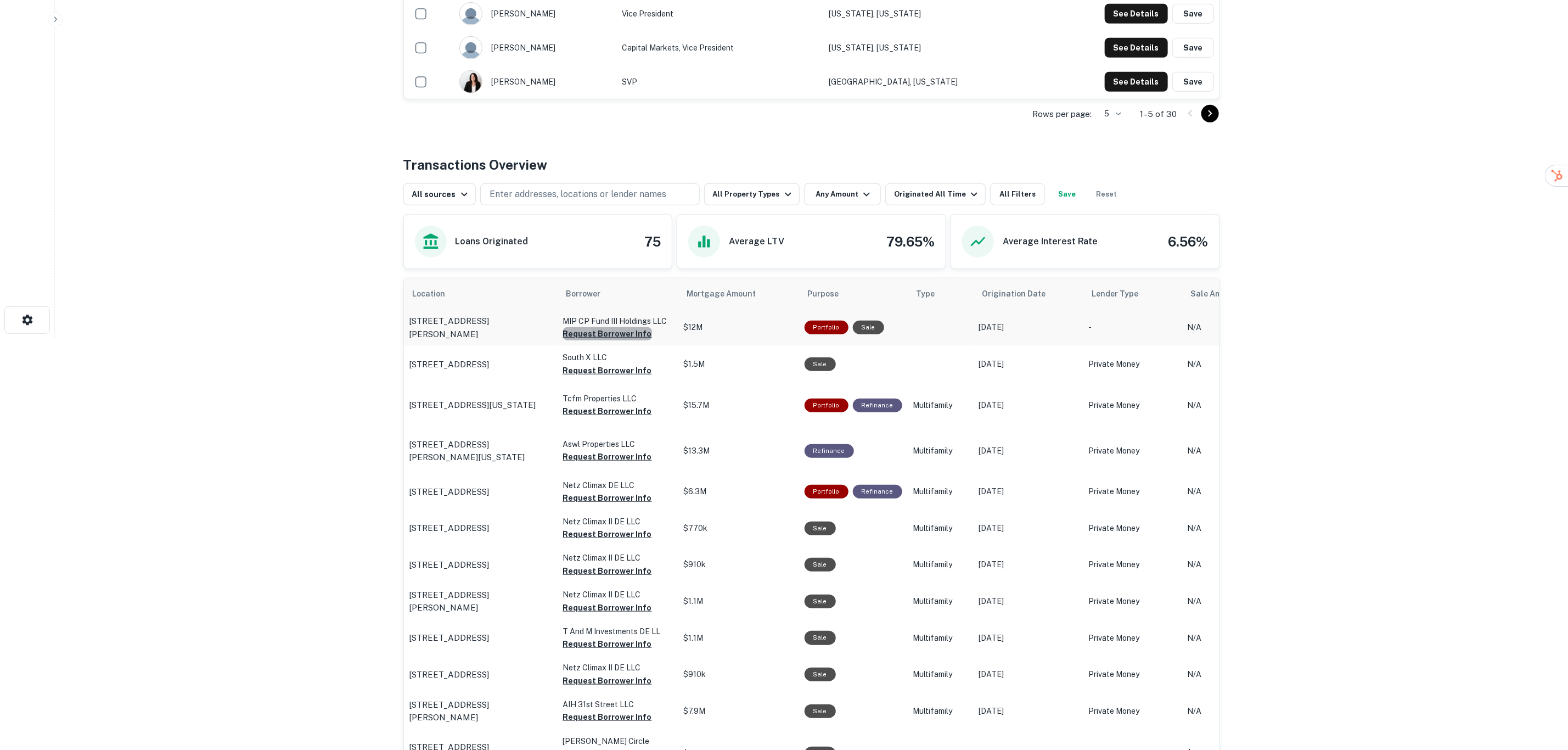
click at [619, 336] on button "Request Borrower Info" at bounding box center [608, 333] width 88 height 13
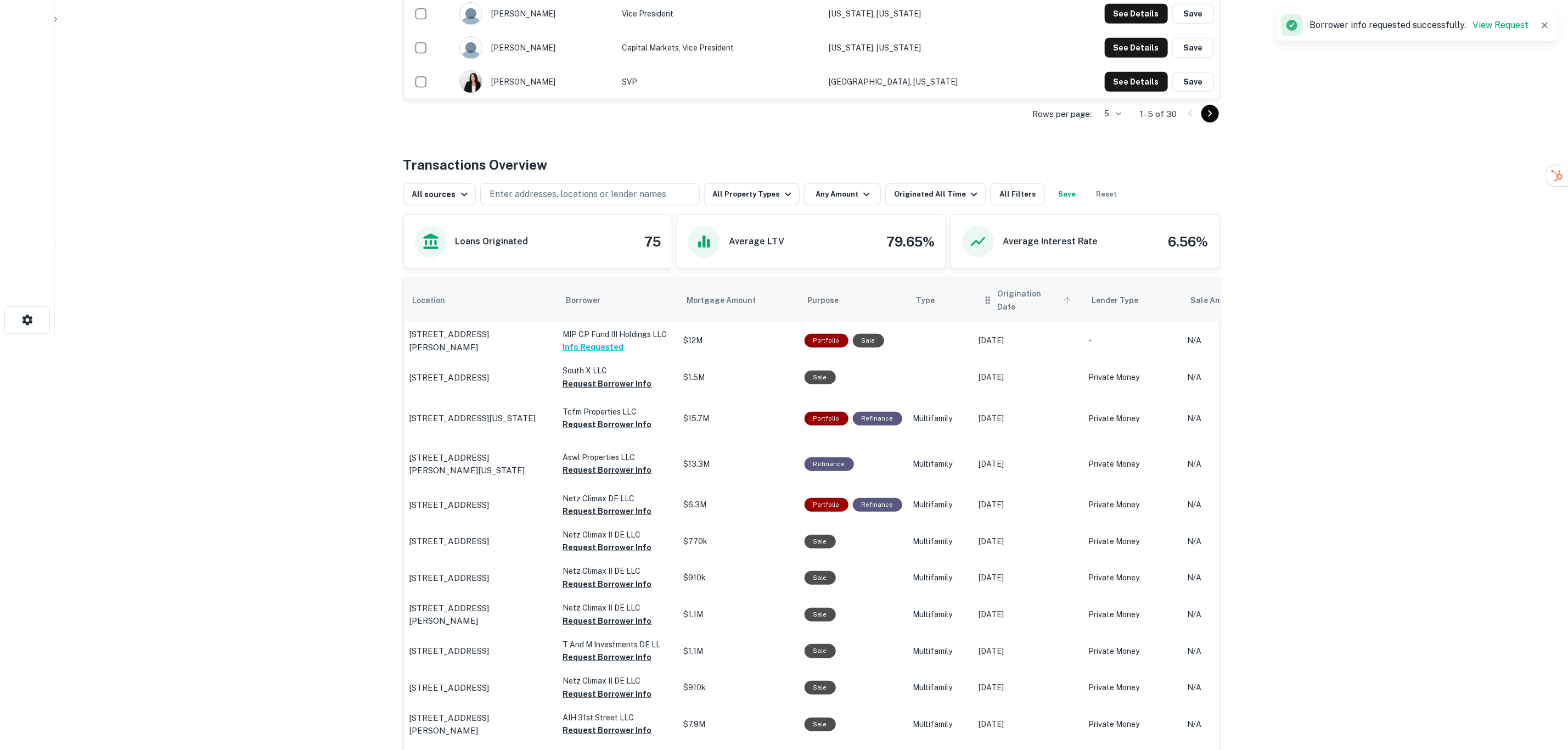
click at [1000, 290] on span "Origination Date" at bounding box center [1036, 300] width 77 height 27
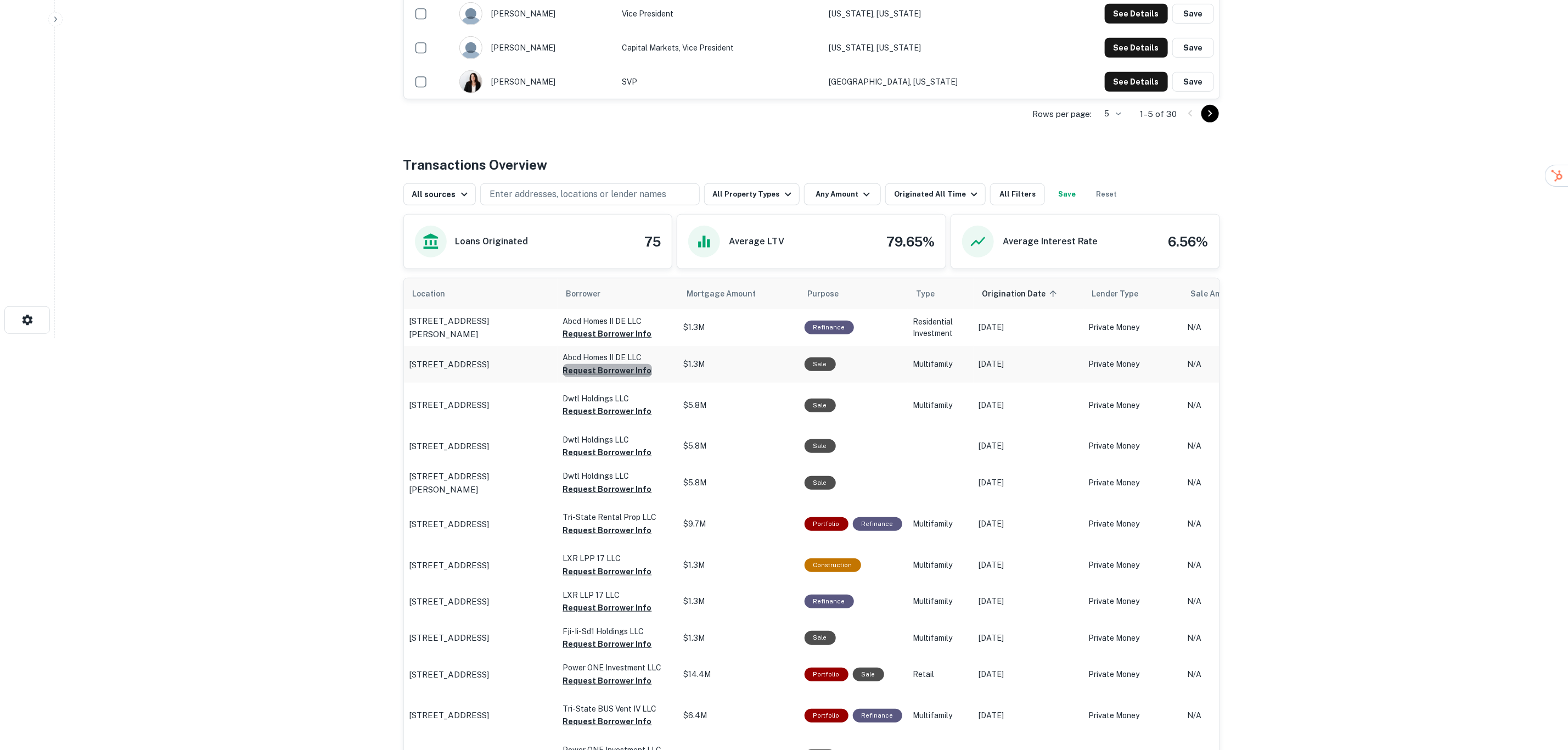
click at [626, 371] on button "Request Borrower Info" at bounding box center [608, 370] width 88 height 13
click at [610, 412] on button "Request Borrower Info" at bounding box center [608, 411] width 88 height 13
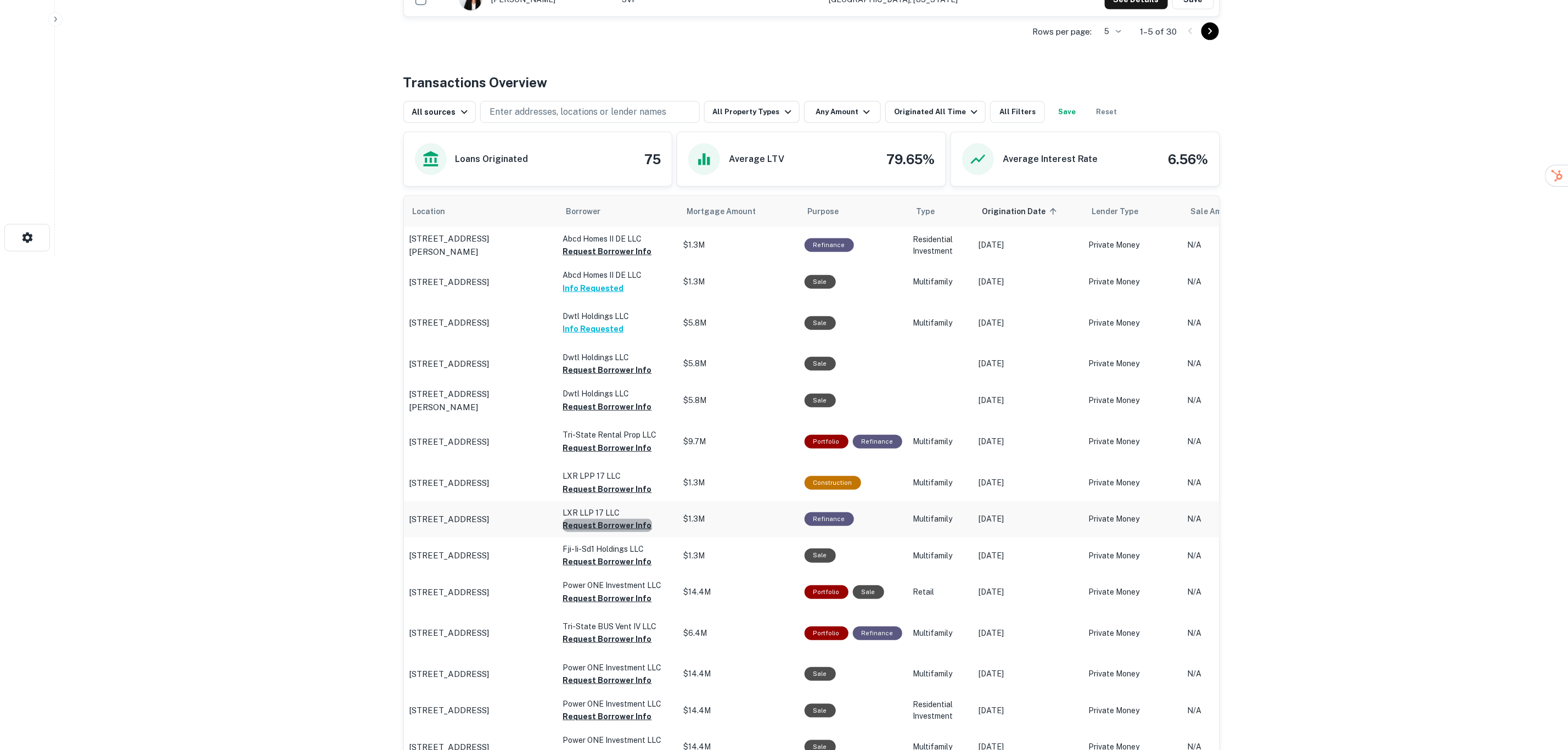
click at [617, 524] on button "Request Borrower Info" at bounding box center [608, 525] width 88 height 13
click at [622, 560] on button "Request Borrower Info" at bounding box center [608, 561] width 88 height 13
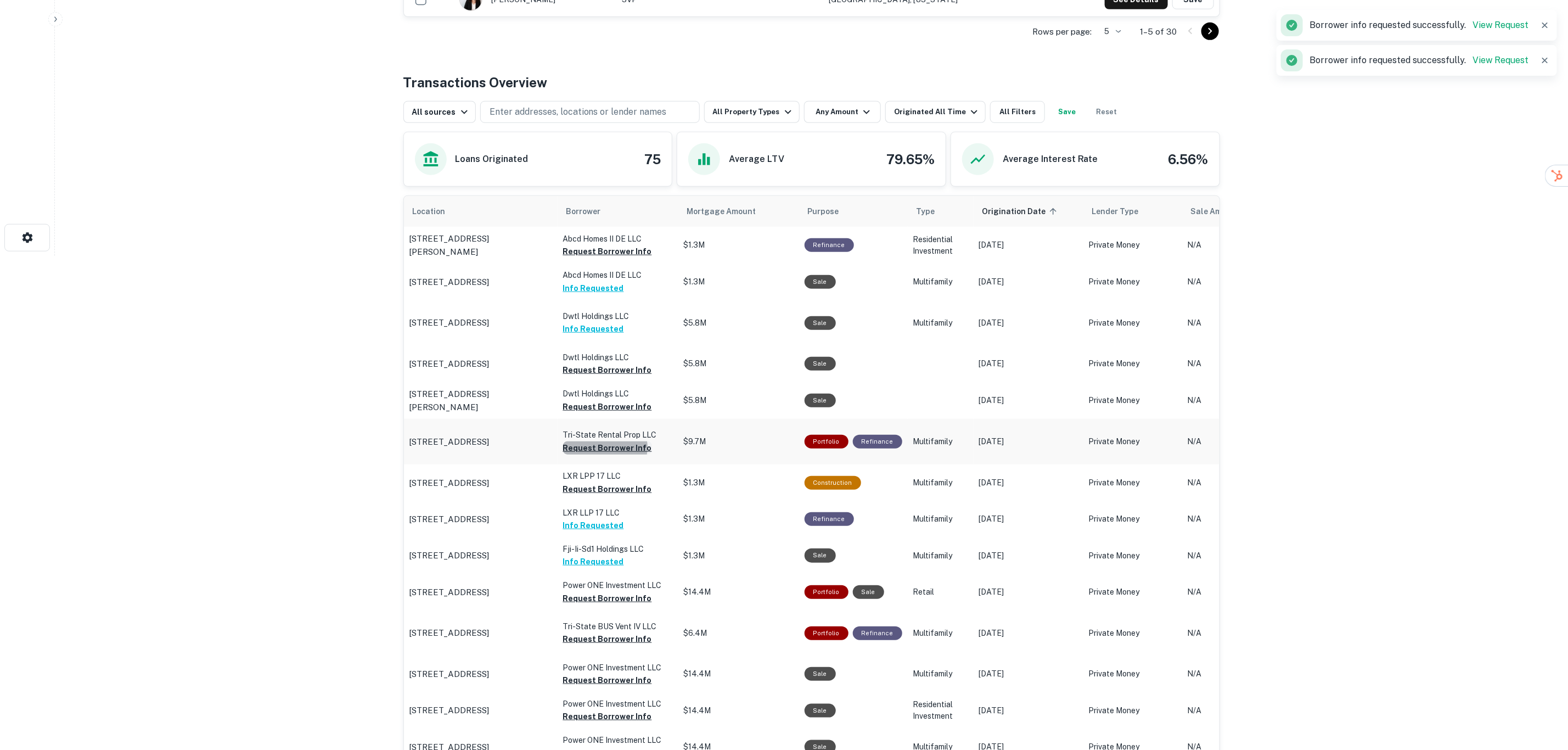
click at [605, 447] on button "Request Borrower Info" at bounding box center [608, 447] width 88 height 13
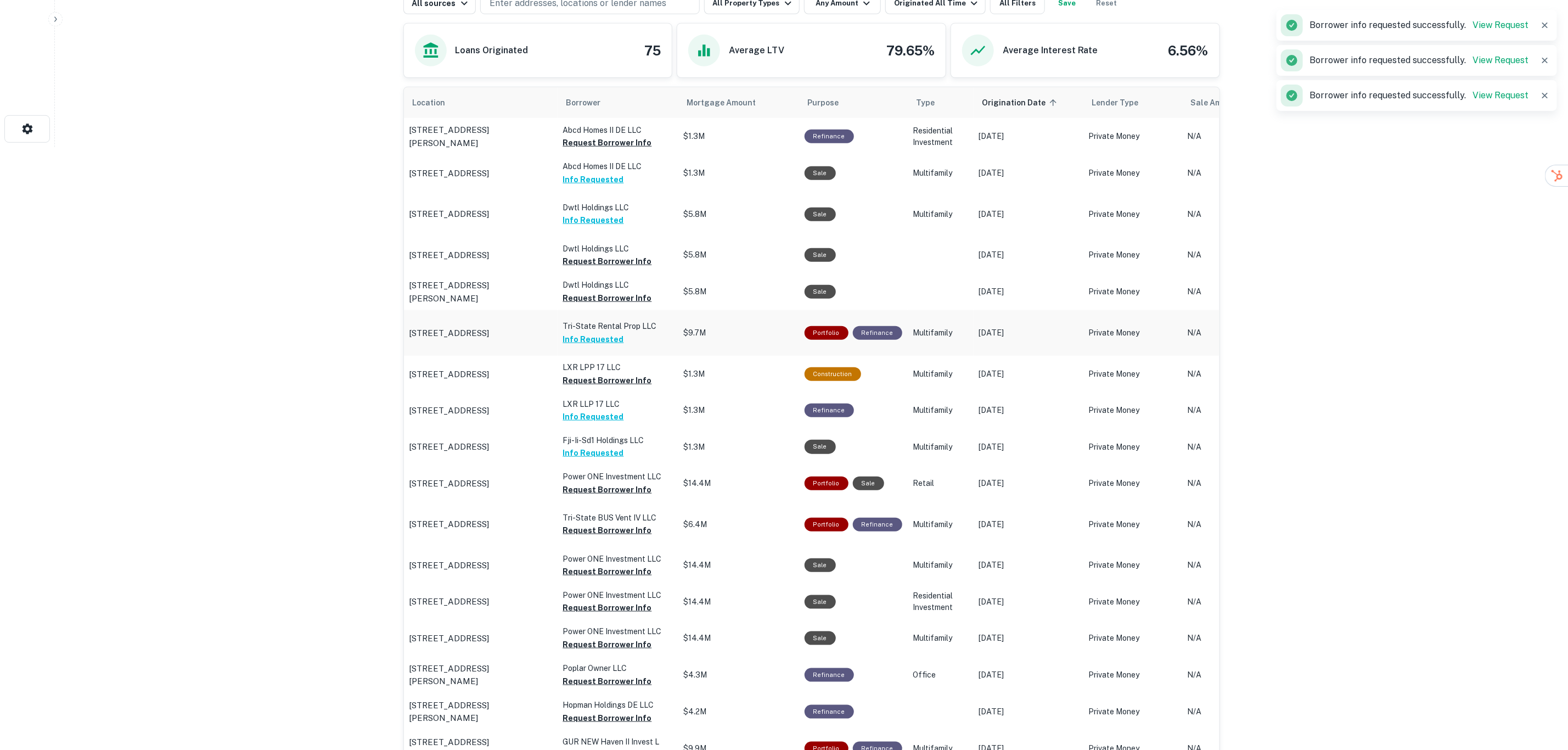
scroll to position [659, 0]
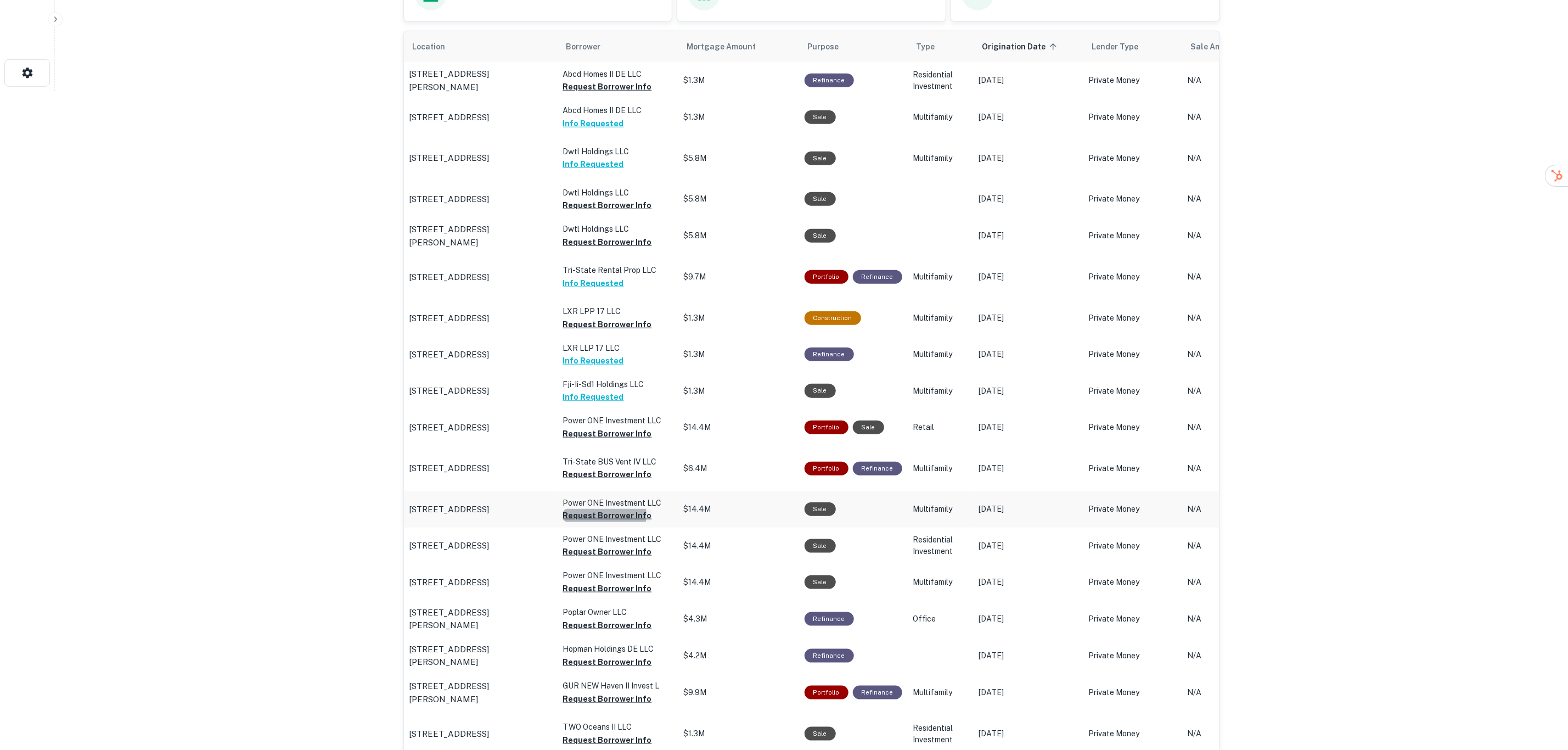
click at [605, 514] on button "Request Borrower Info" at bounding box center [608, 515] width 88 height 13
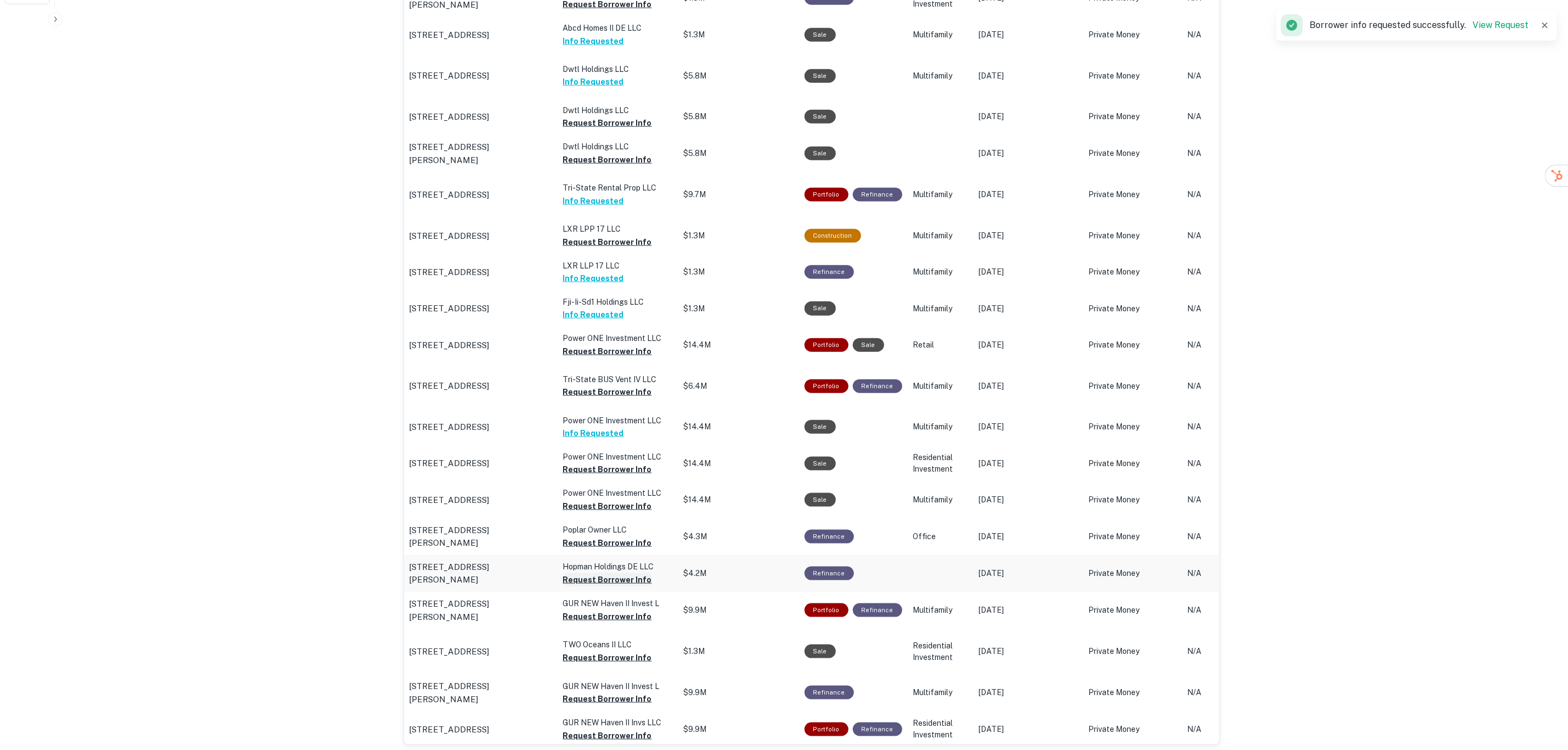
click at [601, 577] on button "Request Borrower Info" at bounding box center [608, 579] width 88 height 13
click at [615, 613] on button "Request Borrower Info" at bounding box center [608, 615] width 88 height 13
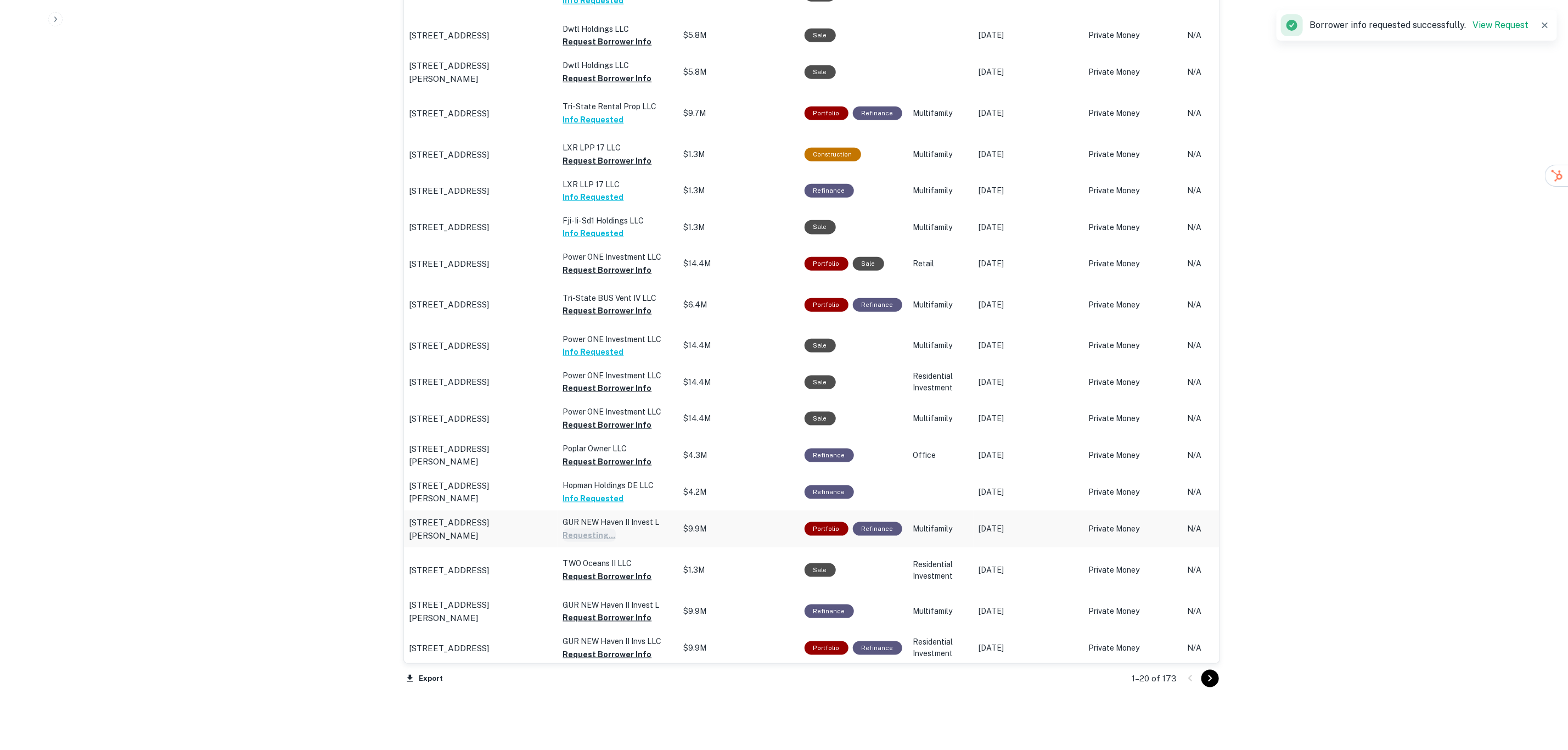
scroll to position [824, 0]
click at [601, 576] on button "Request Borrower Info" at bounding box center [608, 574] width 88 height 13
click at [1205, 675] on icon "Go to next page" at bounding box center [1210, 676] width 13 height 13
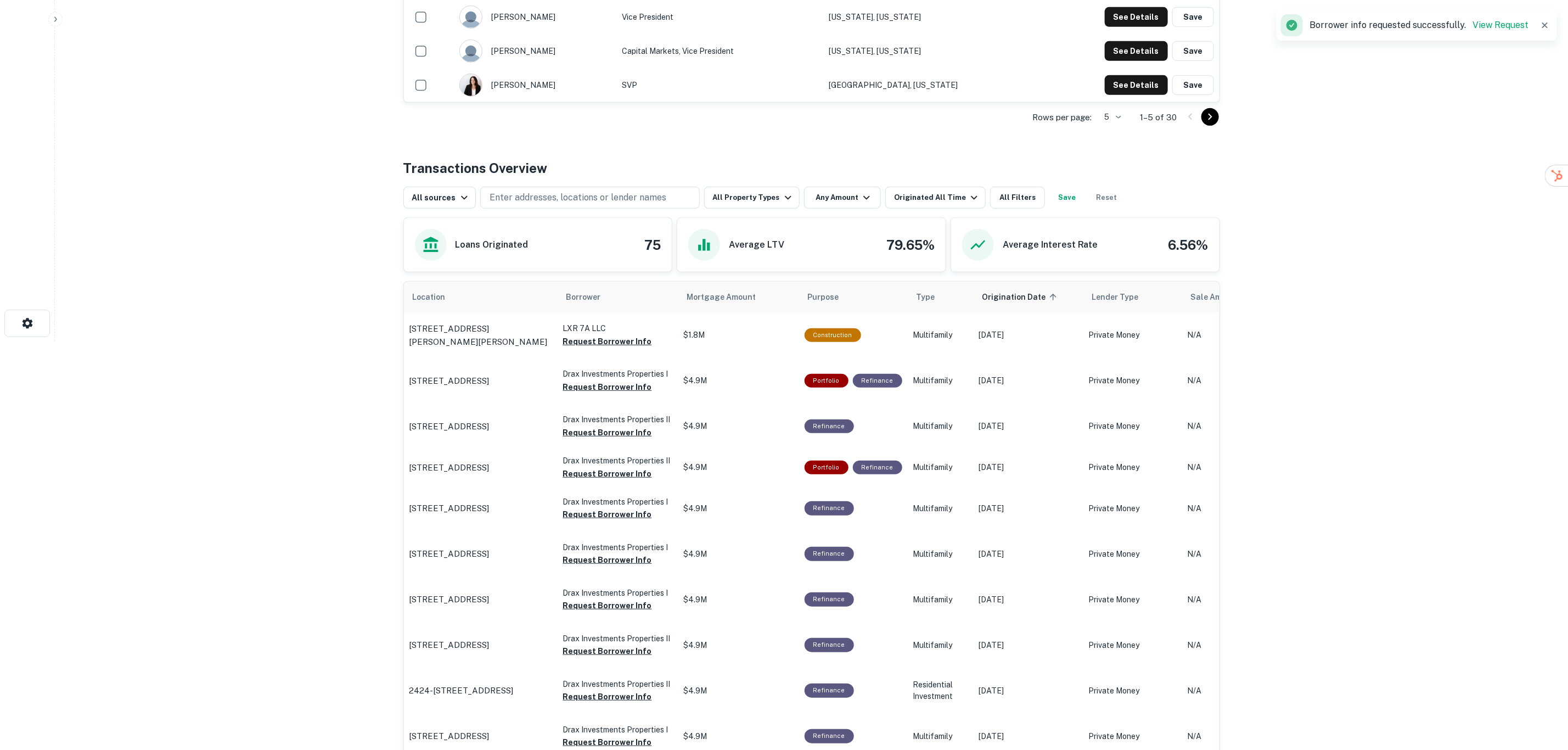
scroll to position [412, 0]
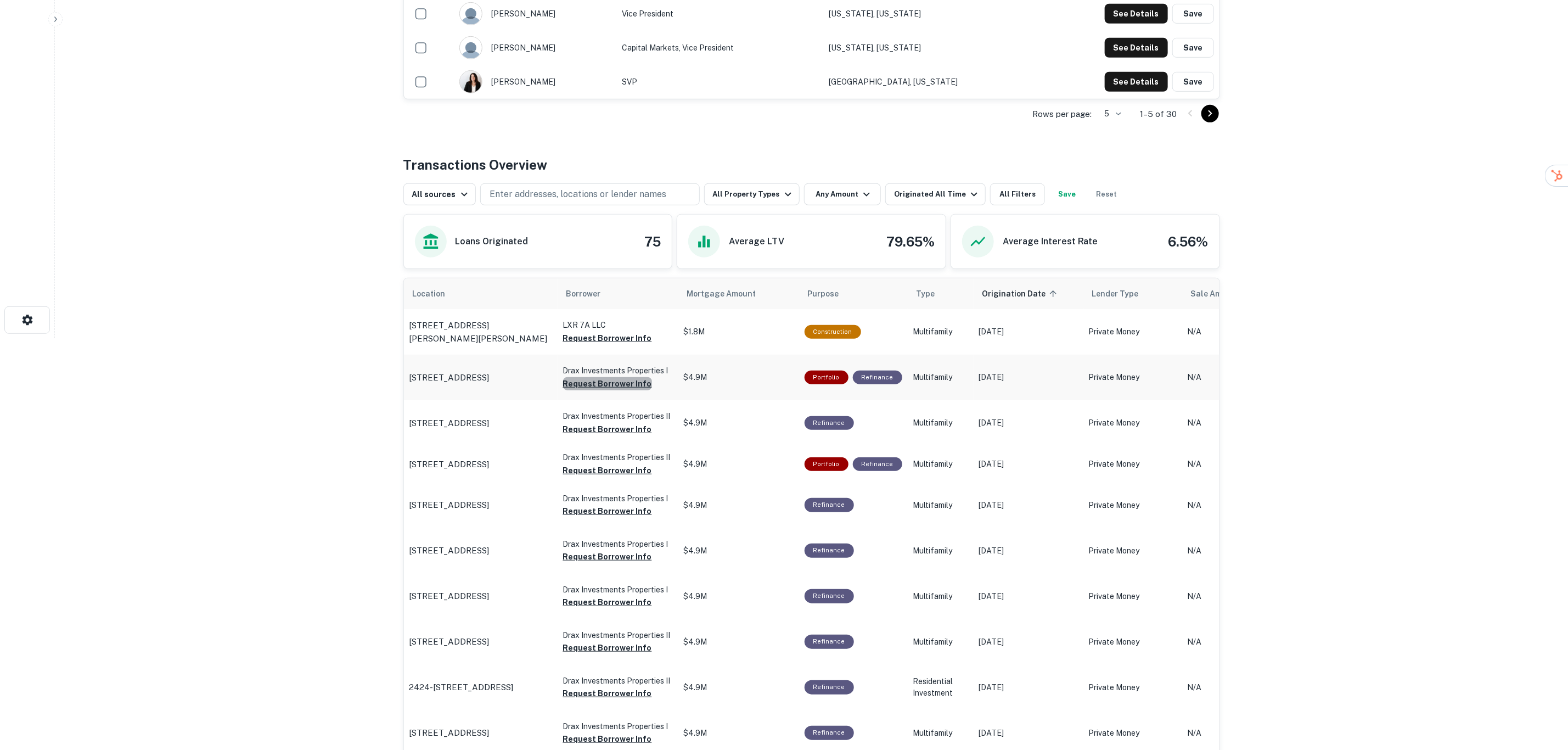
click at [610, 382] on button "Request Borrower Info" at bounding box center [608, 383] width 88 height 13
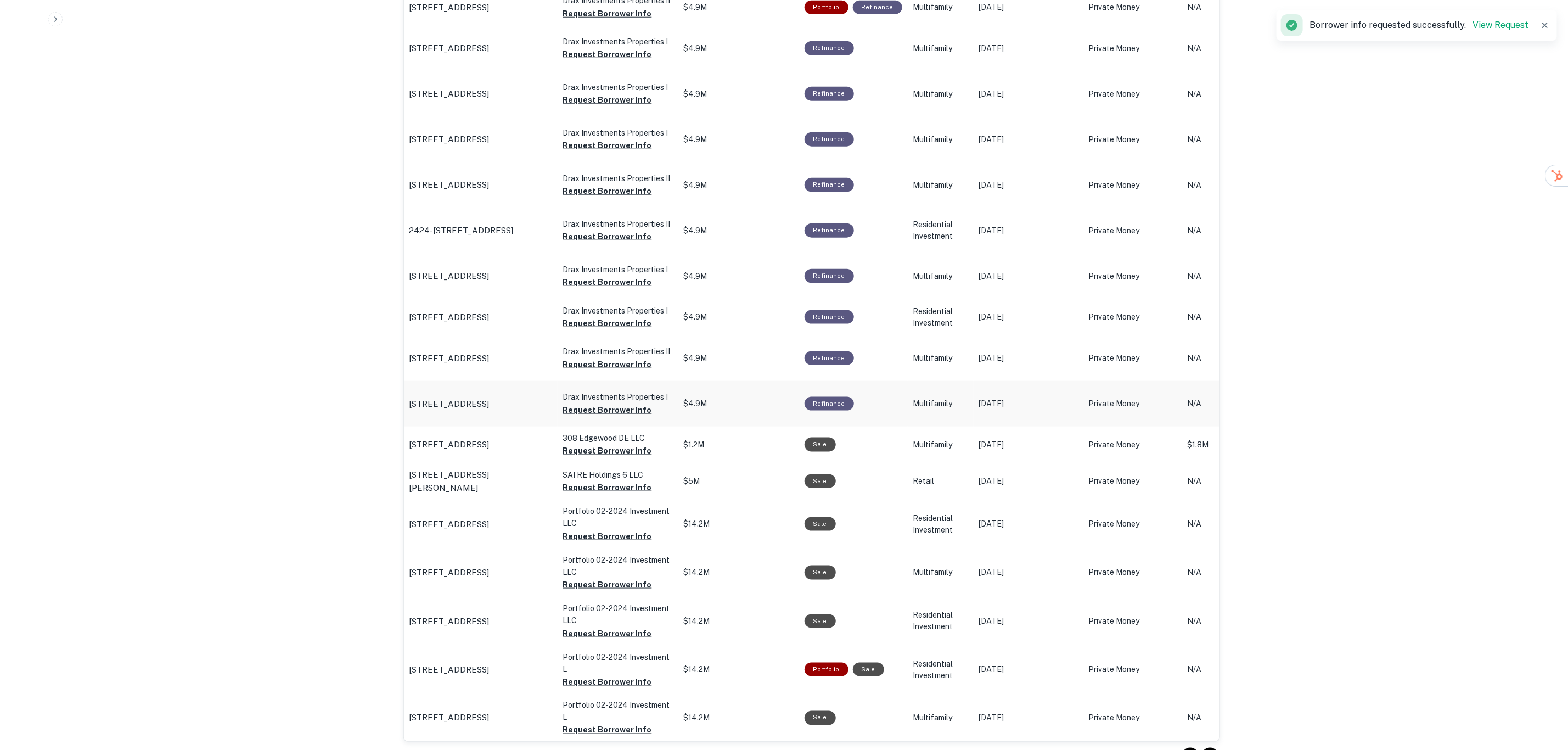
scroll to position [905, 0]
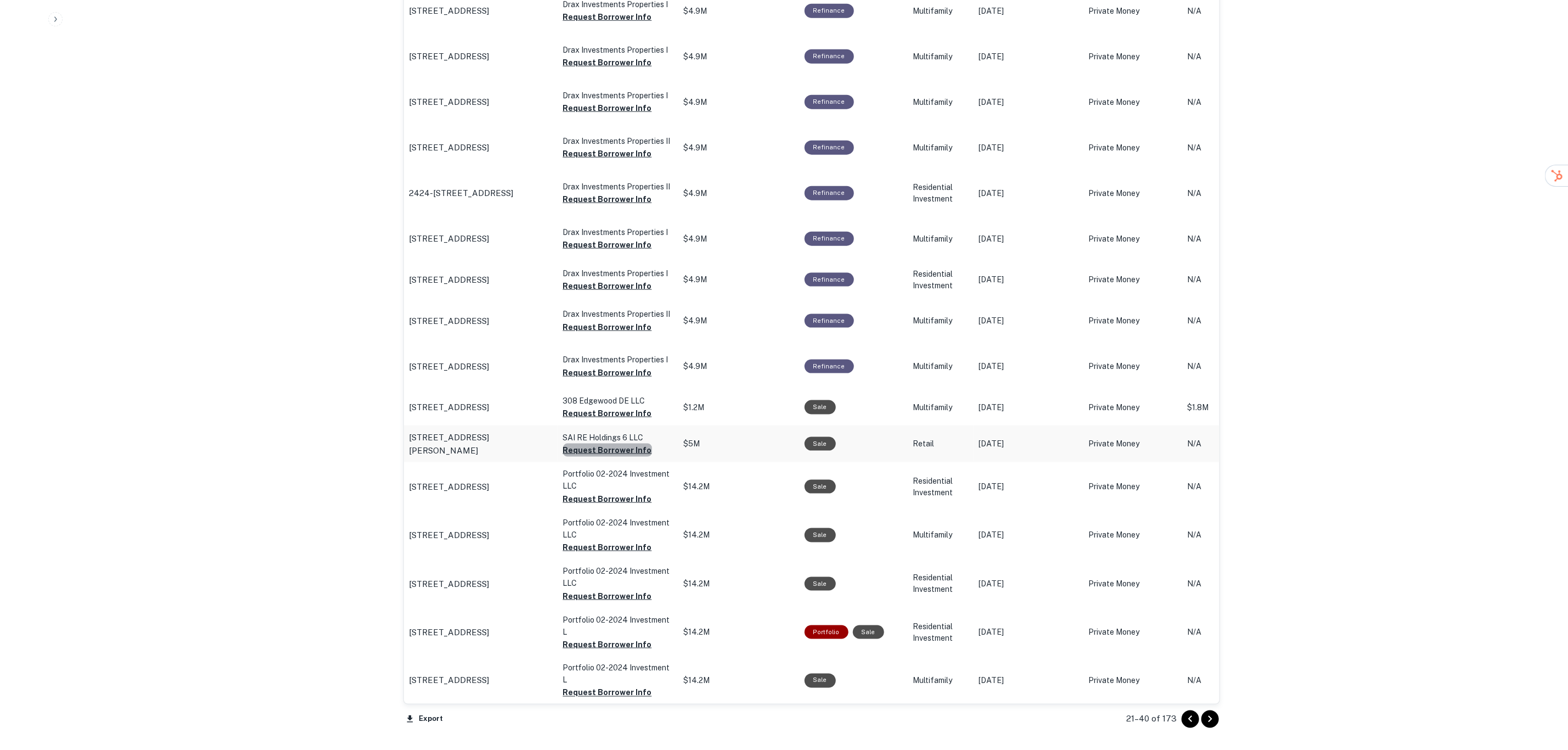
click at [610, 451] on button "Request Borrower Info" at bounding box center [608, 449] width 88 height 13
click at [624, 548] on button "Request Borrower Info" at bounding box center [608, 547] width 88 height 13
click at [1215, 721] on icon "Go to next page" at bounding box center [1210, 719] width 13 height 13
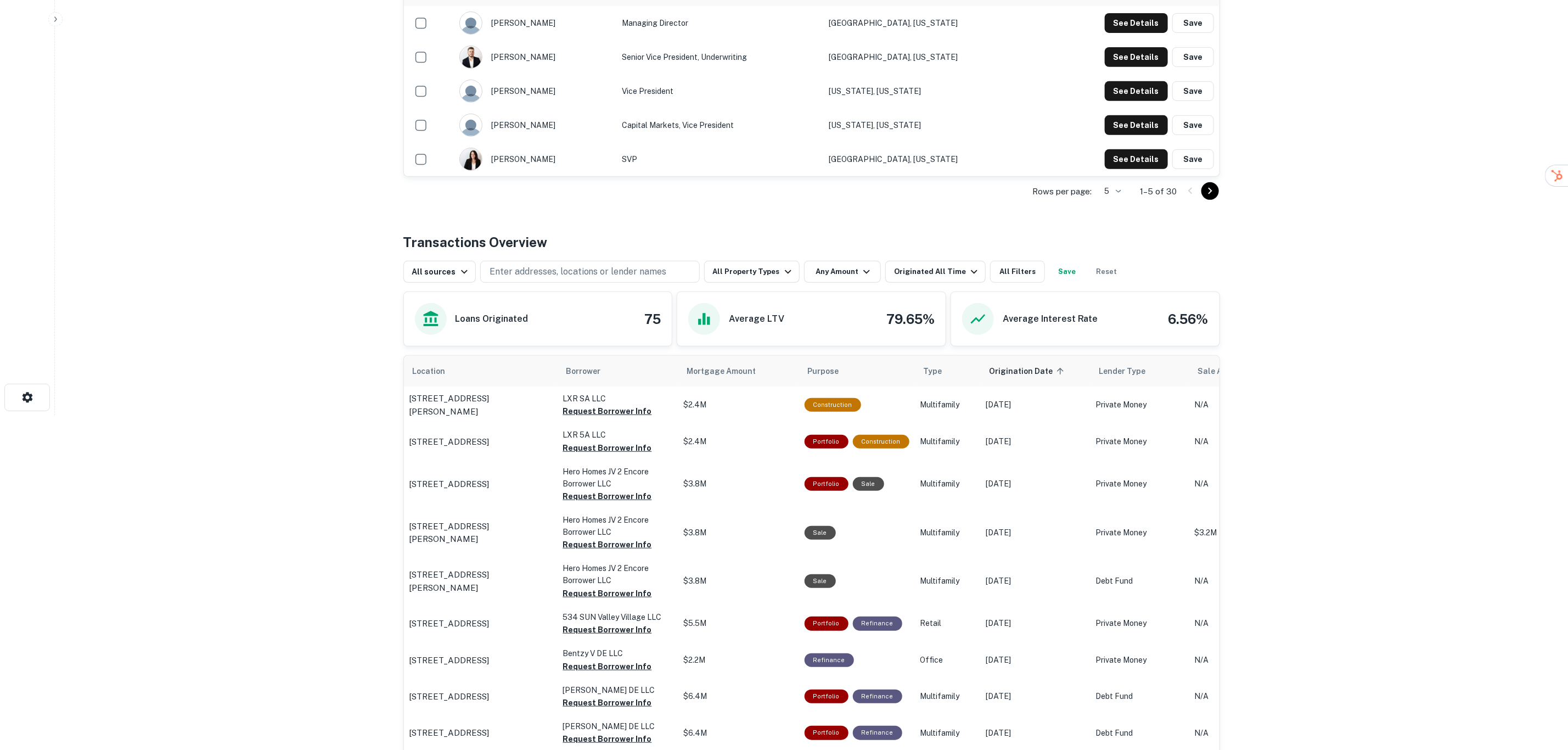
scroll to position [494, 0]
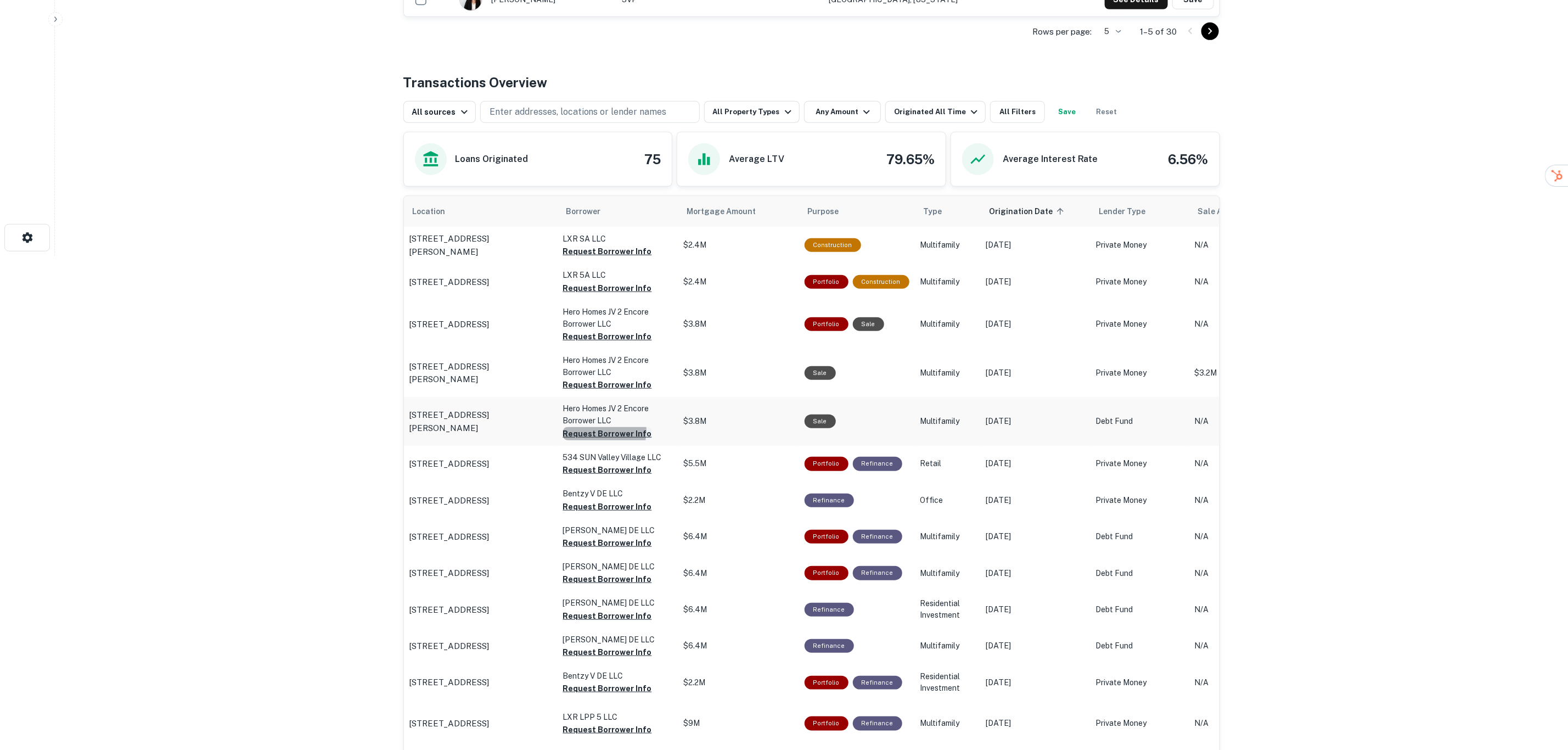
click at [601, 432] on button "Request Borrower Info" at bounding box center [608, 433] width 88 height 13
click at [606, 469] on button "Request Borrower Info" at bounding box center [608, 469] width 88 height 13
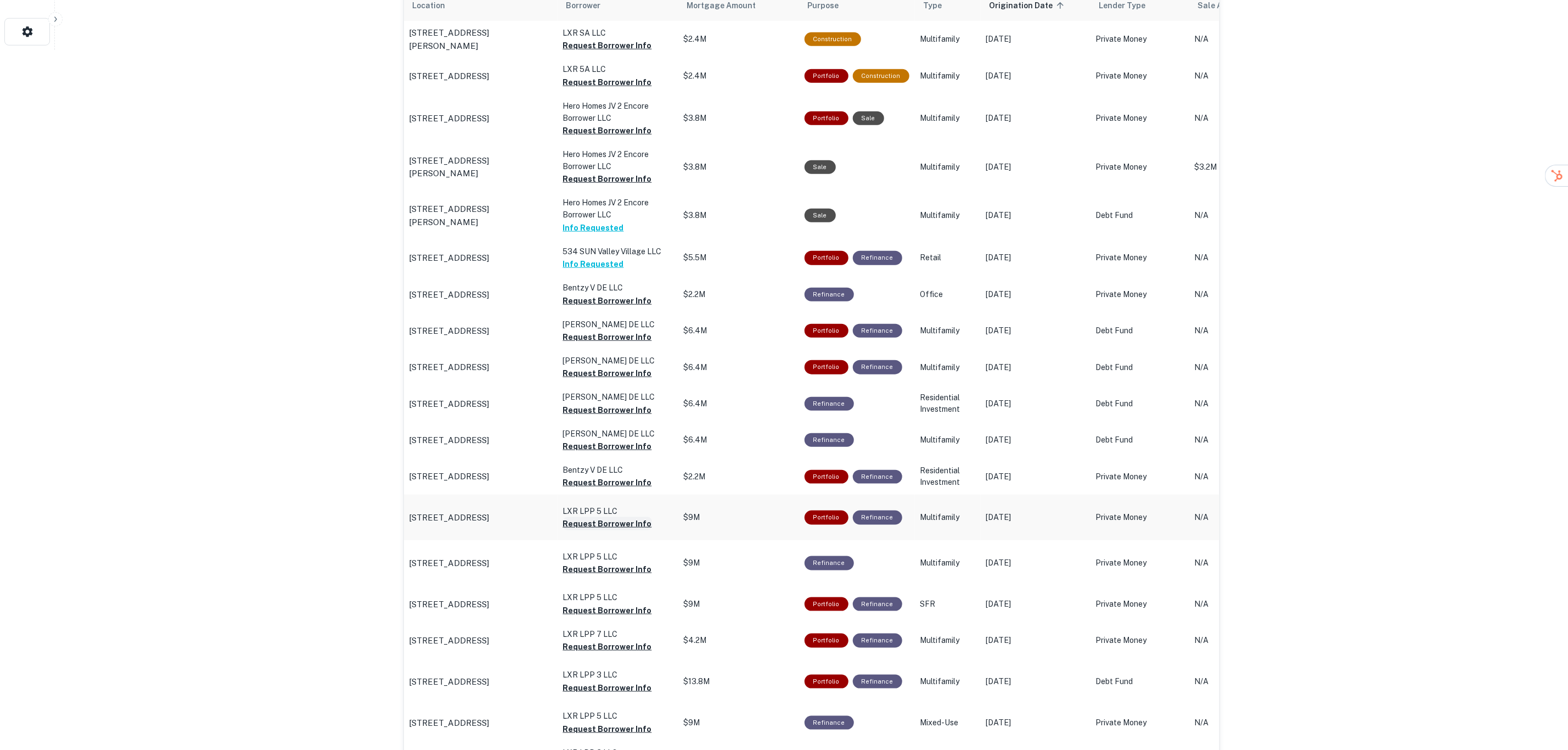
scroll to position [824, 0]
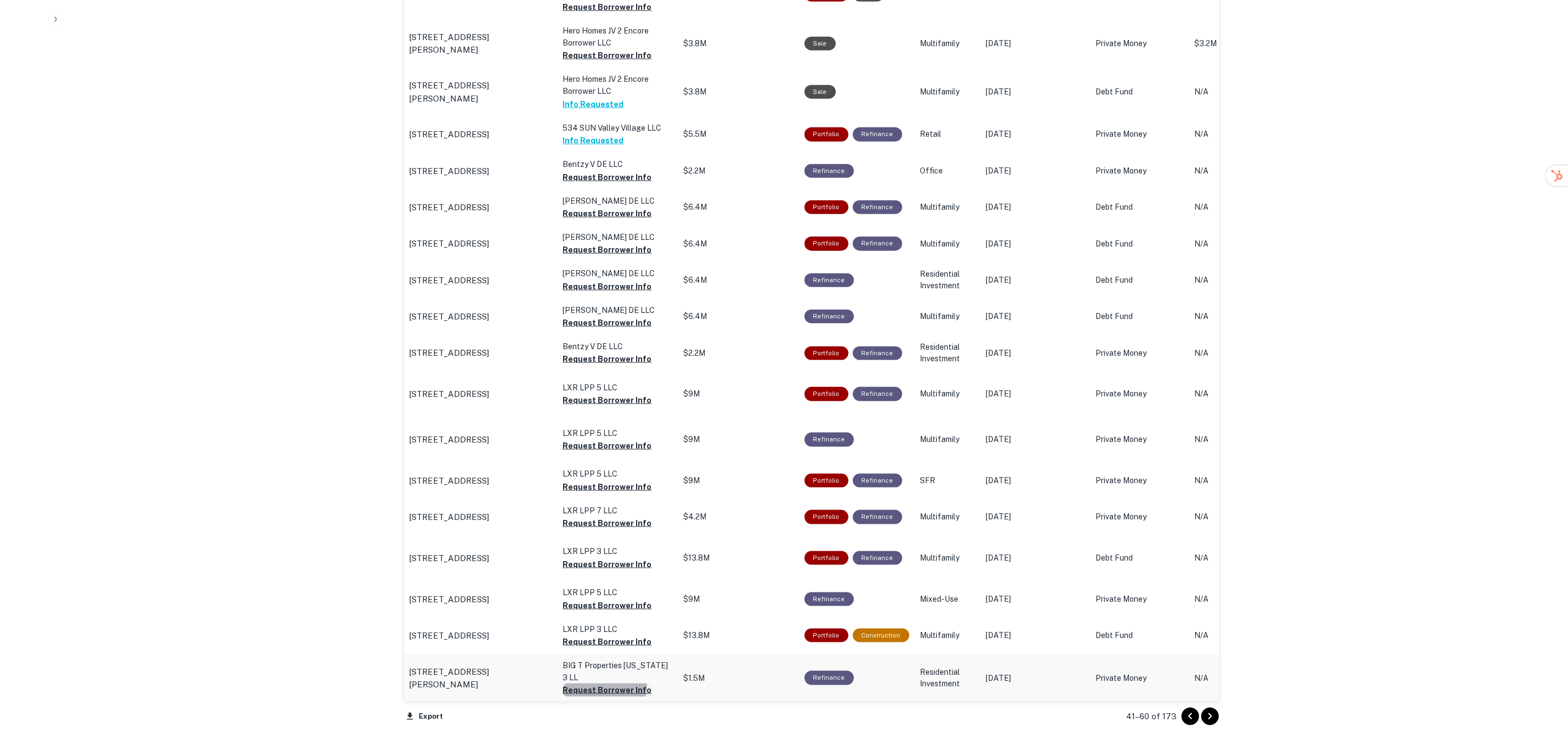
click at [598, 685] on button "Request Borrower Info" at bounding box center [608, 689] width 88 height 13
click at [1214, 716] on icon "Go to next page" at bounding box center [1210, 716] width 13 height 13
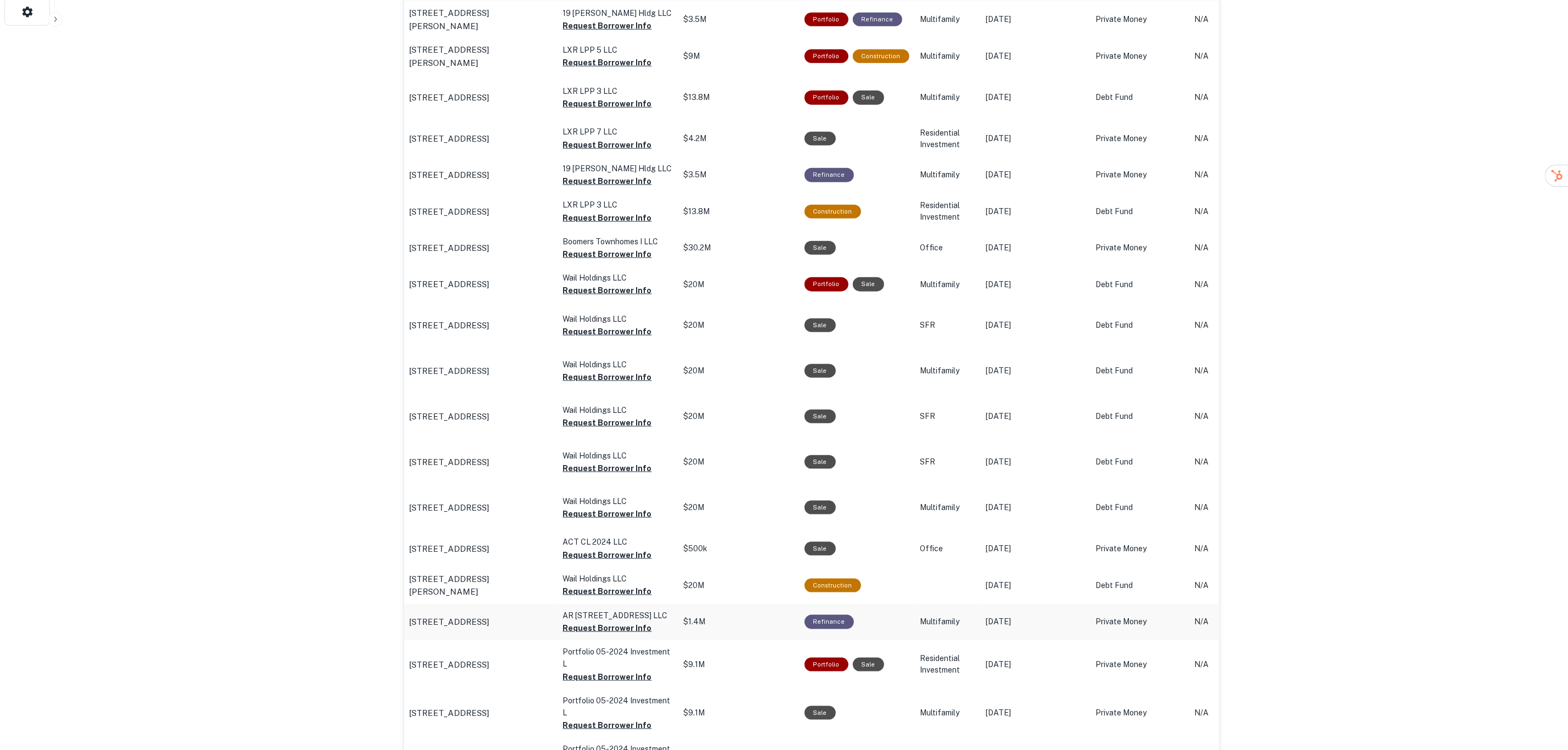
scroll to position [824, 0]
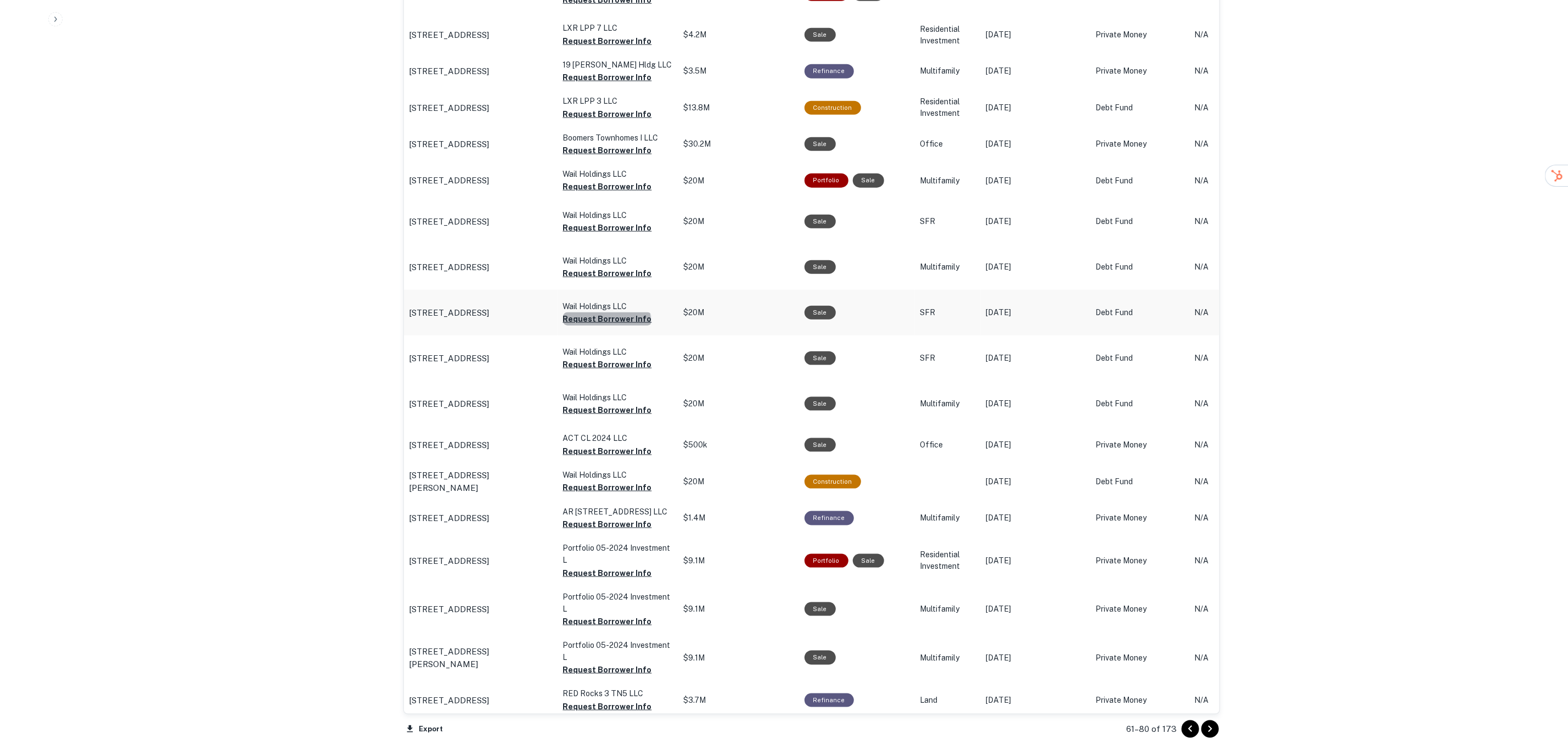
click at [607, 320] on button "Request Borrower Info" at bounding box center [608, 318] width 88 height 13
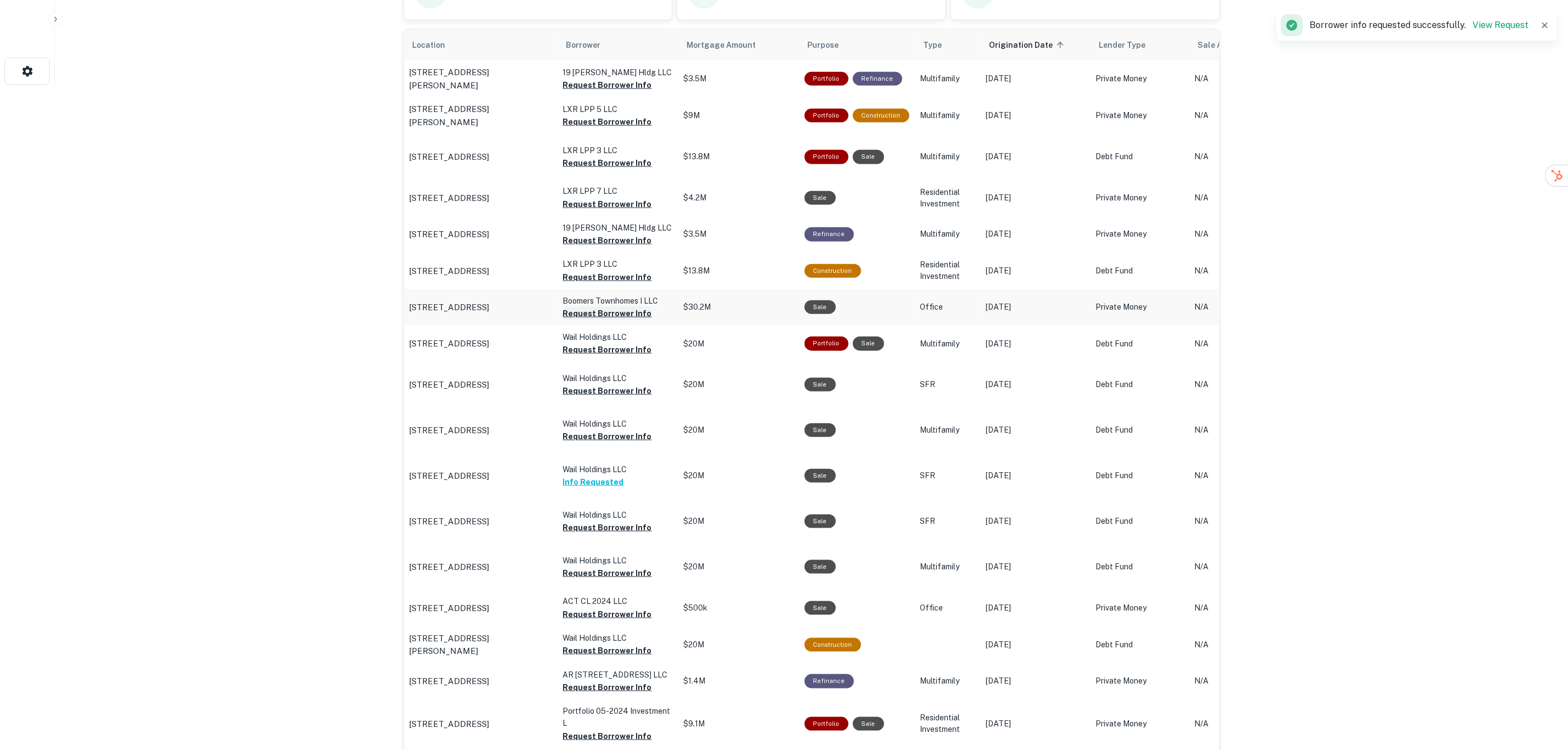
scroll to position [659, 0]
click at [605, 313] on button "Request Borrower Info" at bounding box center [608, 315] width 88 height 13
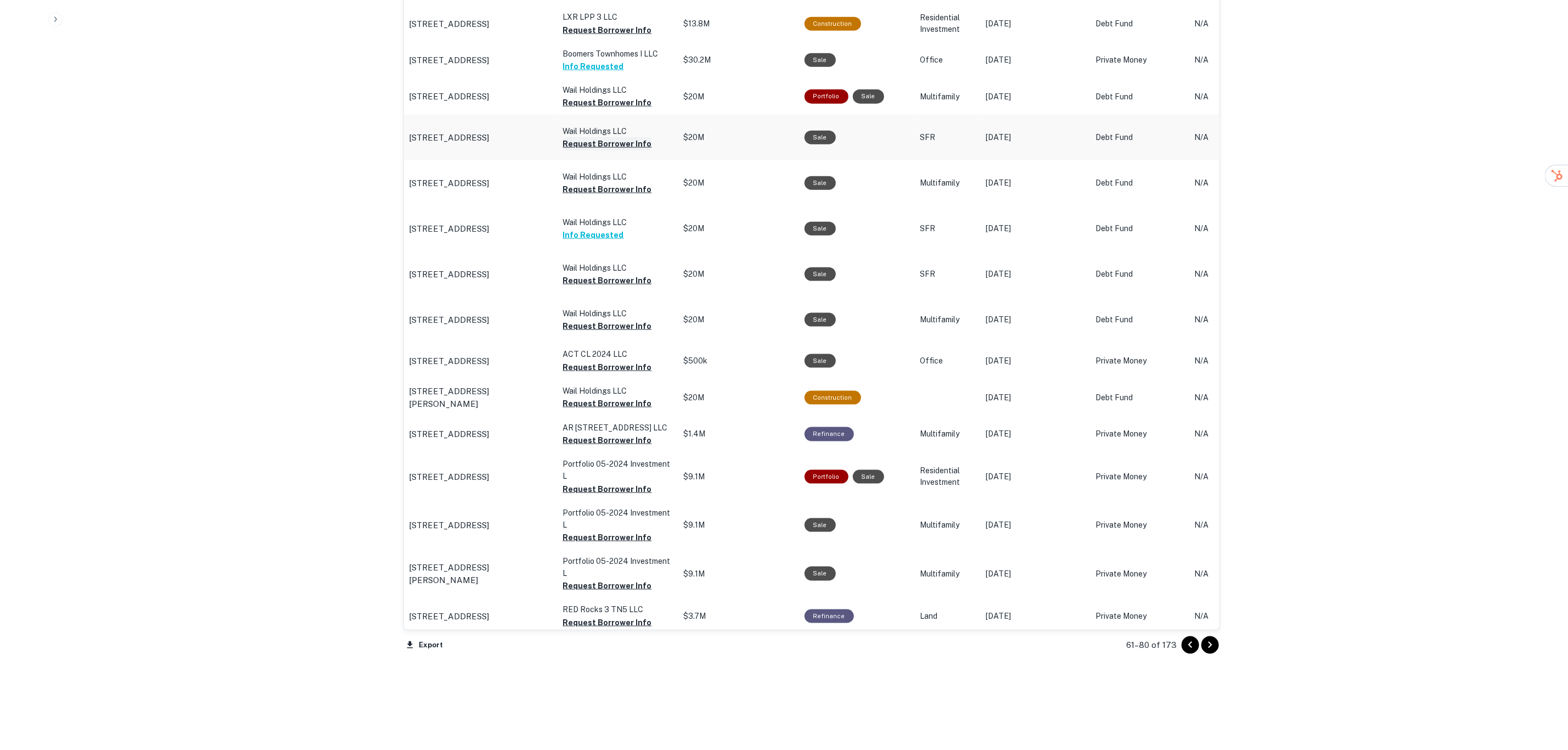
scroll to position [924, 0]
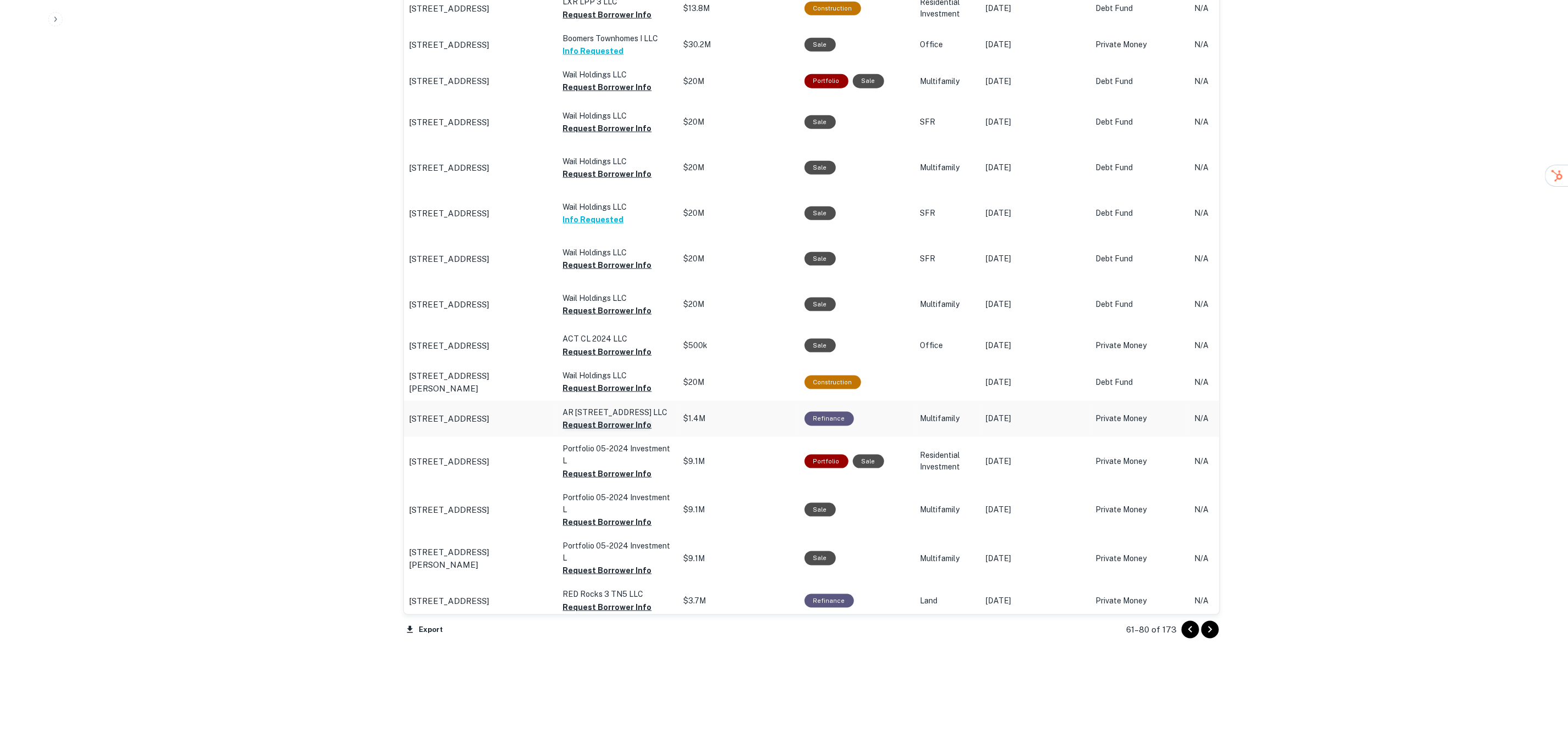
click at [603, 421] on button "Request Borrower Info" at bounding box center [608, 424] width 88 height 13
click at [596, 467] on button "Request Borrower Info" at bounding box center [608, 473] width 88 height 13
click at [1212, 629] on icon "Go to next page" at bounding box center [1210, 629] width 4 height 7
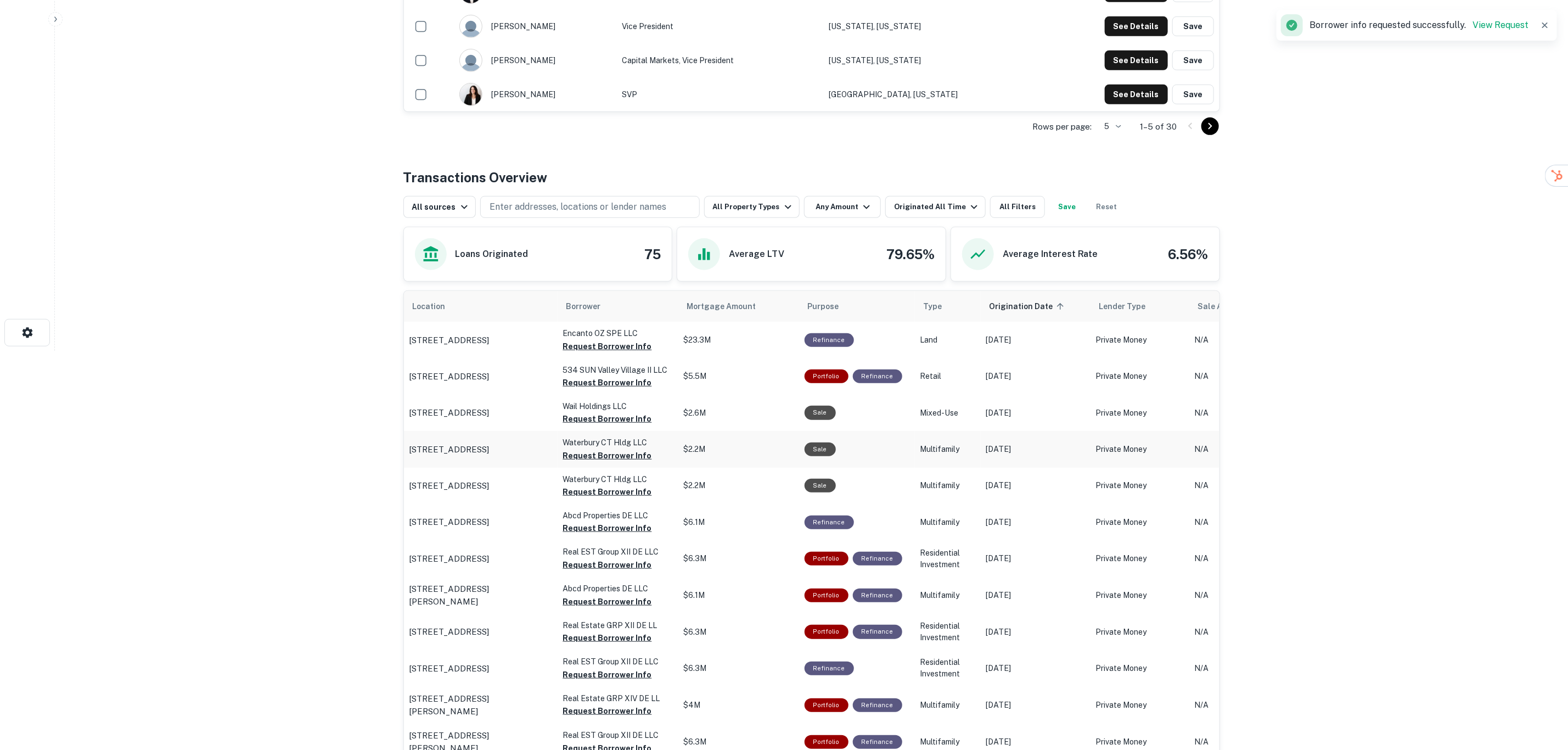
scroll to position [502, 0]
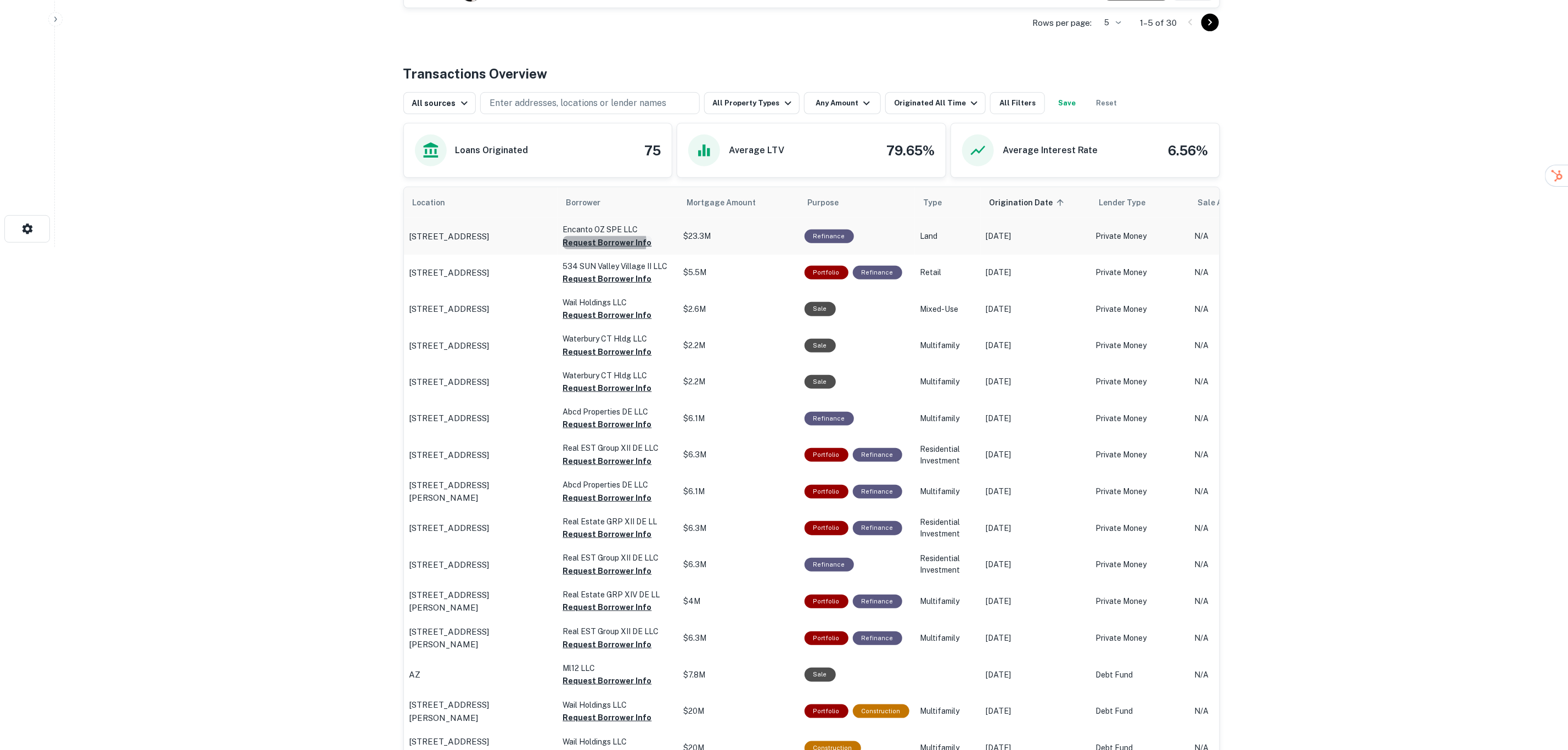
click at [605, 244] on button "Request Borrower Info" at bounding box center [608, 242] width 88 height 13
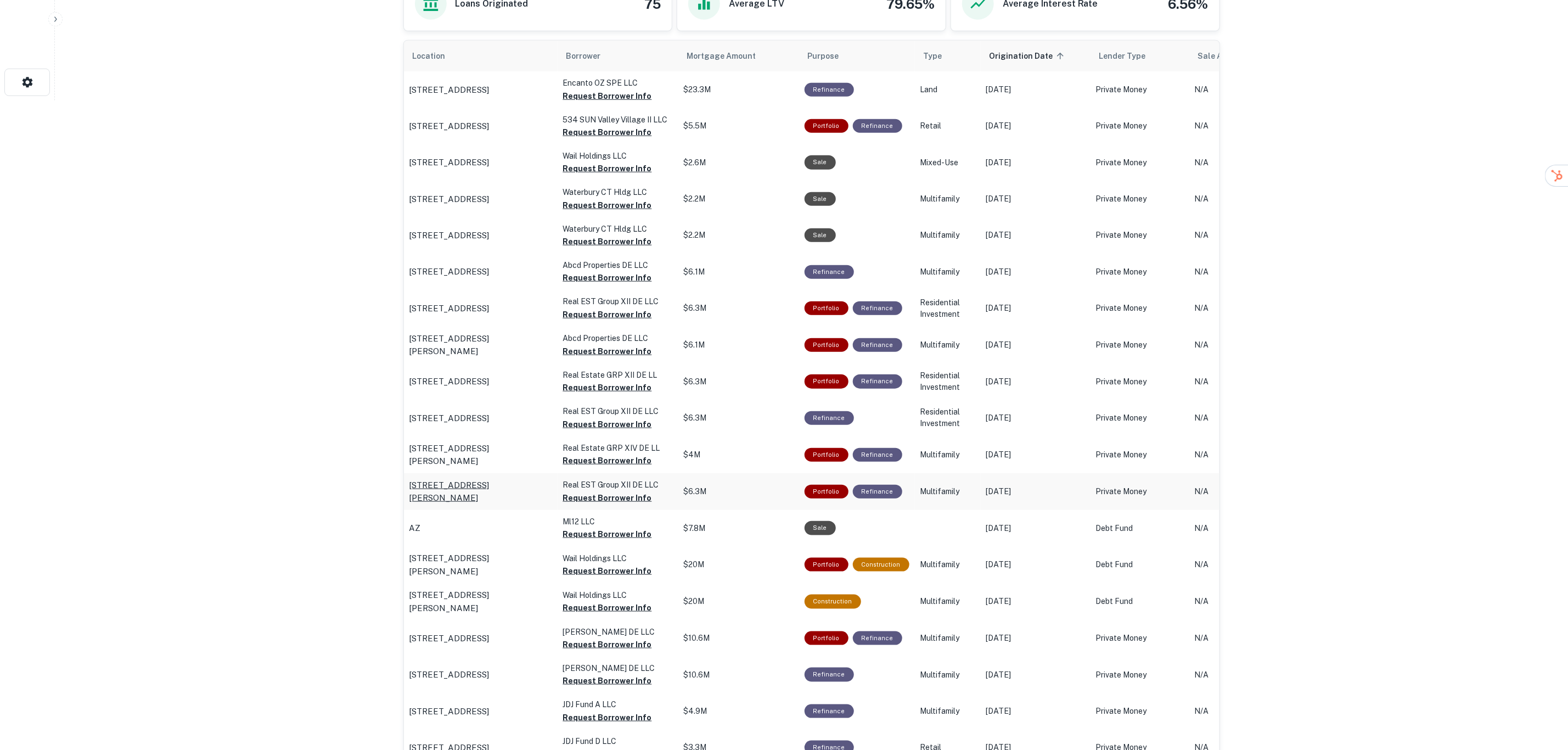
scroll to position [832, 0]
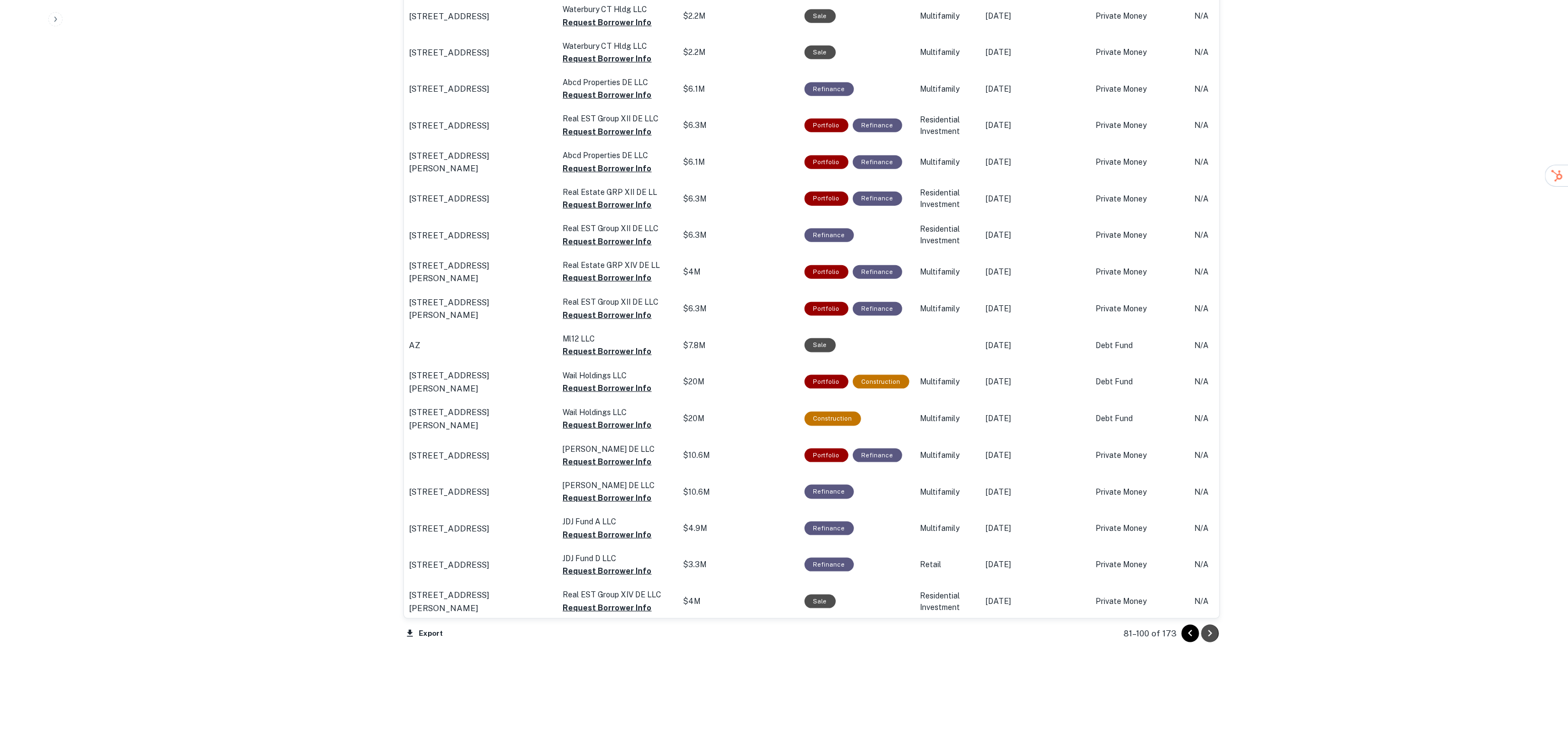
click at [1210, 632] on icon "Go to next page" at bounding box center [1210, 633] width 13 height 13
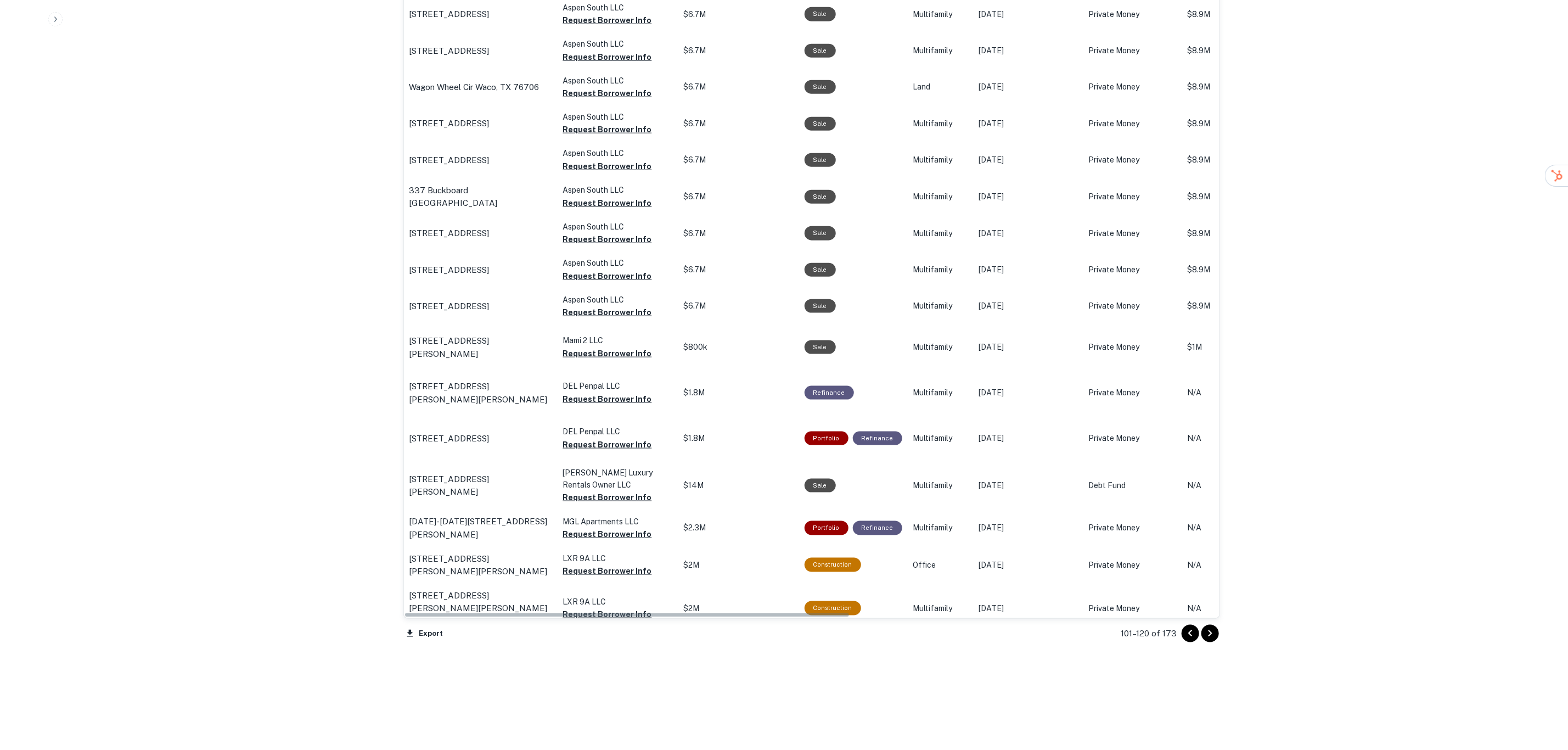
scroll to position [877, 0]
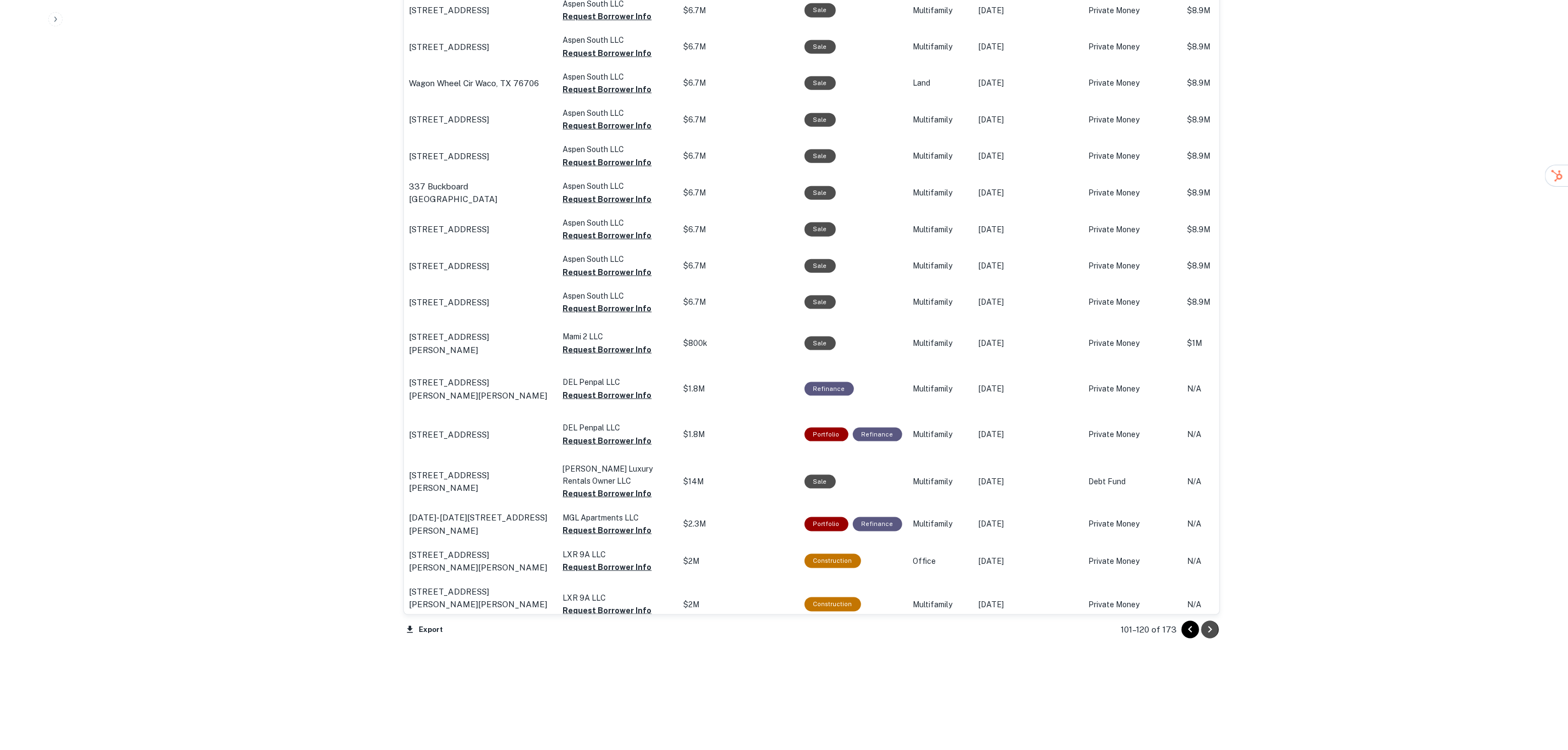
click at [1209, 629] on icon "Go to next page" at bounding box center [1210, 629] width 13 height 13
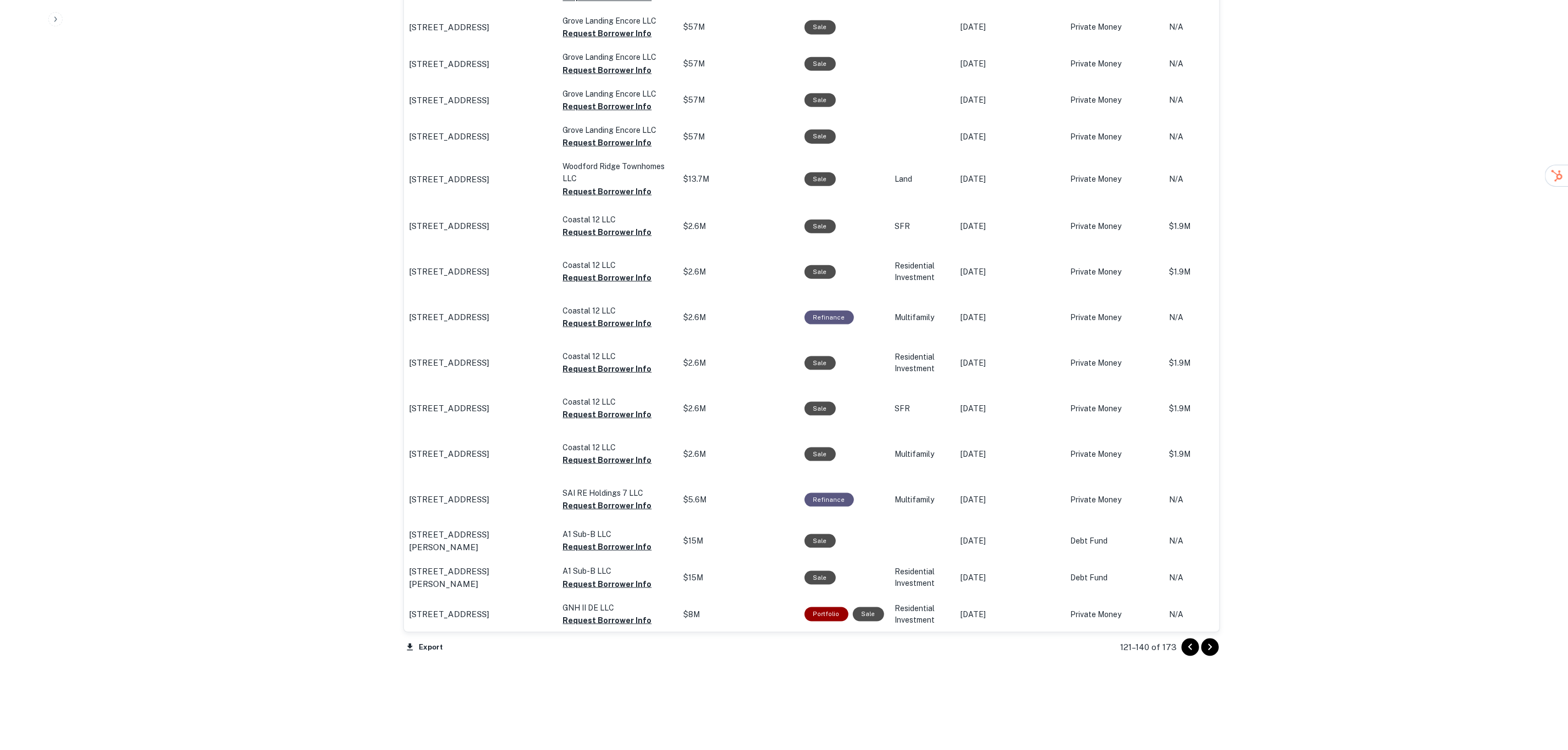
scroll to position [913, 0]
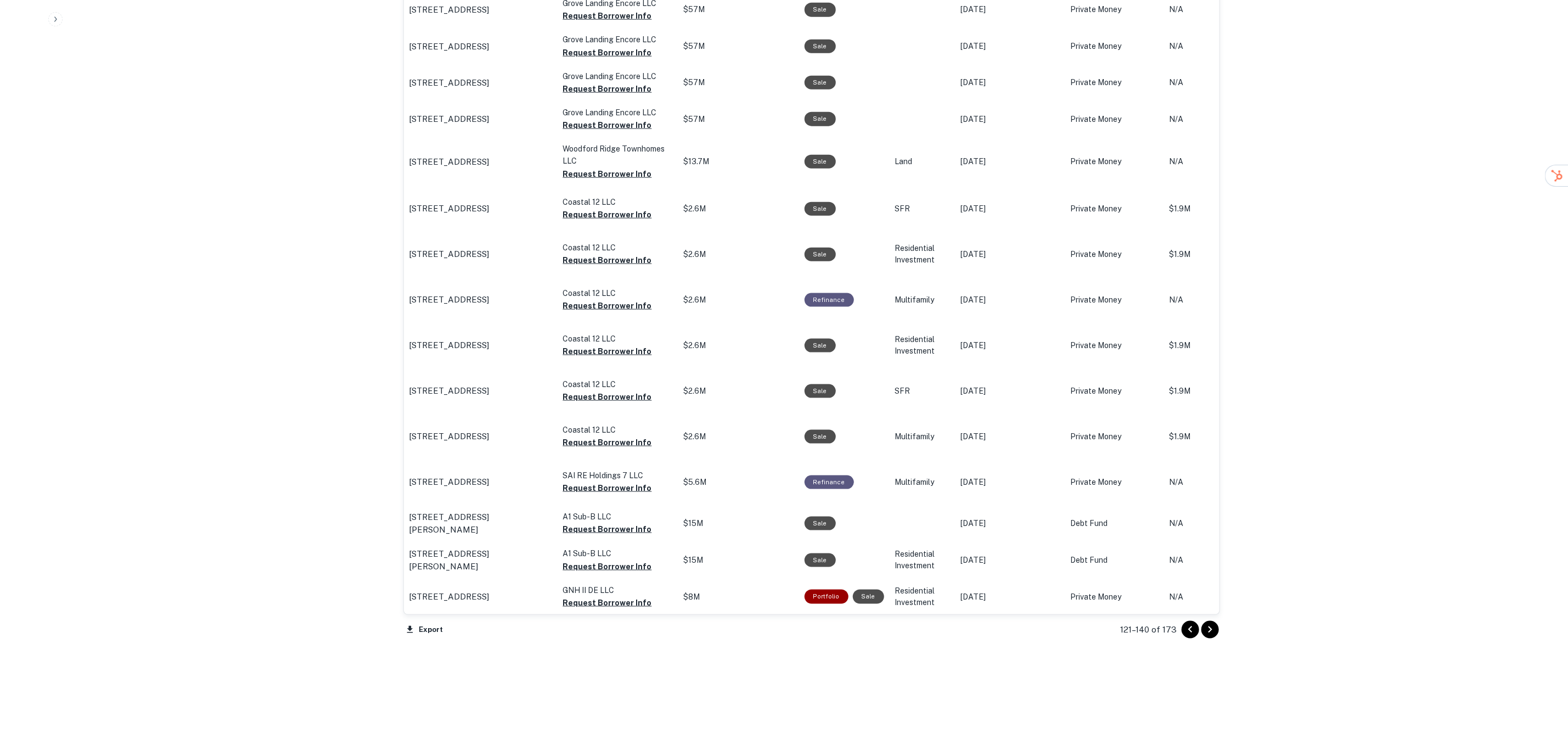
click at [1209, 629] on icon "Go to next page" at bounding box center [1210, 629] width 13 height 13
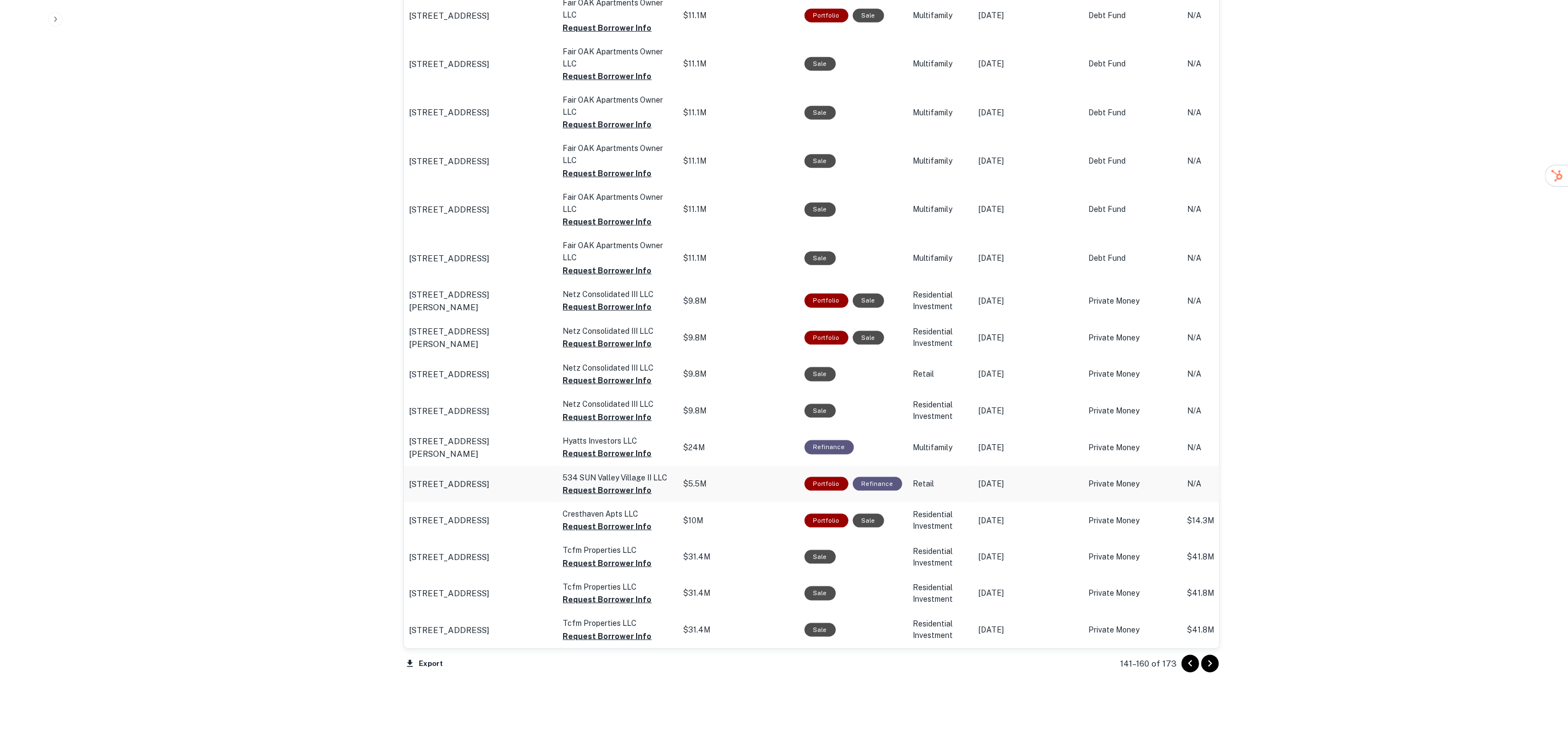
scroll to position [913, 0]
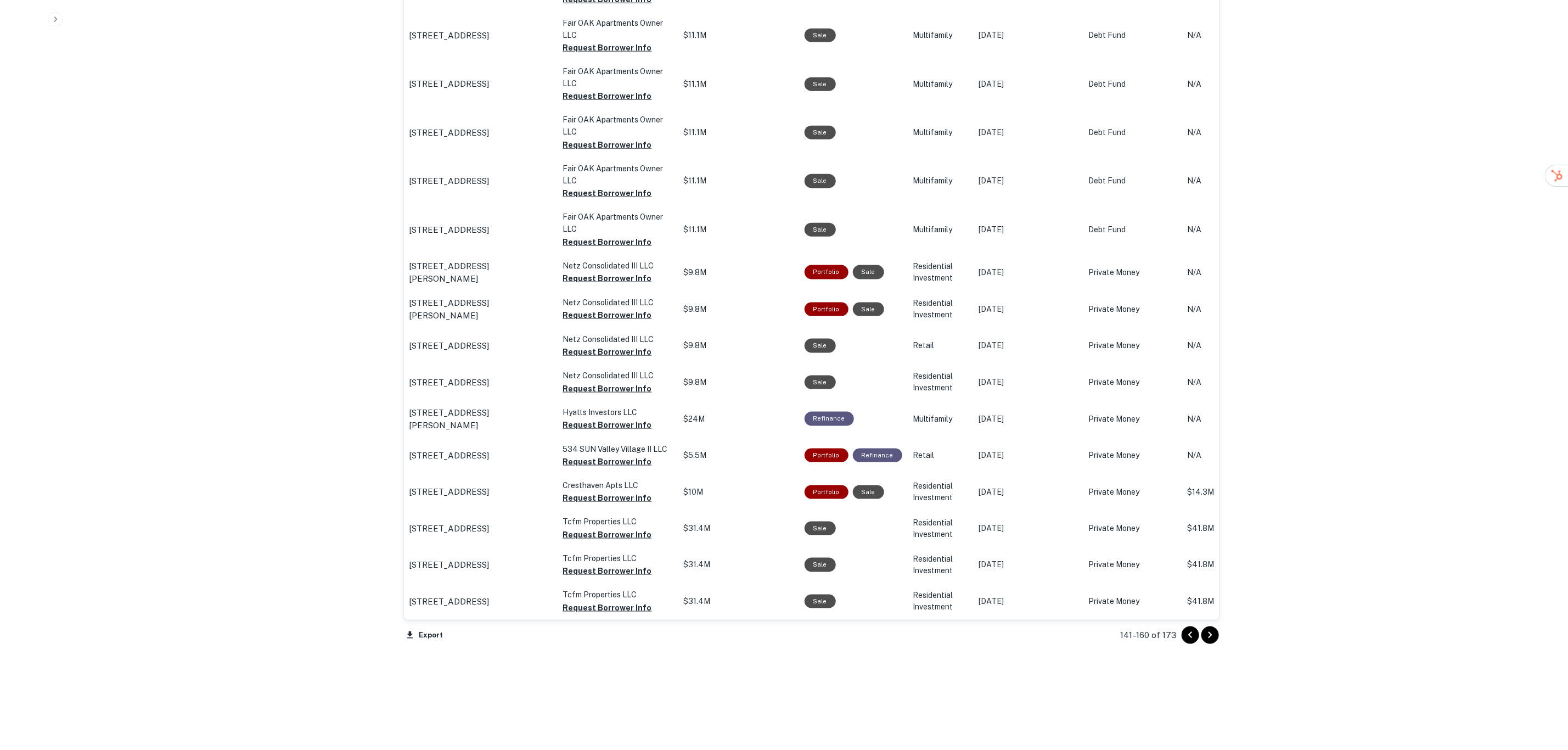
click at [1212, 639] on icon "Go to next page" at bounding box center [1210, 634] width 13 height 13
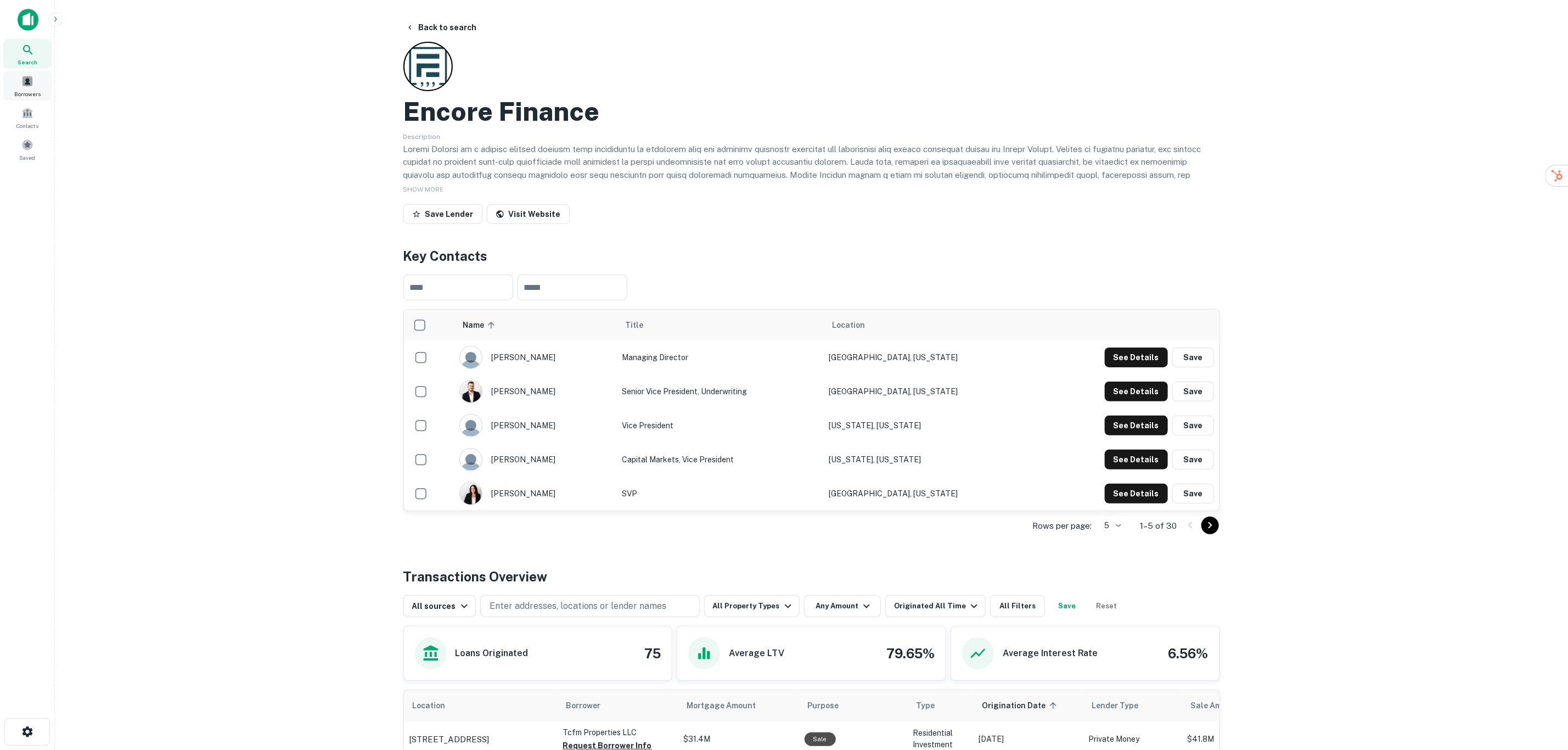
click at [33, 83] on div "Borrowers" at bounding box center [27, 86] width 48 height 29
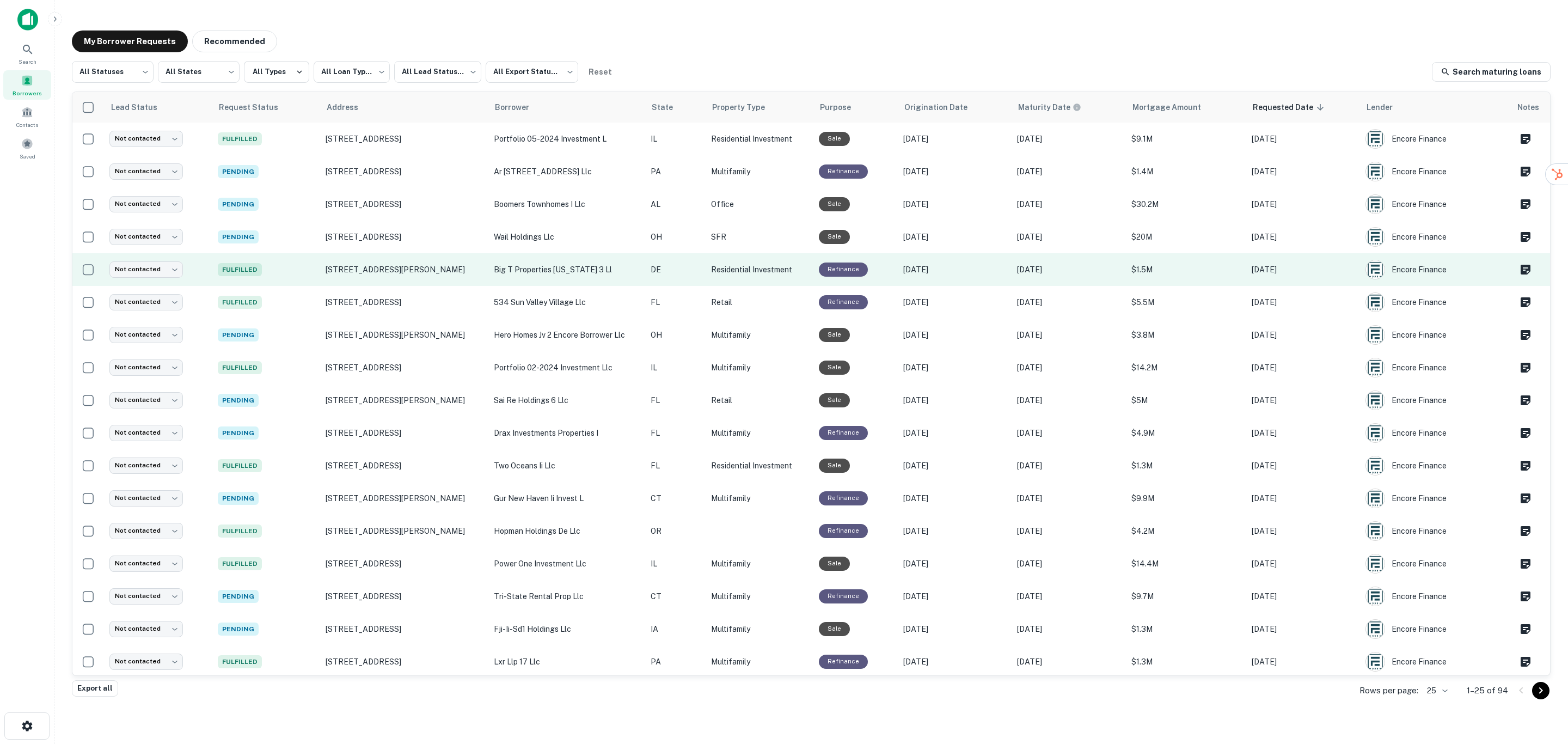
click at [607, 265] on p "big t properties delaware 3 ll" at bounding box center [567, 269] width 146 height 12
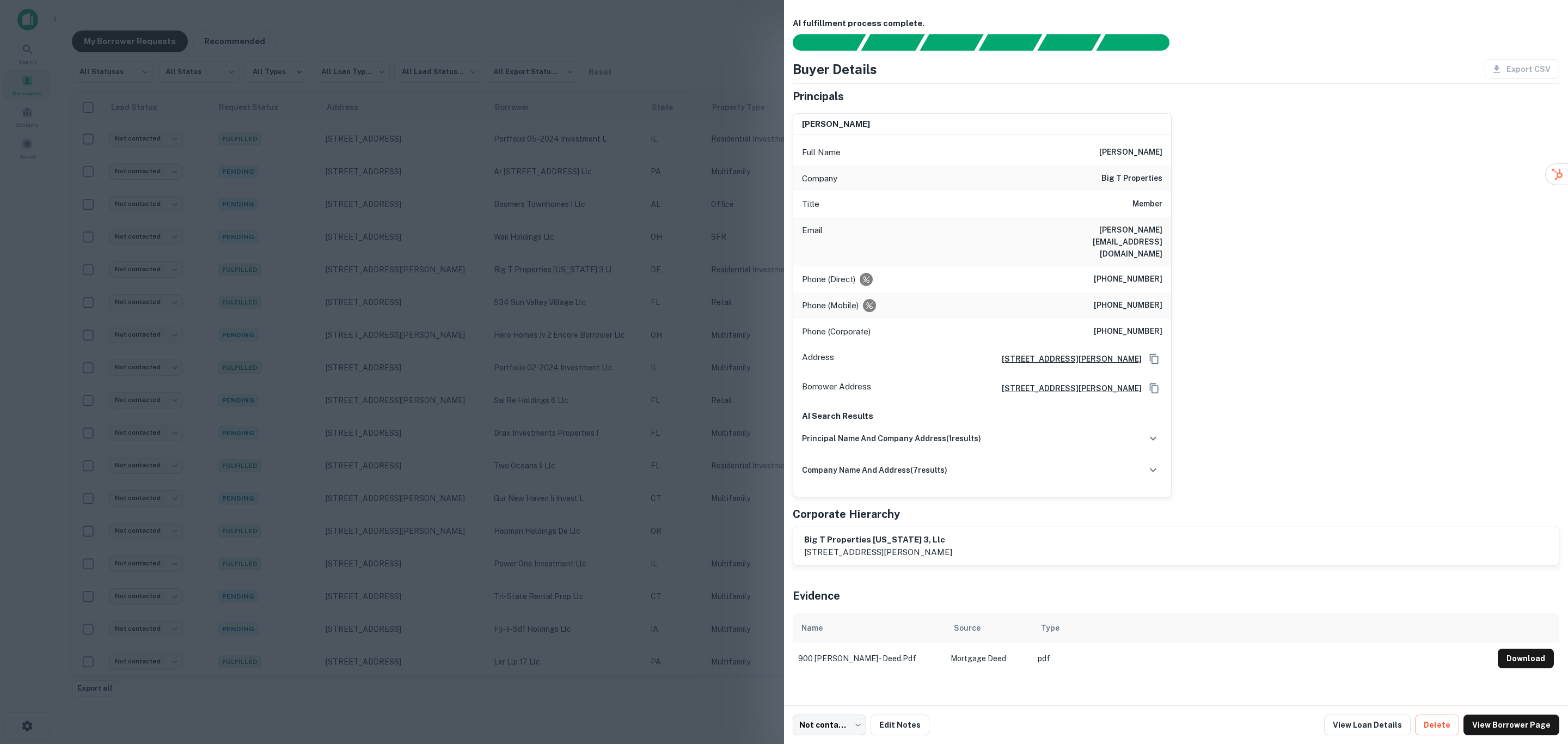
click at [609, 296] on div at bounding box center [784, 372] width 1568 height 744
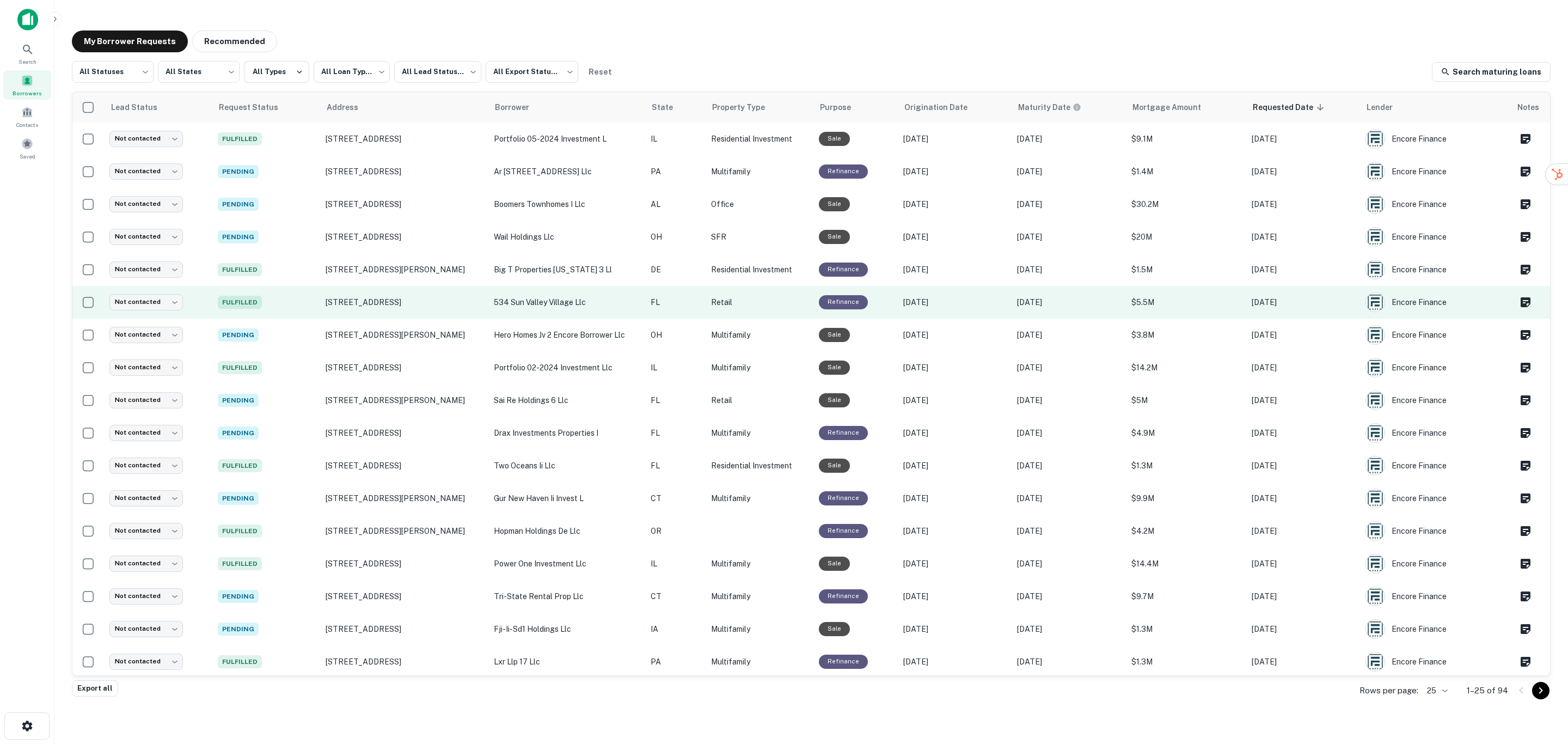
click at [608, 305] on p "534 sun valley village llc" at bounding box center [567, 302] width 146 height 12
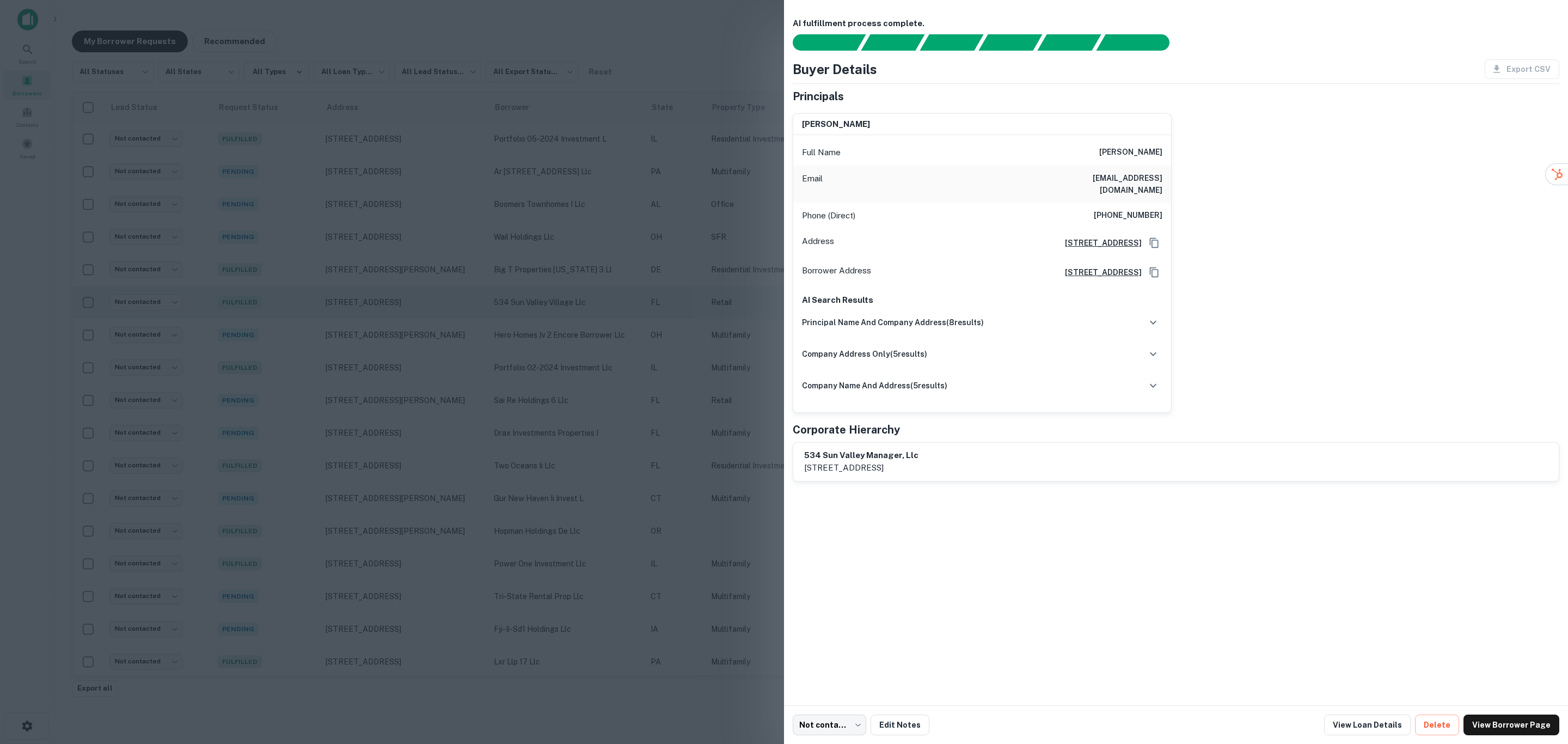
click at [608, 305] on div at bounding box center [784, 372] width 1568 height 744
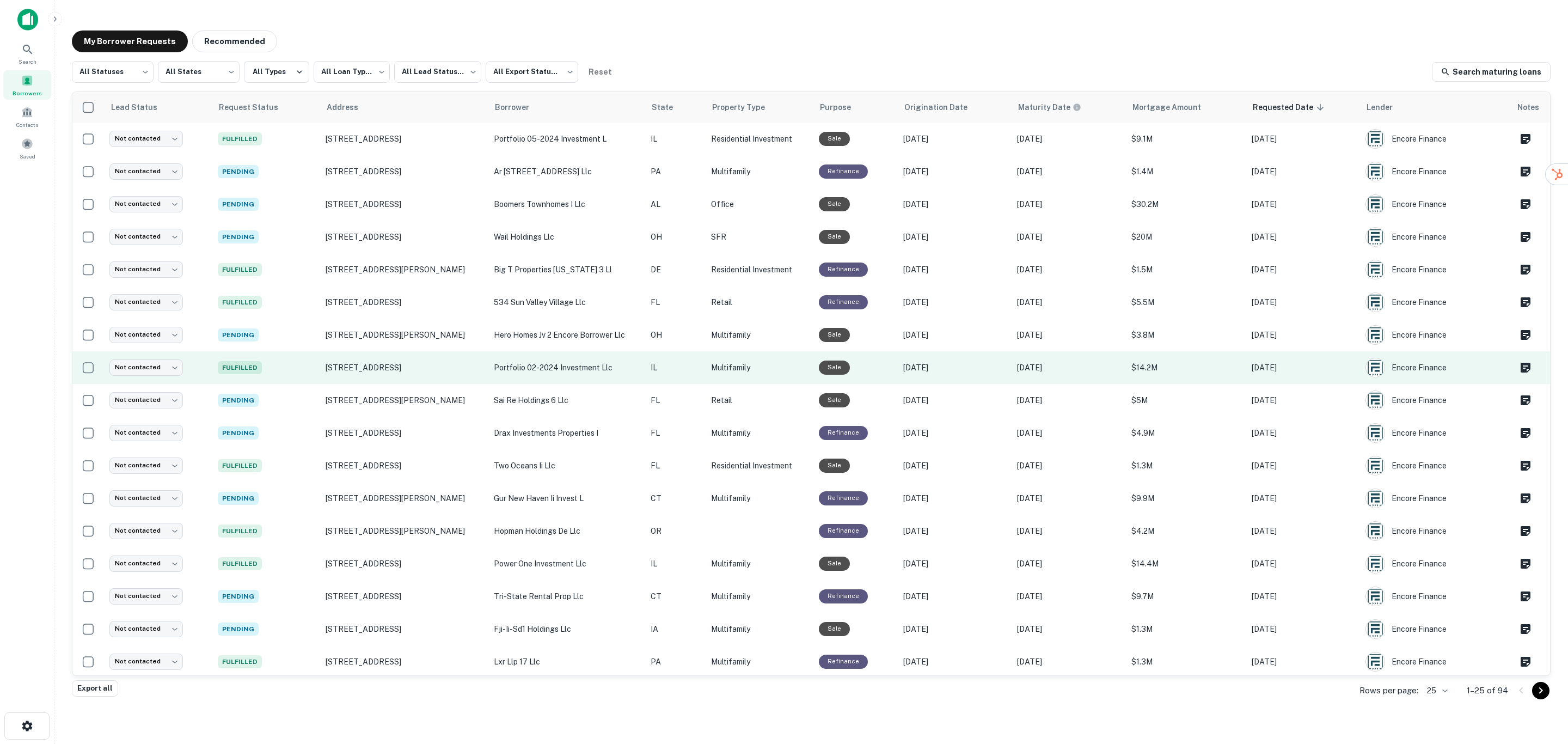
click at [604, 366] on p "portfolio 02-2024 investment llc" at bounding box center [567, 368] width 146 height 12
